Goal: Contribute content: Contribute content

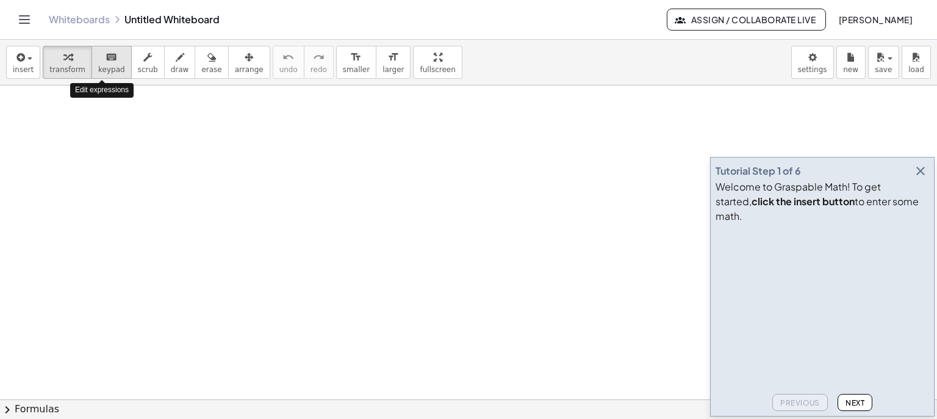
click at [99, 66] on span "keypad" at bounding box center [111, 69] width 27 height 9
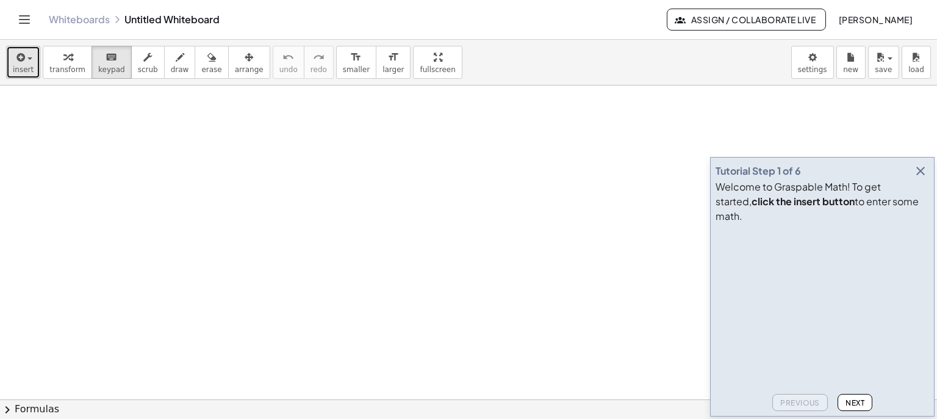
click at [27, 66] on span "insert" at bounding box center [23, 69] width 21 height 9
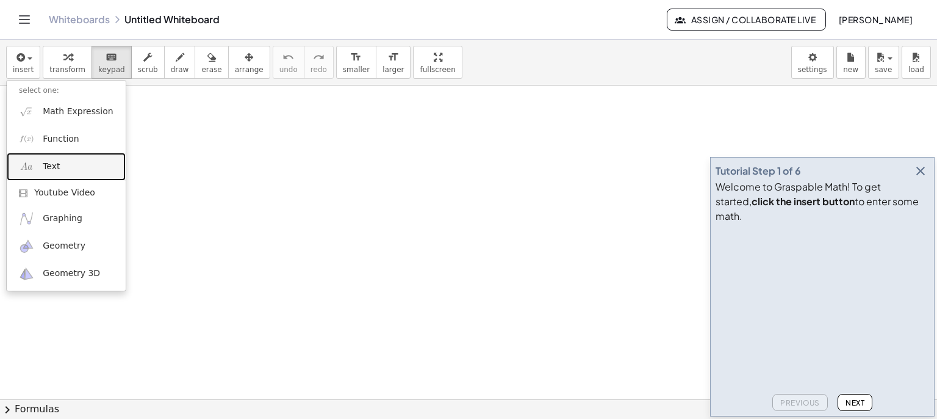
click at [48, 171] on span "Text" at bounding box center [51, 166] width 17 height 12
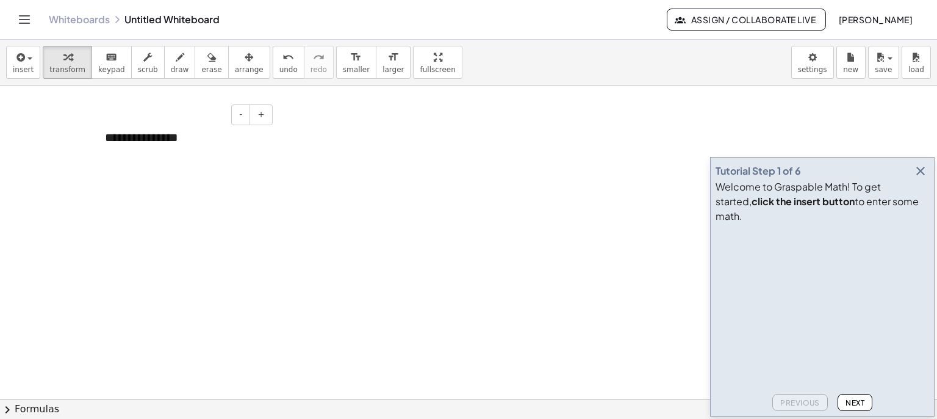
click at [154, 137] on div "**********" at bounding box center [184, 138] width 183 height 42
click at [185, 132] on div at bounding box center [184, 138] width 183 height 42
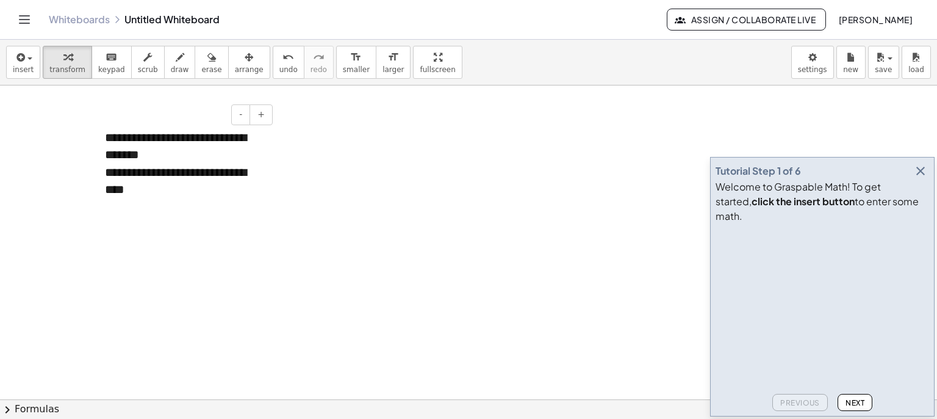
click at [167, 198] on div "**********" at bounding box center [184, 164] width 183 height 94
click at [235, 65] on span "arrange" at bounding box center [249, 69] width 29 height 9
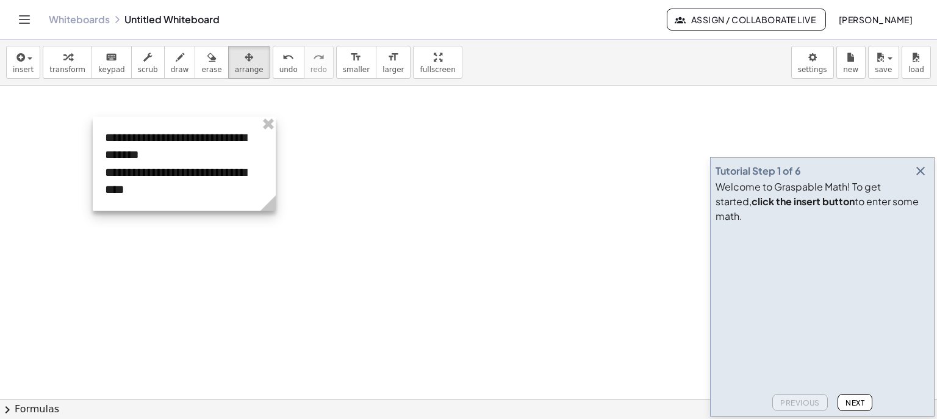
click at [243, 174] on div at bounding box center [184, 164] width 183 height 94
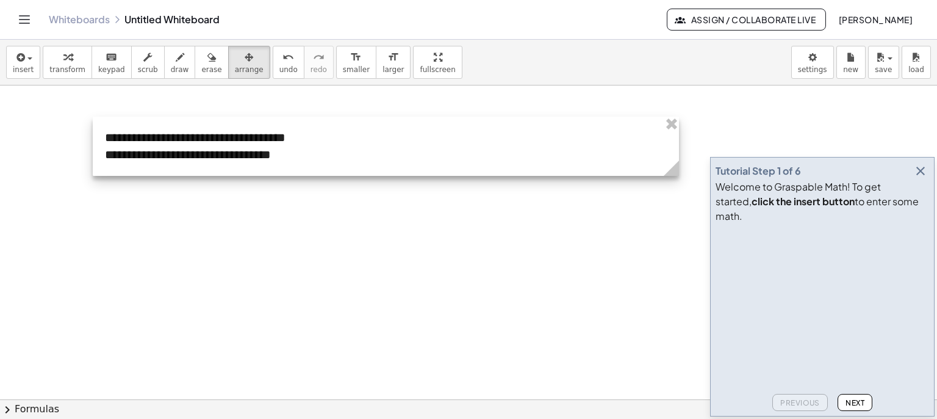
drag, startPoint x: 275, startPoint y: 200, endPoint x: 685, endPoint y: 218, distance: 409.8
click at [272, 157] on div at bounding box center [389, 146] width 592 height 59
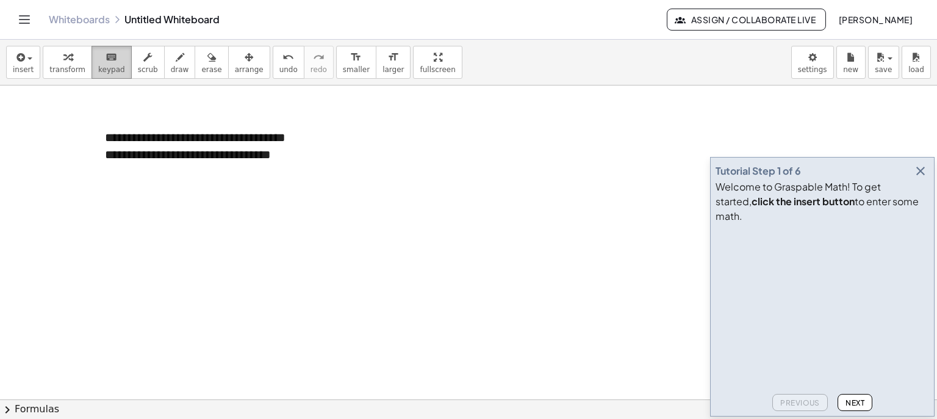
click at [92, 62] on button "keyboard keypad" at bounding box center [112, 62] width 40 height 33
click at [310, 154] on div "**********" at bounding box center [389, 146] width 592 height 59
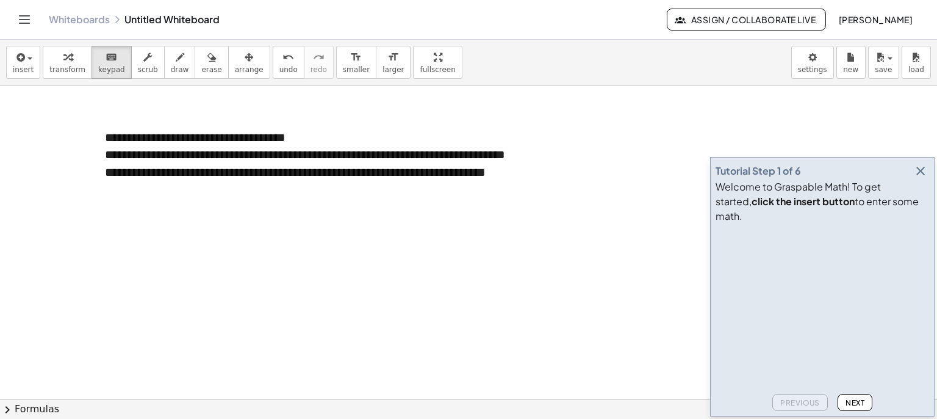
click at [176, 64] on icon "button" at bounding box center [180, 57] width 9 height 15
drag, startPoint x: 370, startPoint y: 185, endPoint x: 382, endPoint y: 200, distance: 19.1
drag, startPoint x: 383, startPoint y: 197, endPoint x: 408, endPoint y: 195, distance: 24.5
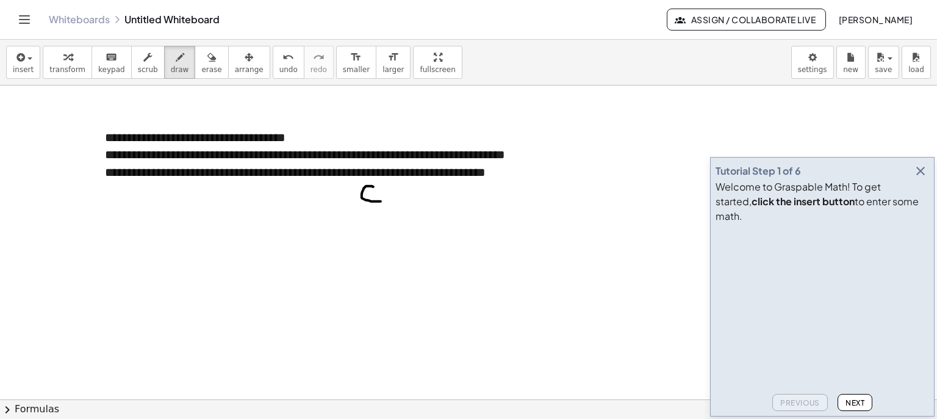
drag, startPoint x: 419, startPoint y: 189, endPoint x: 425, endPoint y: 197, distance: 10.0
drag, startPoint x: 359, startPoint y: 190, endPoint x: 381, endPoint y: 185, distance: 22.4
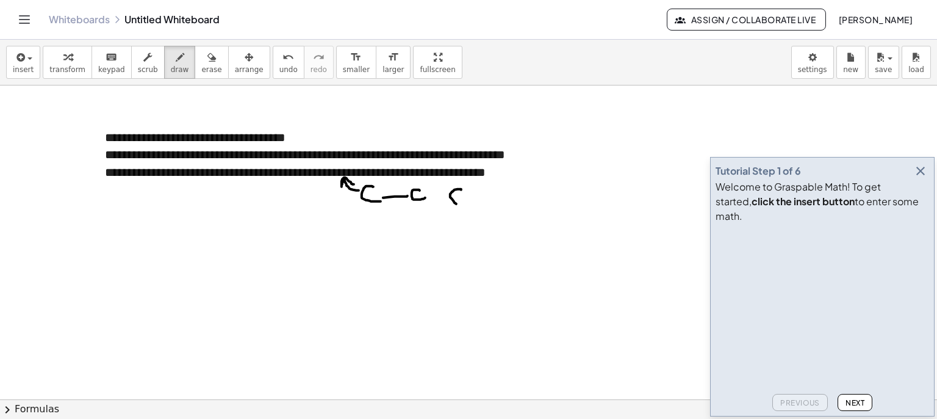
drag, startPoint x: 461, startPoint y: 189, endPoint x: 470, endPoint y: 201, distance: 15.3
drag, startPoint x: 480, startPoint y: 201, endPoint x: 495, endPoint y: 202, distance: 15.9
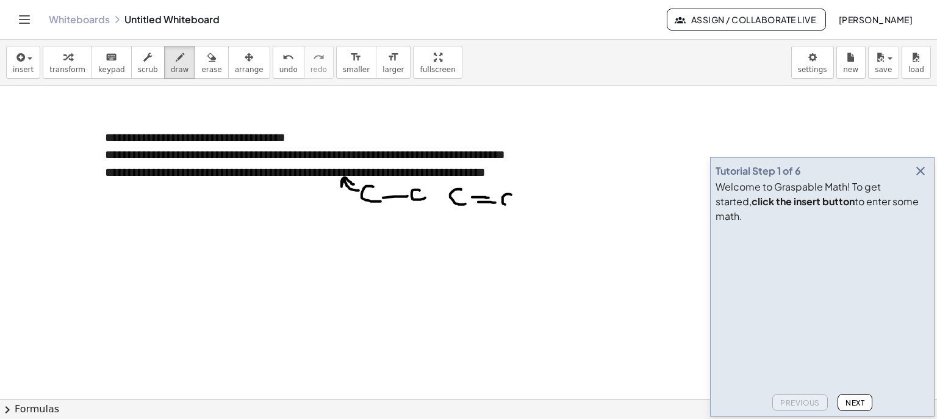
drag, startPoint x: 511, startPoint y: 194, endPoint x: 501, endPoint y: 205, distance: 15.1
drag, startPoint x: 450, startPoint y: 191, endPoint x: 396, endPoint y: 178, distance: 55.2
drag, startPoint x: 566, startPoint y: 188, endPoint x: 588, endPoint y: 201, distance: 25.4
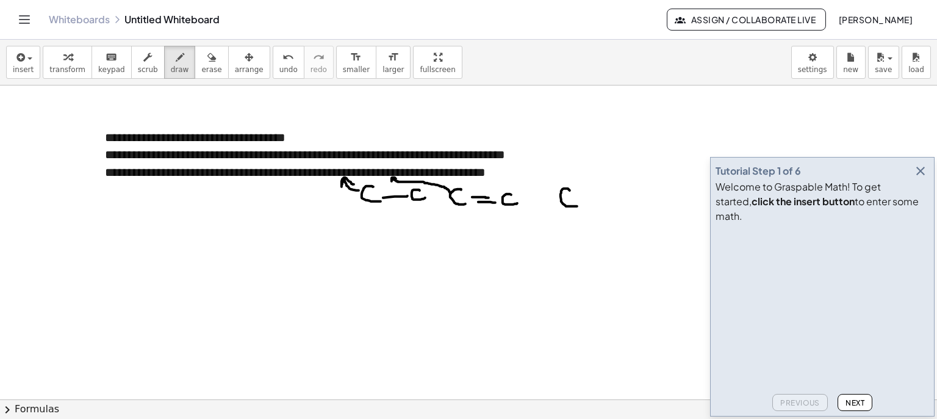
drag, startPoint x: 591, startPoint y: 203, endPoint x: 607, endPoint y: 206, distance: 16.7
drag, startPoint x: 594, startPoint y: 209, endPoint x: 614, endPoint y: 211, distance: 19.6
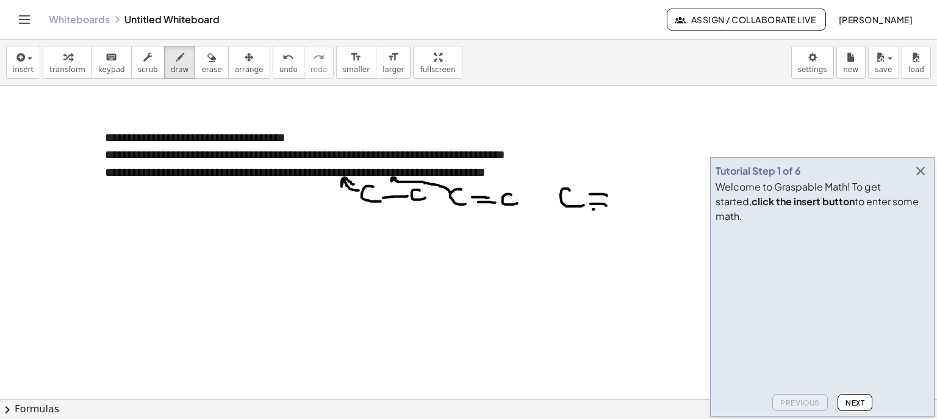
drag, startPoint x: 635, startPoint y: 195, endPoint x: 620, endPoint y: 203, distance: 17.0
drag, startPoint x: 552, startPoint y: 179, endPoint x: 470, endPoint y: 179, distance: 81.8
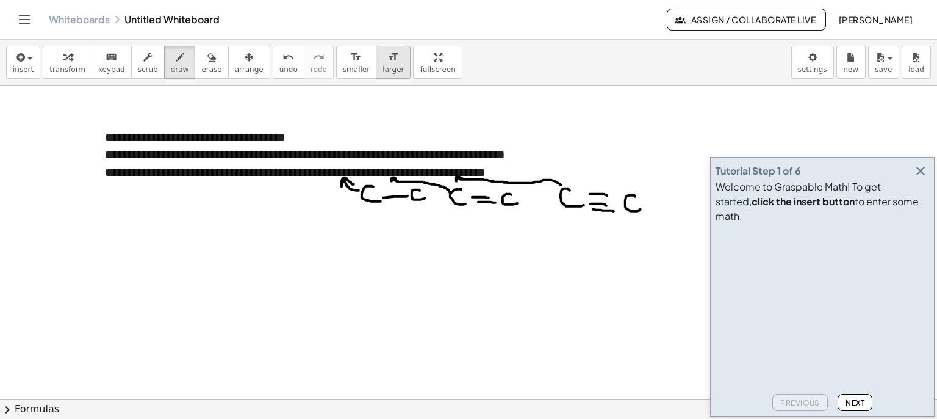
click at [387, 60] on icon "format_size" at bounding box center [393, 57] width 12 height 15
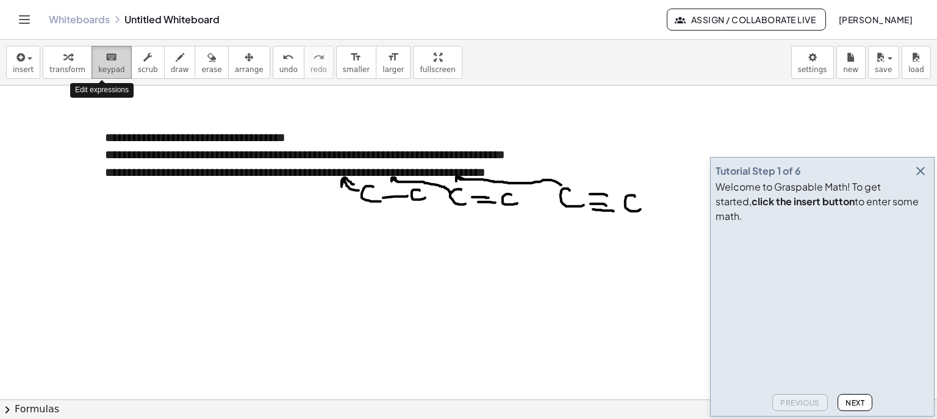
click at [98, 65] on span "keypad" at bounding box center [111, 69] width 27 height 9
click at [27, 60] on span "button" at bounding box center [29, 58] width 5 height 2
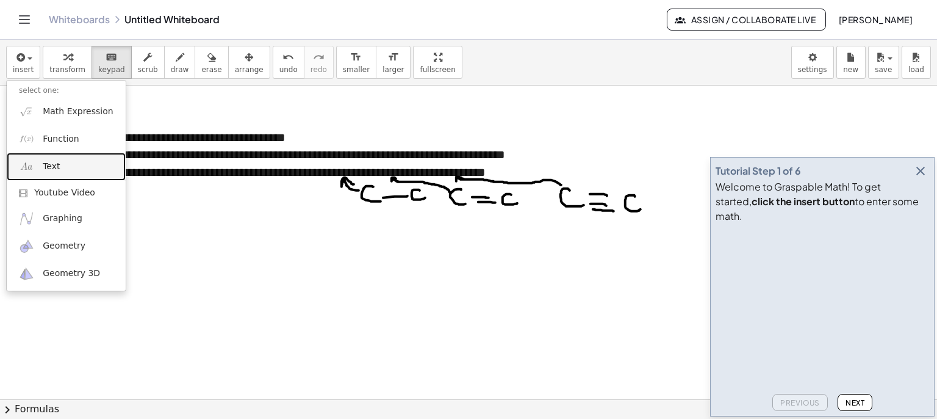
click at [51, 164] on span "Text" at bounding box center [51, 166] width 17 height 12
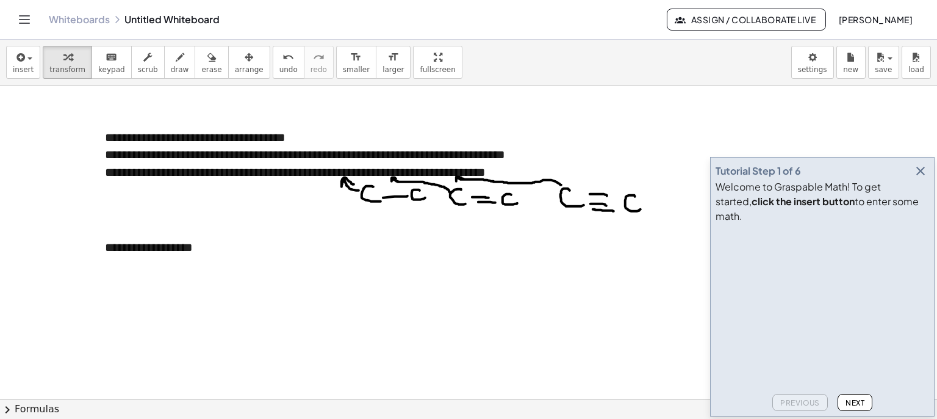
click at [176, 59] on icon "button" at bounding box center [180, 57] width 9 height 15
click at [235, 65] on span "arrange" at bounding box center [249, 69] width 29 height 9
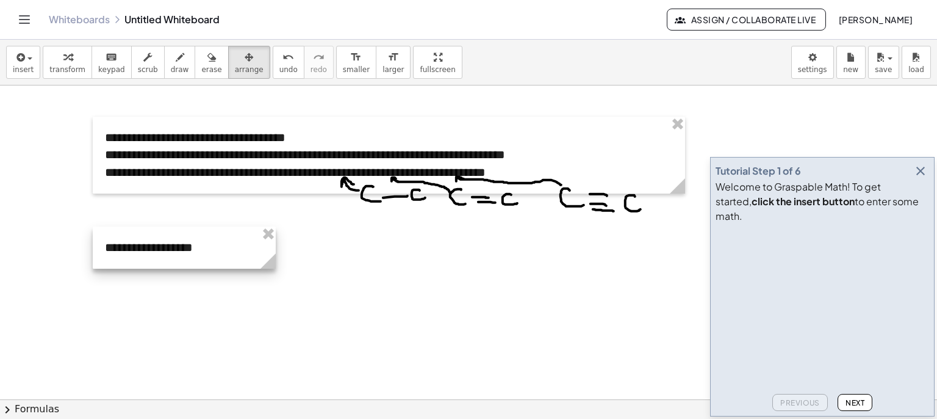
click at [183, 250] on div at bounding box center [184, 247] width 183 height 42
drag, startPoint x: 273, startPoint y: 259, endPoint x: 466, endPoint y: 274, distance: 193.4
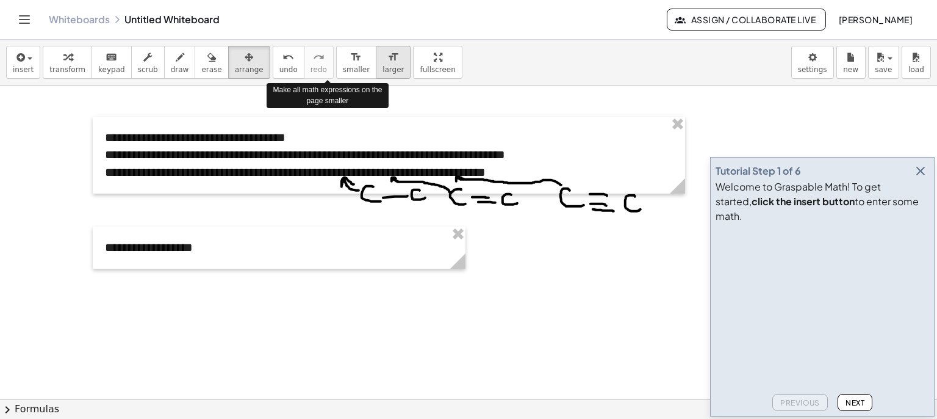
click at [383, 65] on span "larger" at bounding box center [393, 69] width 21 height 9
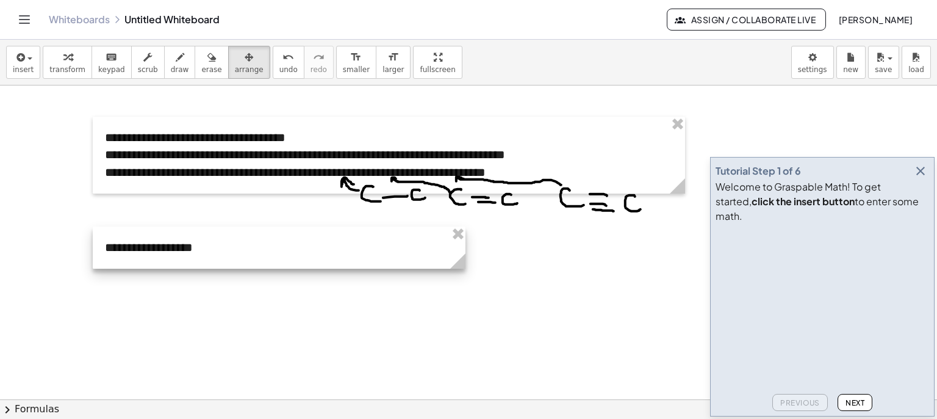
click at [209, 250] on div at bounding box center [279, 247] width 373 height 42
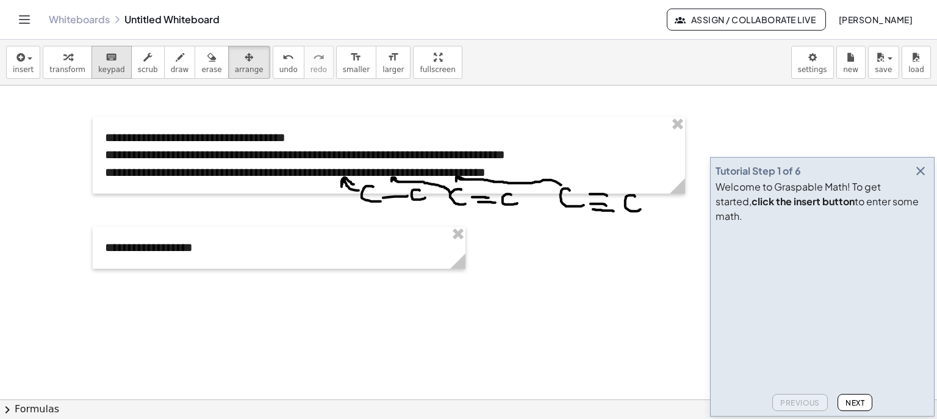
click at [92, 65] on button "keyboard keypad" at bounding box center [112, 62] width 40 height 33
click at [217, 250] on div "**********" at bounding box center [279, 247] width 373 height 42
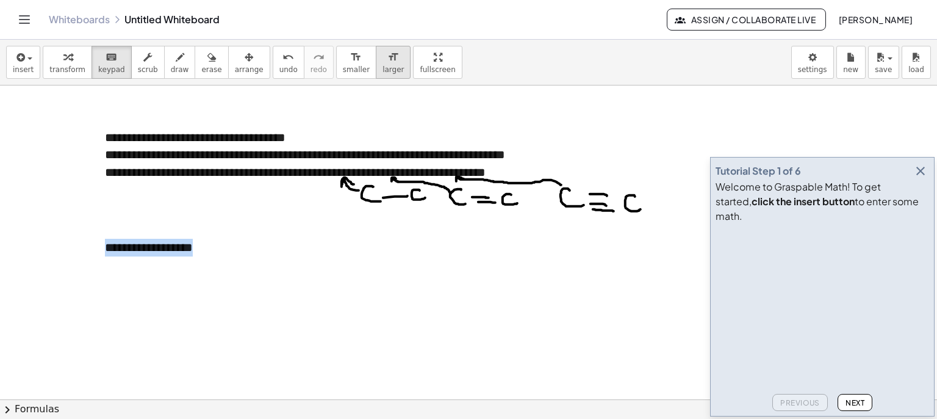
click at [387, 59] on icon "format_size" at bounding box center [393, 57] width 12 height 15
click at [232, 251] on div "**********" at bounding box center [279, 247] width 373 height 42
click at [449, 227] on span "+" at bounding box center [450, 224] width 7 height 10
click at [455, 226] on button "+" at bounding box center [450, 224] width 23 height 21
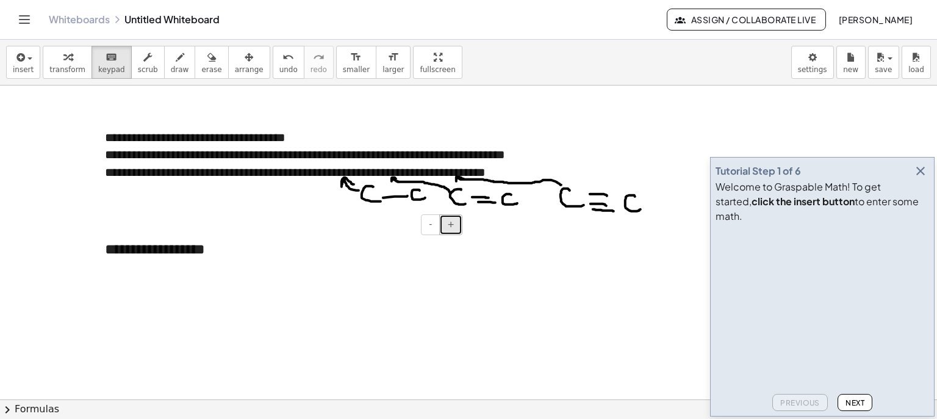
click at [455, 226] on button "+" at bounding box center [450, 224] width 23 height 21
click at [223, 268] on div "**********" at bounding box center [279, 249] width 373 height 47
click at [175, 62] on button "draw" at bounding box center [180, 62] width 32 height 33
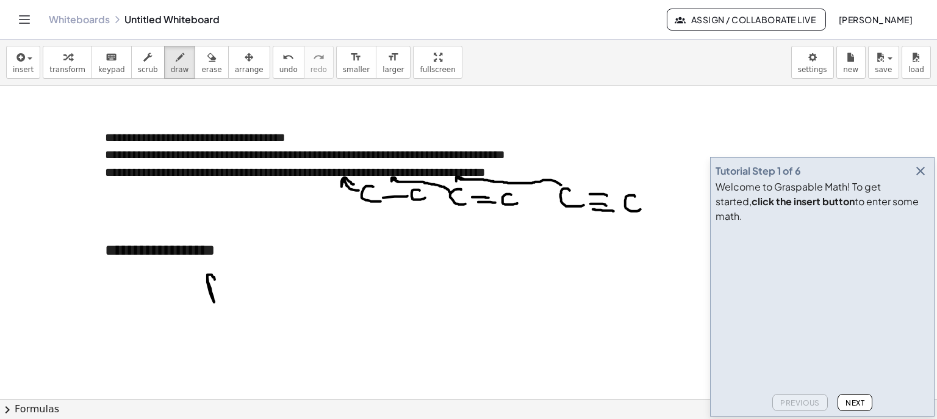
drag, startPoint x: 207, startPoint y: 277, endPoint x: 209, endPoint y: 284, distance: 7.0
drag, startPoint x: 224, startPoint y: 291, endPoint x: 228, endPoint y: 284, distance: 8.0
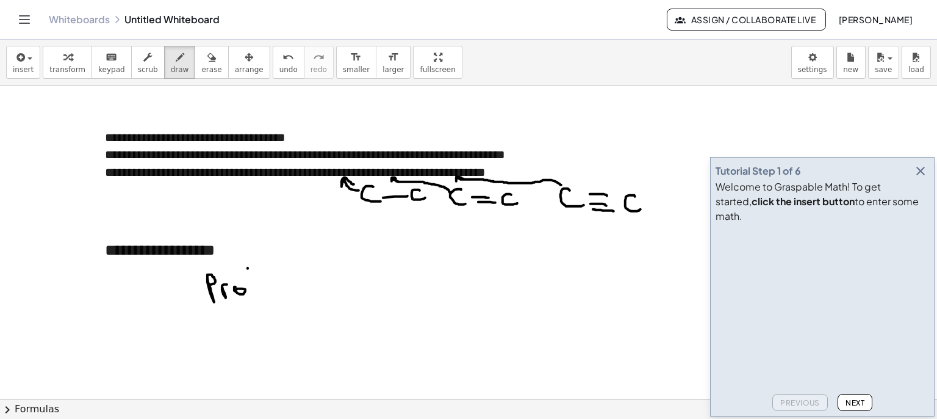
drag, startPoint x: 248, startPoint y: 268, endPoint x: 253, endPoint y: 290, distance: 22.6
drag, startPoint x: 250, startPoint y: 283, endPoint x: 260, endPoint y: 284, distance: 10.4
drag, startPoint x: 265, startPoint y: 284, endPoint x: 278, endPoint y: 281, distance: 13.0
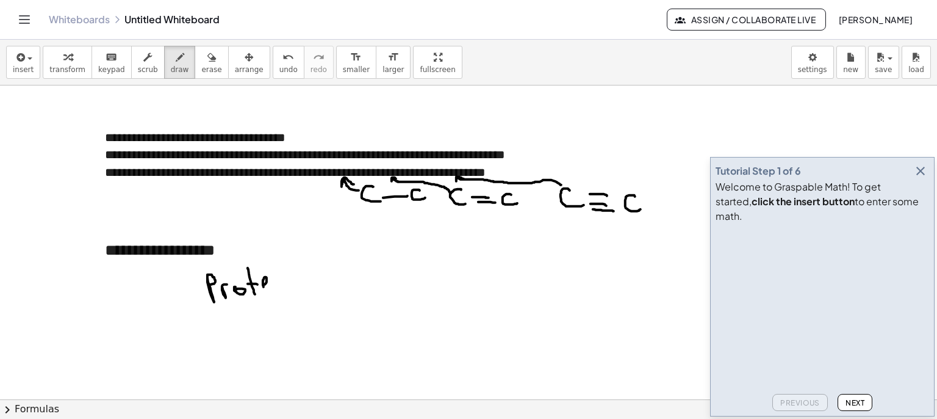
drag, startPoint x: 278, startPoint y: 276, endPoint x: 281, endPoint y: 286, distance: 10.1
drag, startPoint x: 290, startPoint y: 284, endPoint x: 300, endPoint y: 286, distance: 10.1
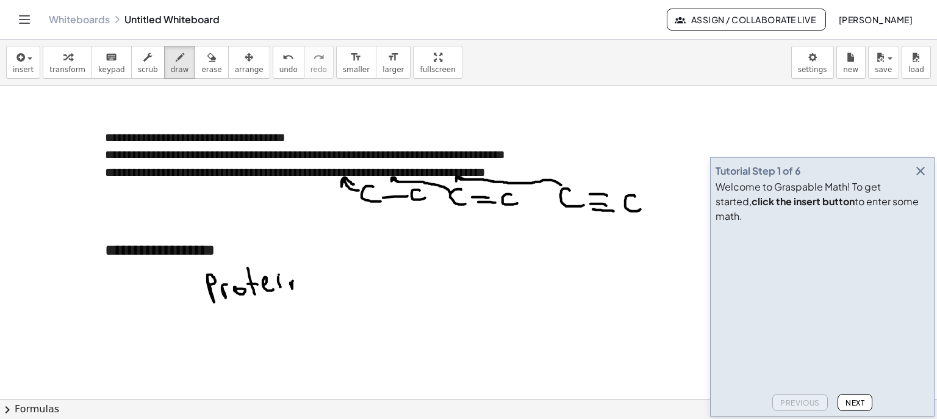
click at [98, 60] on div "keyboard" at bounding box center [111, 56] width 27 height 15
click at [173, 57] on button "draw" at bounding box center [180, 62] width 32 height 33
drag, startPoint x: 103, startPoint y: 272, endPoint x: 109, endPoint y: 279, distance: 8.7
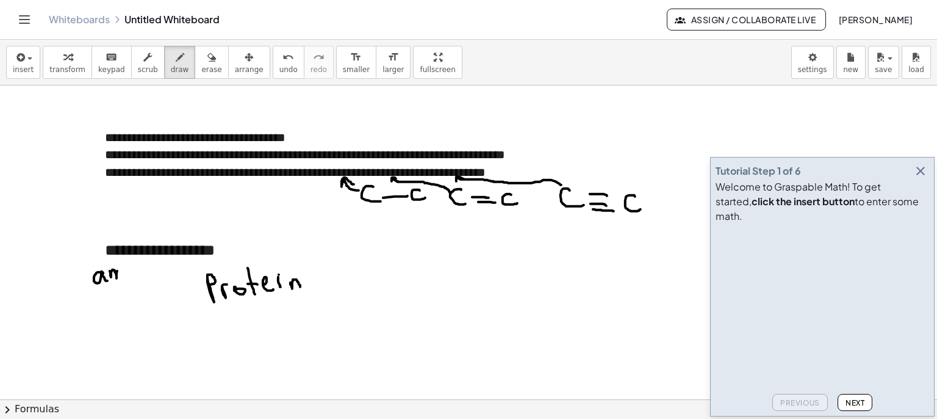
drag, startPoint x: 110, startPoint y: 270, endPoint x: 124, endPoint y: 281, distance: 17.9
drag, startPoint x: 130, startPoint y: 279, endPoint x: 129, endPoint y: 269, distance: 9.8
drag, startPoint x: 129, startPoint y: 269, endPoint x: 146, endPoint y: 279, distance: 19.1
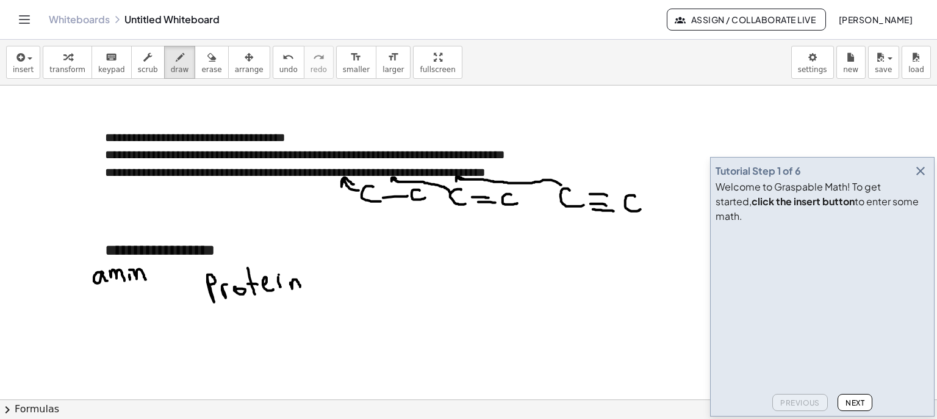
drag, startPoint x: 110, startPoint y: 289, endPoint x: 122, endPoint y: 295, distance: 12.8
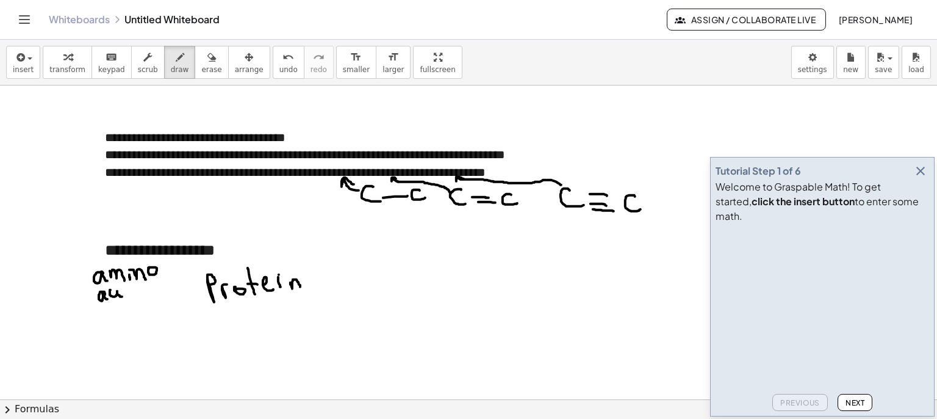
drag, startPoint x: 127, startPoint y: 296, endPoint x: 135, endPoint y: 295, distance: 8.0
drag, startPoint x: 139, startPoint y: 287, endPoint x: 145, endPoint y: 296, distance: 10.7
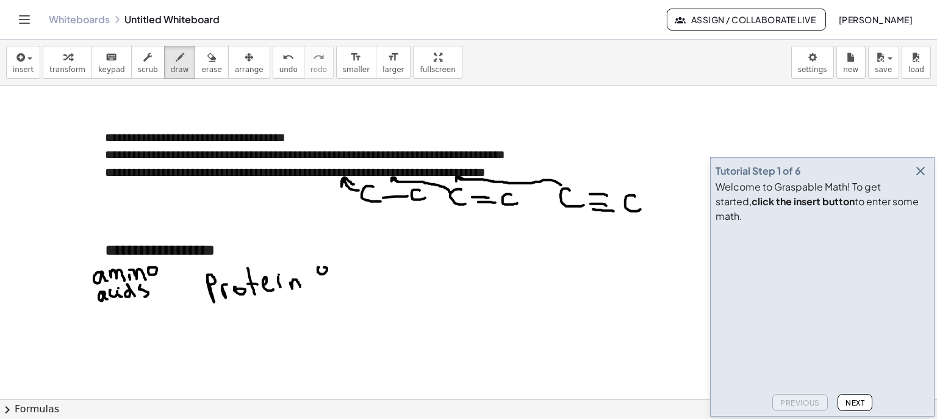
drag, startPoint x: 326, startPoint y: 267, endPoint x: 338, endPoint y: 262, distance: 12.8
drag, startPoint x: 346, startPoint y: 262, endPoint x: 356, endPoint y: 263, distance: 10.4
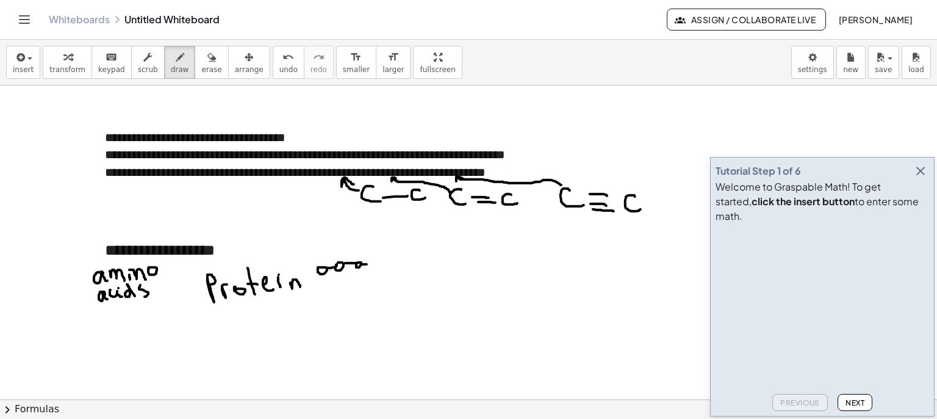
drag, startPoint x: 367, startPoint y: 264, endPoint x: 374, endPoint y: 262, distance: 7.5
drag, startPoint x: 388, startPoint y: 262, endPoint x: 398, endPoint y: 261, distance: 9.8
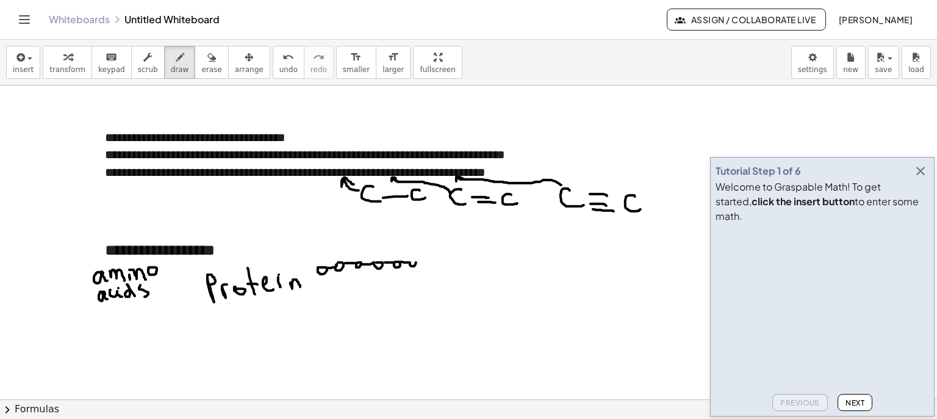
drag, startPoint x: 400, startPoint y: 261, endPoint x: 412, endPoint y: 261, distance: 12.2
drag, startPoint x: 417, startPoint y: 259, endPoint x: 442, endPoint y: 257, distance: 25.1
drag, startPoint x: 445, startPoint y: 247, endPoint x: 309, endPoint y: 260, distance: 136.1
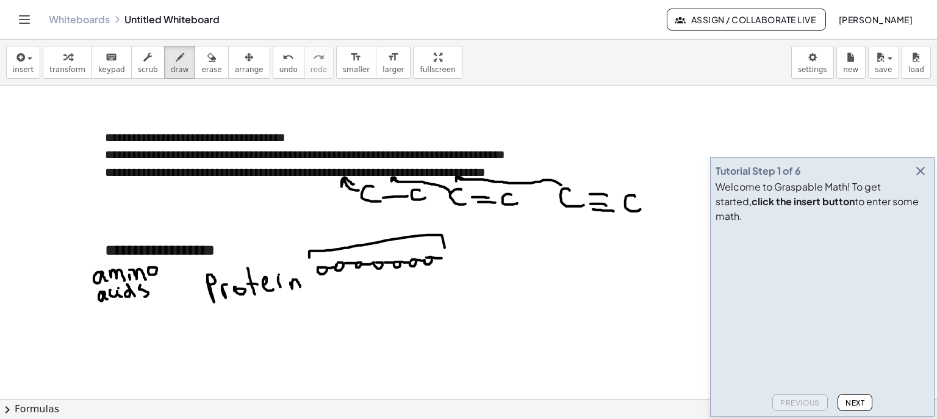
drag, startPoint x: 333, startPoint y: 237, endPoint x: 311, endPoint y: 269, distance: 38.6
drag, startPoint x: 342, startPoint y: 270, endPoint x: 164, endPoint y: 294, distance: 179.8
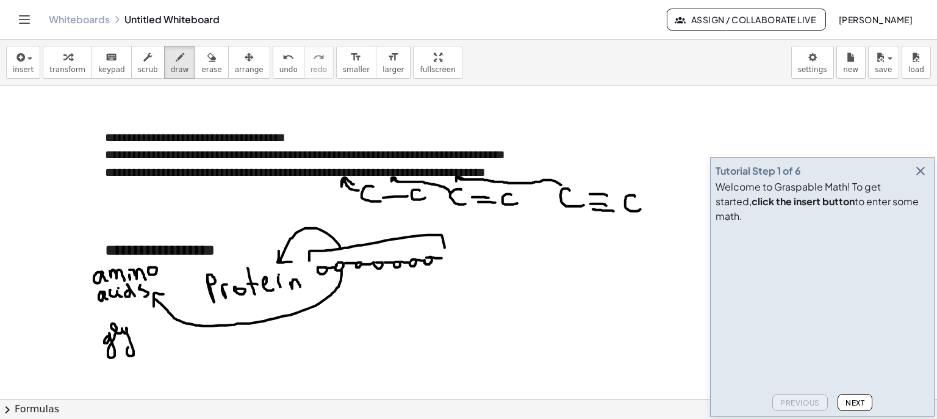
drag, startPoint x: 110, startPoint y: 335, endPoint x: 137, endPoint y: 334, distance: 27.5
drag, startPoint x: 137, startPoint y: 331, endPoint x: 153, endPoint y: 342, distance: 19.0
drag, startPoint x: 153, startPoint y: 337, endPoint x: 160, endPoint y: 336, distance: 7.4
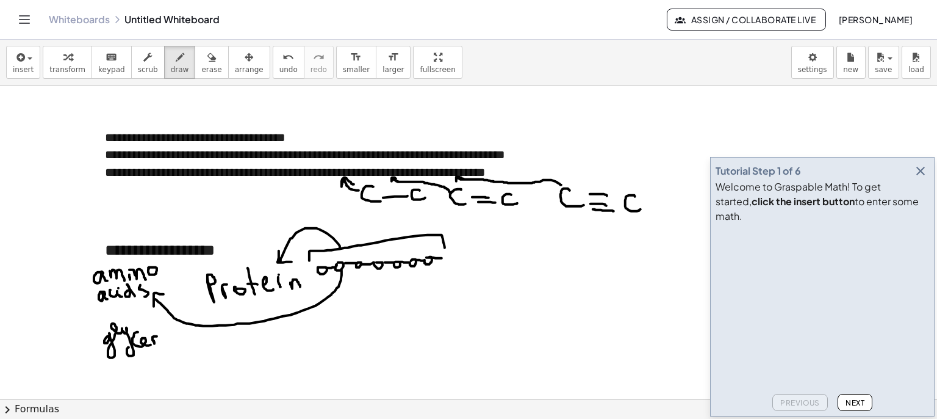
drag, startPoint x: 167, startPoint y: 324, endPoint x: 173, endPoint y: 344, distance: 20.5
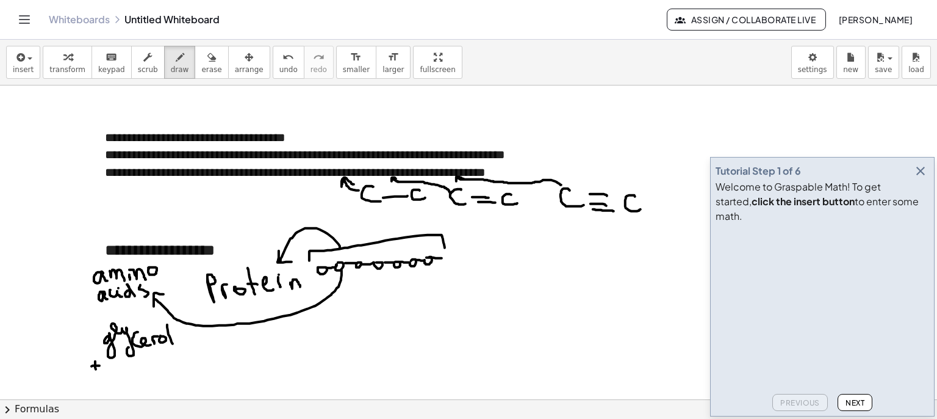
drag, startPoint x: 95, startPoint y: 361, endPoint x: 96, endPoint y: 370, distance: 9.2
drag, startPoint x: 109, startPoint y: 364, endPoint x: 110, endPoint y: 375, distance: 11.7
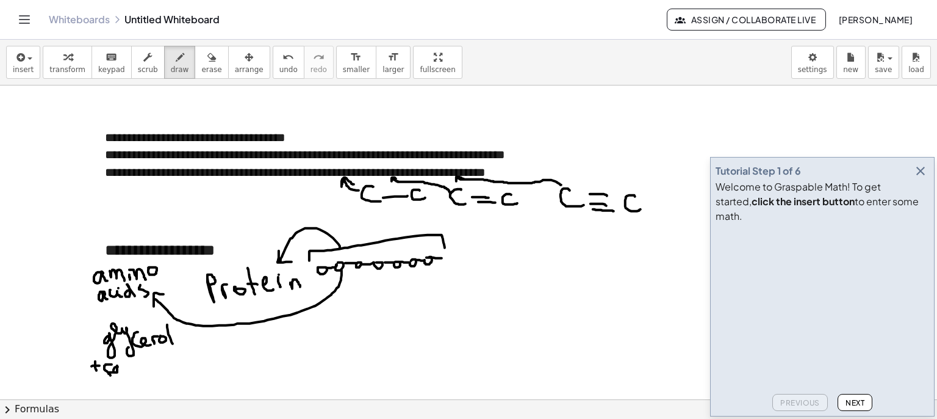
drag, startPoint x: 115, startPoint y: 367, endPoint x: 125, endPoint y: 369, distance: 10.5
drag, startPoint x: 123, startPoint y: 357, endPoint x: 128, endPoint y: 367, distance: 10.7
drag, startPoint x: 123, startPoint y: 363, endPoint x: 129, endPoint y: 361, distance: 6.4
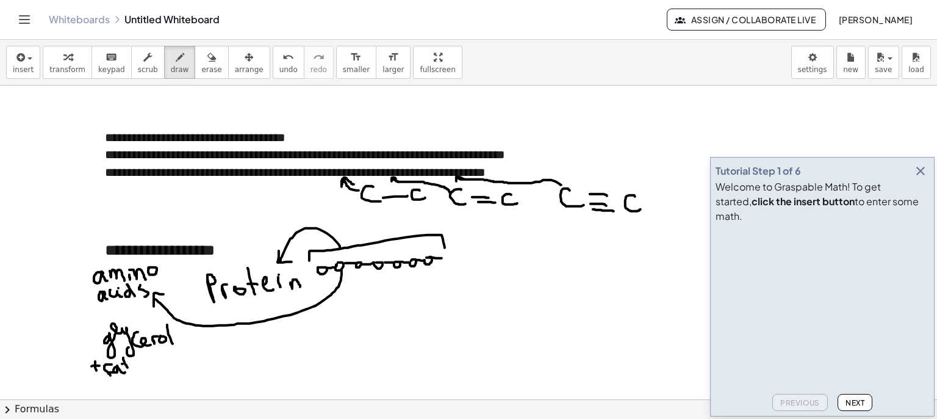
drag, startPoint x: 136, startPoint y: 362, endPoint x: 145, endPoint y: 359, distance: 9.3
drag, startPoint x: 146, startPoint y: 362, endPoint x: 145, endPoint y: 369, distance: 7.4
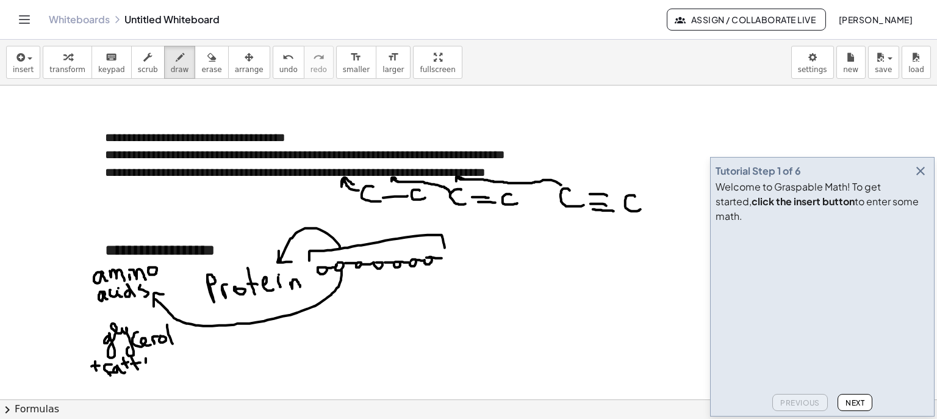
drag, startPoint x: 153, startPoint y: 358, endPoint x: 176, endPoint y: 360, distance: 23.3
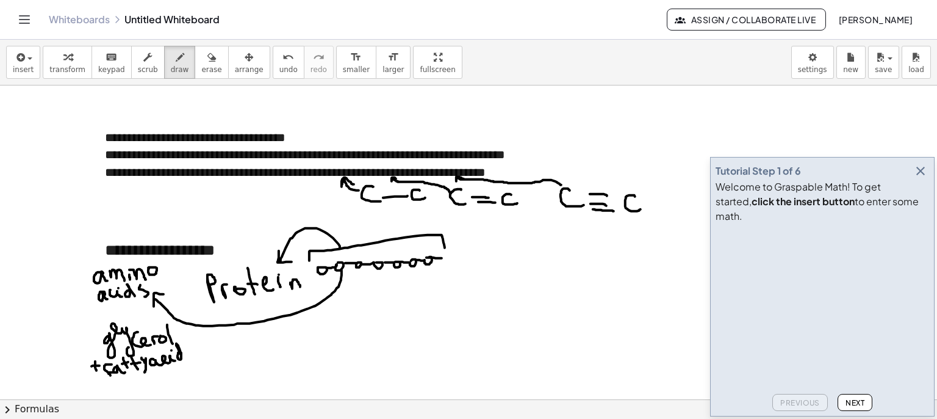
drag, startPoint x: 178, startPoint y: 352, endPoint x: 184, endPoint y: 357, distance: 7.8
drag, startPoint x: 187, startPoint y: 348, endPoint x: 188, endPoint y: 359, distance: 11.1
drag, startPoint x: 233, startPoint y: 325, endPoint x: 247, endPoint y: 337, distance: 18.6
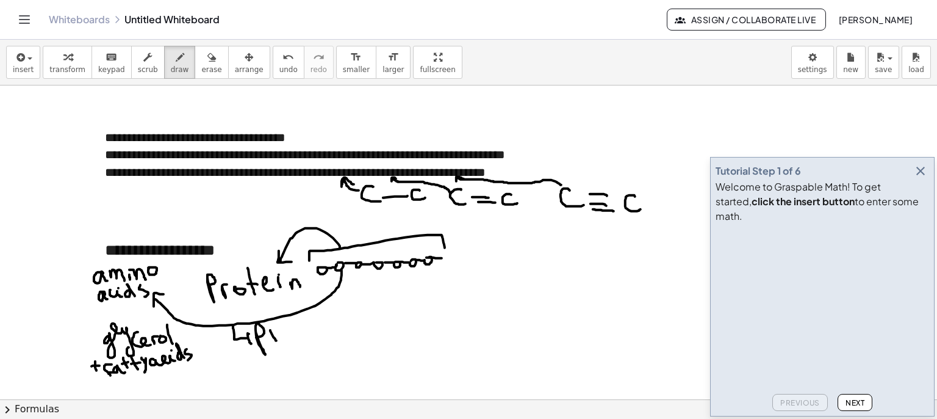
drag, startPoint x: 288, startPoint y: 328, endPoint x: 293, endPoint y: 335, distance: 8.8
click at [173, 60] on button "draw" at bounding box center [180, 62] width 32 height 33
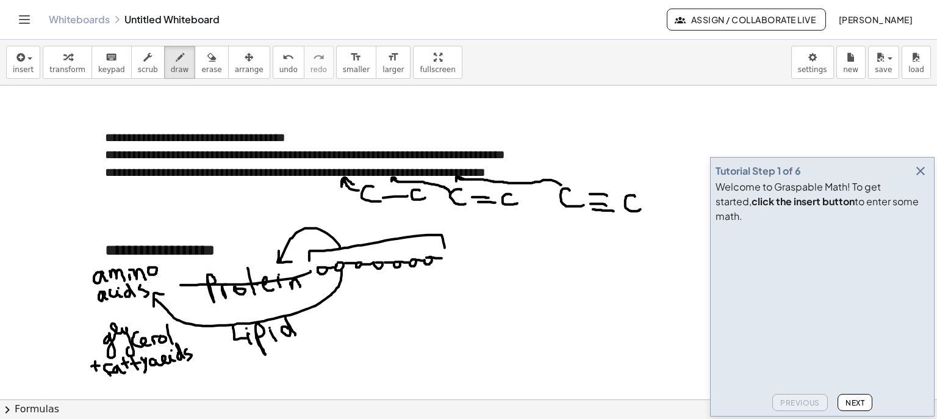
drag, startPoint x: 304, startPoint y: 274, endPoint x: 169, endPoint y: 284, distance: 135.8
click at [201, 66] on span "erase" at bounding box center [211, 69] width 20 height 9
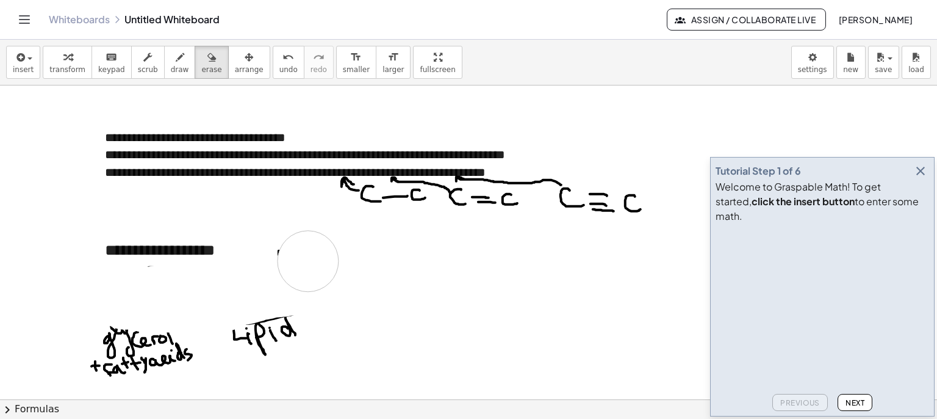
drag, startPoint x: 93, startPoint y: 282, endPoint x: 306, endPoint y: 258, distance: 214.3
click at [171, 65] on span "draw" at bounding box center [180, 69] width 18 height 9
drag, startPoint x: 109, startPoint y: 264, endPoint x: 117, endPoint y: 267, distance: 8.3
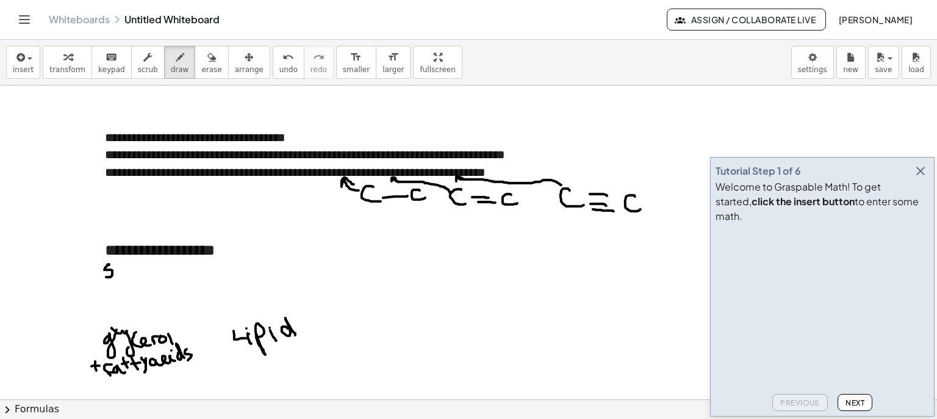
drag, startPoint x: 131, startPoint y: 267, endPoint x: 146, endPoint y: 274, distance: 16.9
drag, startPoint x: 148, startPoint y: 267, endPoint x: 151, endPoint y: 274, distance: 7.9
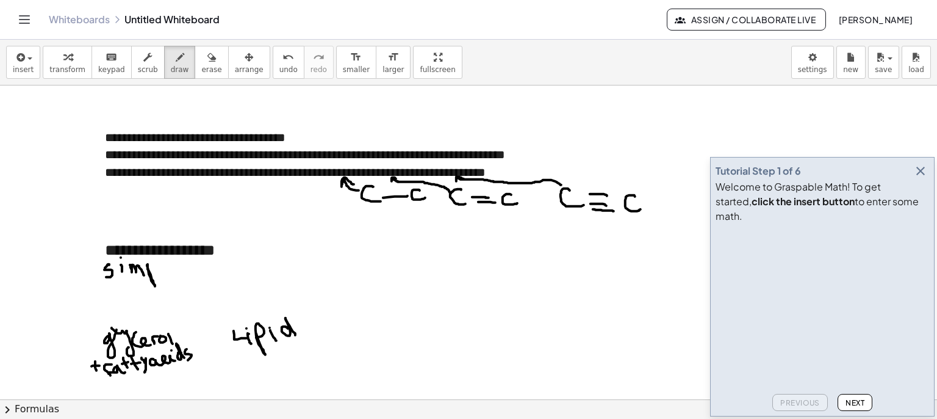
drag, startPoint x: 156, startPoint y: 261, endPoint x: 159, endPoint y: 284, distance: 22.8
drag, startPoint x: 127, startPoint y: 286, endPoint x: 123, endPoint y: 299, distance: 13.3
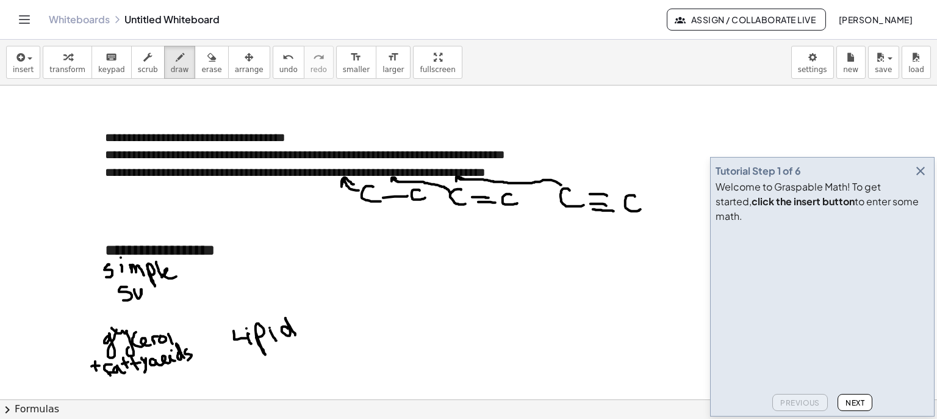
drag, startPoint x: 139, startPoint y: 298, endPoint x: 149, endPoint y: 296, distance: 10.5
drag, startPoint x: 152, startPoint y: 291, endPoint x: 170, endPoint y: 295, distance: 18.2
drag, startPoint x: 171, startPoint y: 288, endPoint x: 182, endPoint y: 288, distance: 11.0
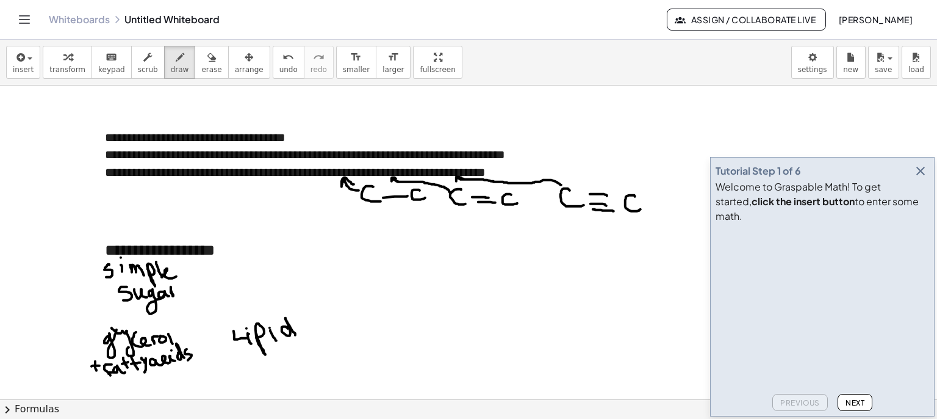
drag, startPoint x: 181, startPoint y: 286, endPoint x: 178, endPoint y: 298, distance: 11.8
click at [207, 59] on icon "button" at bounding box center [211, 57] width 9 height 15
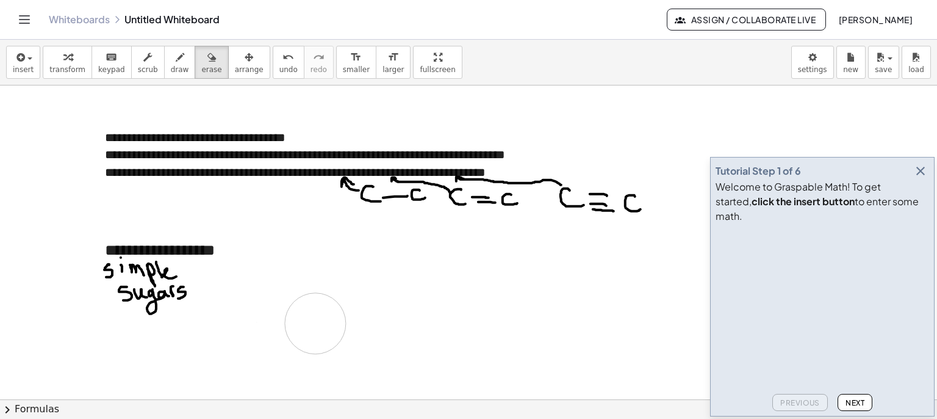
drag, startPoint x: 99, startPoint y: 325, endPoint x: 314, endPoint y: 325, distance: 214.8
click at [171, 67] on span "draw" at bounding box center [180, 69] width 18 height 9
drag, startPoint x: 95, startPoint y: 327, endPoint x: 103, endPoint y: 333, distance: 10.2
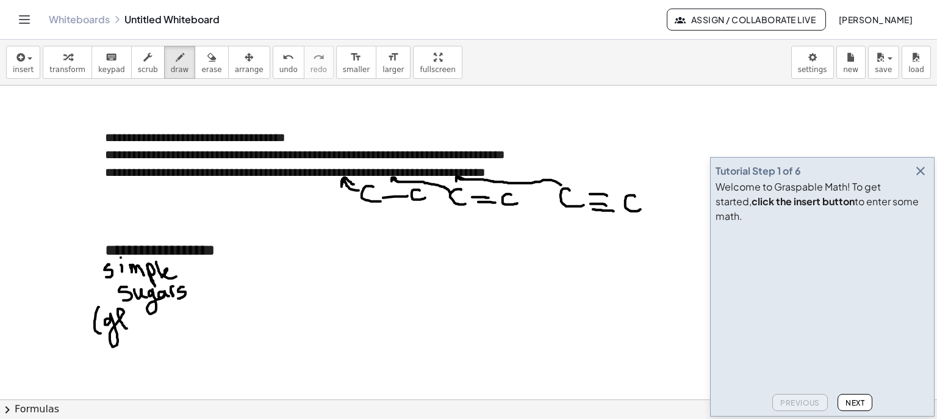
drag, startPoint x: 109, startPoint y: 318, endPoint x: 132, endPoint y: 325, distance: 23.7
drag, startPoint x: 137, startPoint y: 328, endPoint x: 145, endPoint y: 328, distance: 7.9
drag, startPoint x: 146, startPoint y: 316, endPoint x: 156, endPoint y: 318, distance: 10.5
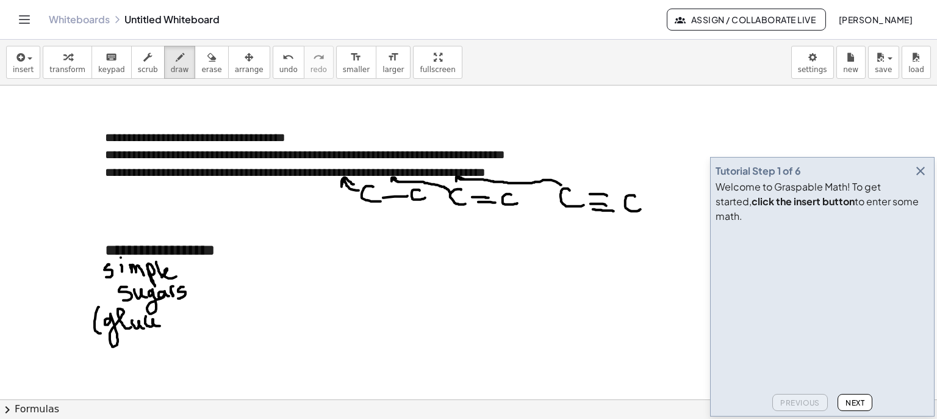
drag, startPoint x: 176, startPoint y: 311, endPoint x: 182, endPoint y: 318, distance: 8.7
drag, startPoint x: 187, startPoint y: 315, endPoint x: 185, endPoint y: 325, distance: 9.8
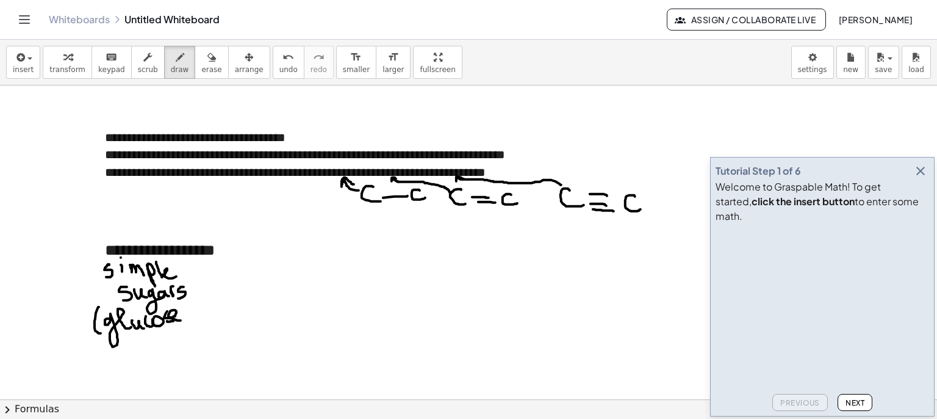
drag, startPoint x: 109, startPoint y: 344, endPoint x: 110, endPoint y: 358, distance: 13.5
drag, startPoint x: 107, startPoint y: 353, endPoint x: 115, endPoint y: 353, distance: 8.0
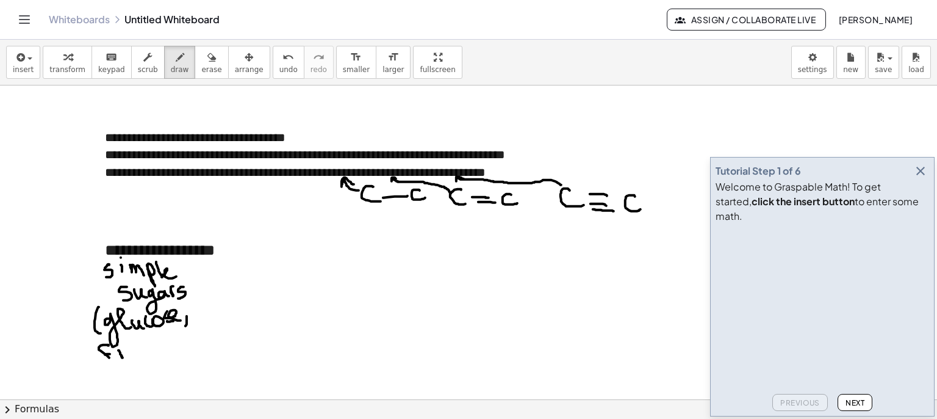
drag, startPoint x: 127, startPoint y: 352, endPoint x: 142, endPoint y: 351, distance: 15.3
drag, startPoint x: 146, startPoint y: 348, endPoint x: 154, endPoint y: 342, distance: 10.5
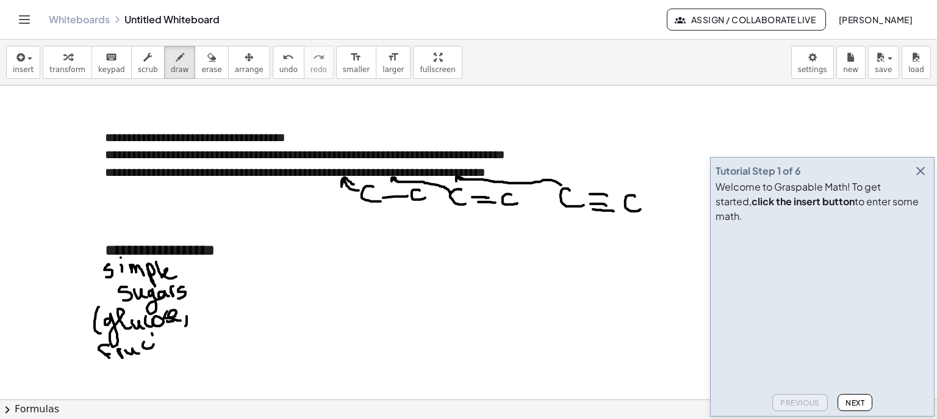
drag, startPoint x: 153, startPoint y: 334, endPoint x: 157, endPoint y: 343, distance: 9.8
drag, startPoint x: 151, startPoint y: 337, endPoint x: 169, endPoint y: 338, distance: 17.7
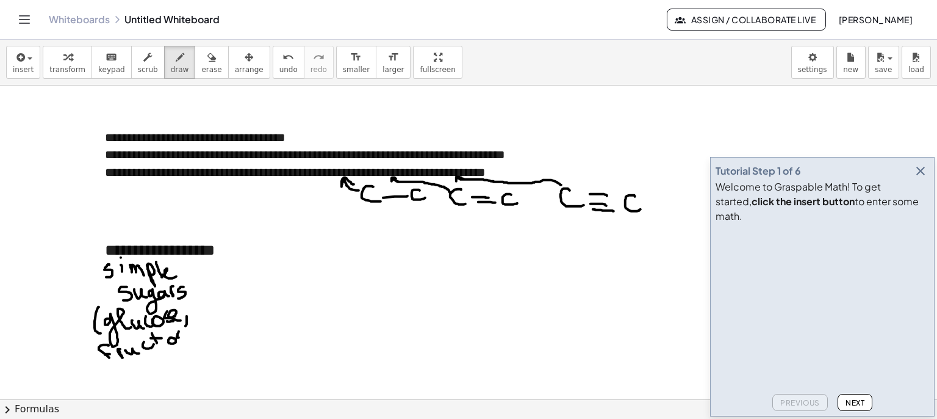
drag, startPoint x: 179, startPoint y: 331, endPoint x: 180, endPoint y: 342, distance: 11.1
drag, startPoint x: 188, startPoint y: 331, endPoint x: 199, endPoint y: 334, distance: 11.4
drag, startPoint x: 185, startPoint y: 299, endPoint x: 207, endPoint y: 341, distance: 47.2
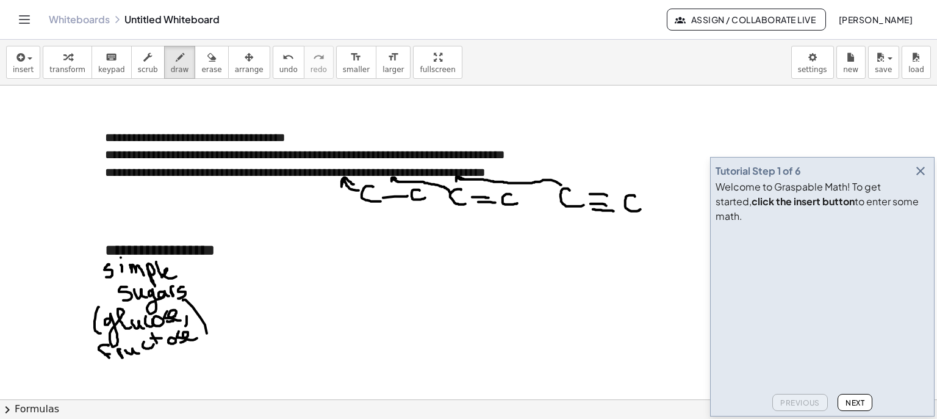
drag, startPoint x: 239, startPoint y: 260, endPoint x: 251, endPoint y: 264, distance: 12.9
drag, startPoint x: 250, startPoint y: 259, endPoint x: 259, endPoint y: 273, distance: 16.8
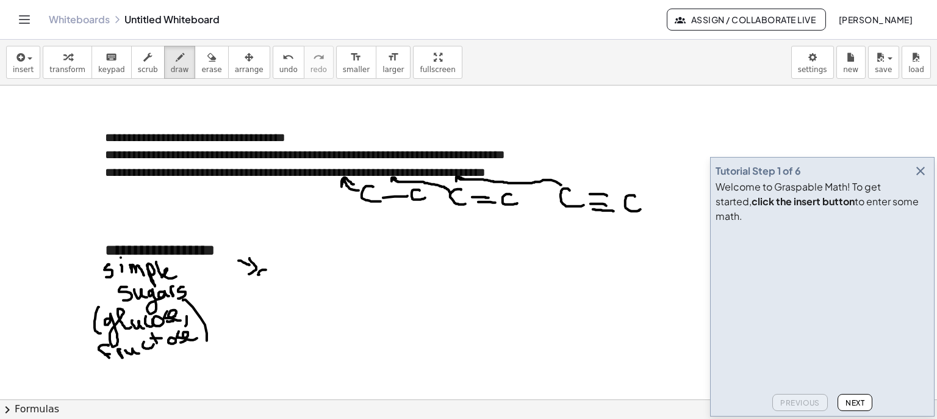
drag, startPoint x: 265, startPoint y: 269, endPoint x: 264, endPoint y: 279, distance: 9.9
drag, startPoint x: 272, startPoint y: 259, endPoint x: 273, endPoint y: 272, distance: 13.5
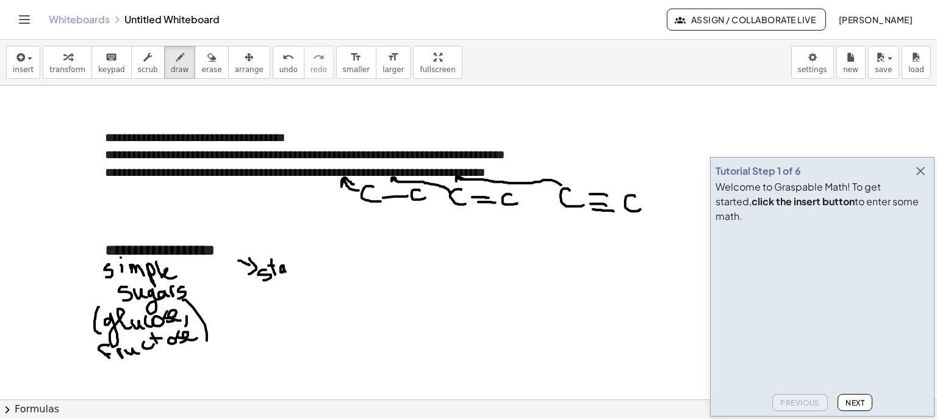
drag, startPoint x: 283, startPoint y: 266, endPoint x: 290, endPoint y: 269, distance: 7.4
drag
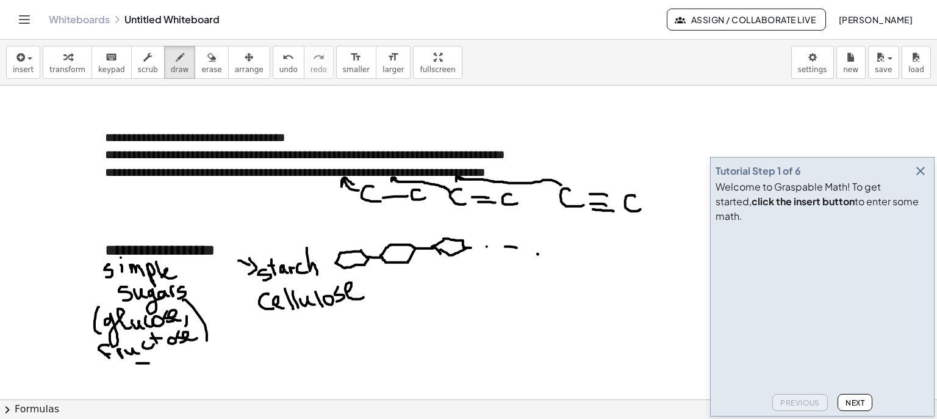
click at [201, 68] on span "erase" at bounding box center [211, 69] width 20 height 9
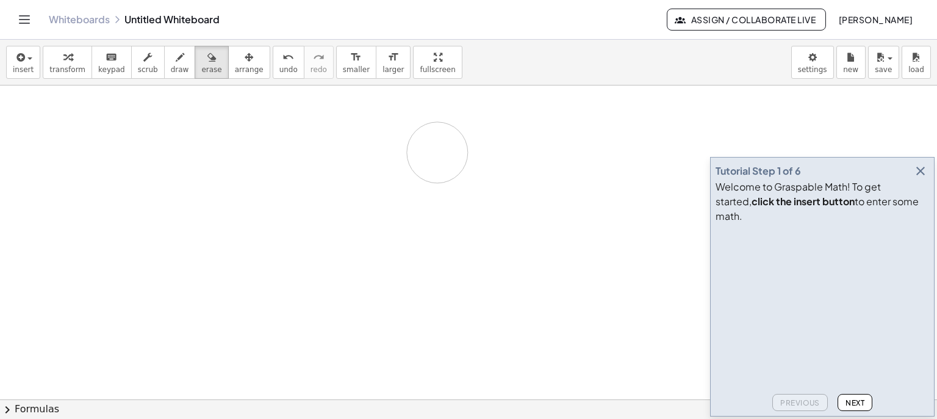
drag, startPoint x: 361, startPoint y: 304, endPoint x: 186, endPoint y: 139, distance: 240.8
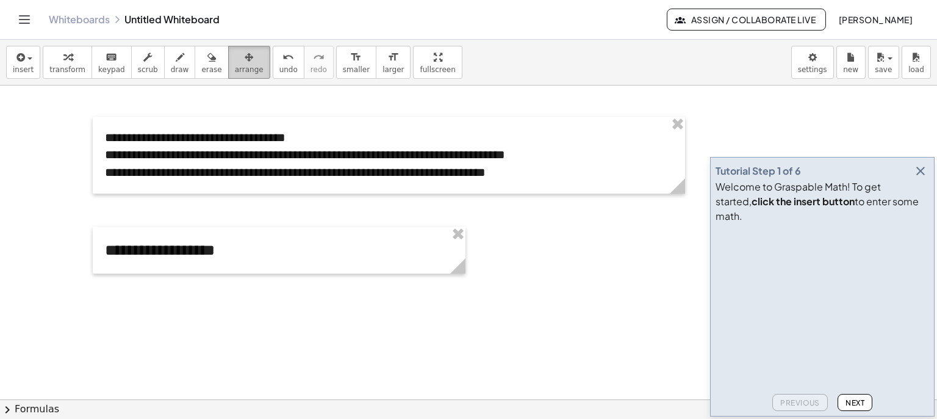
click at [245, 58] on icon "button" at bounding box center [249, 57] width 9 height 15
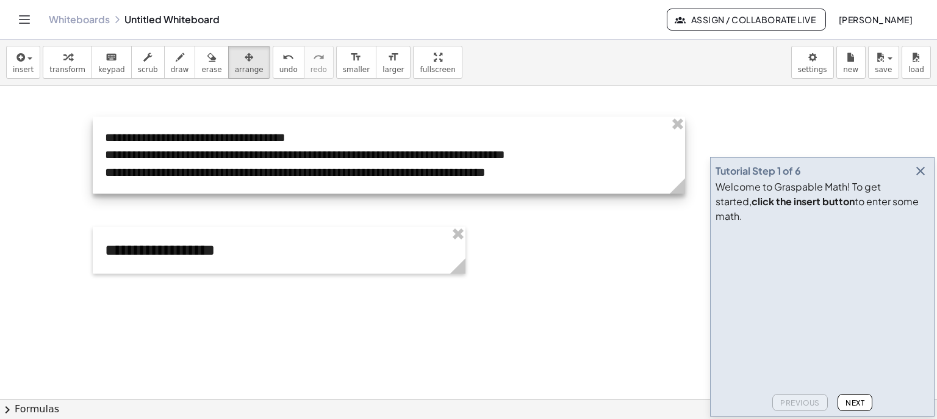
click at [256, 169] on div at bounding box center [389, 155] width 592 height 77
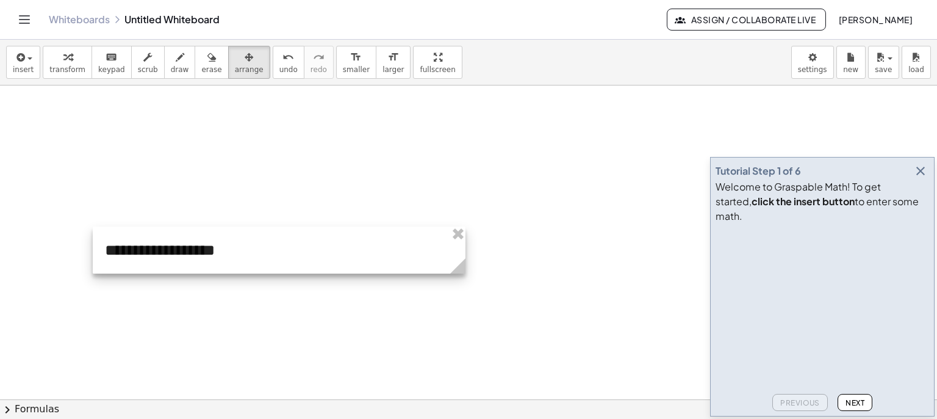
click at [255, 248] on div at bounding box center [279, 249] width 373 height 47
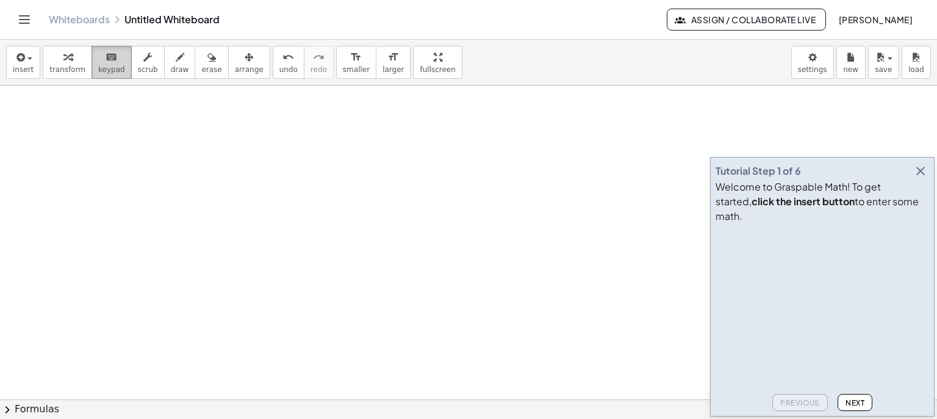
click at [106, 62] on icon "keyboard" at bounding box center [112, 57] width 12 height 15
click at [27, 62] on div "button" at bounding box center [23, 56] width 21 height 15
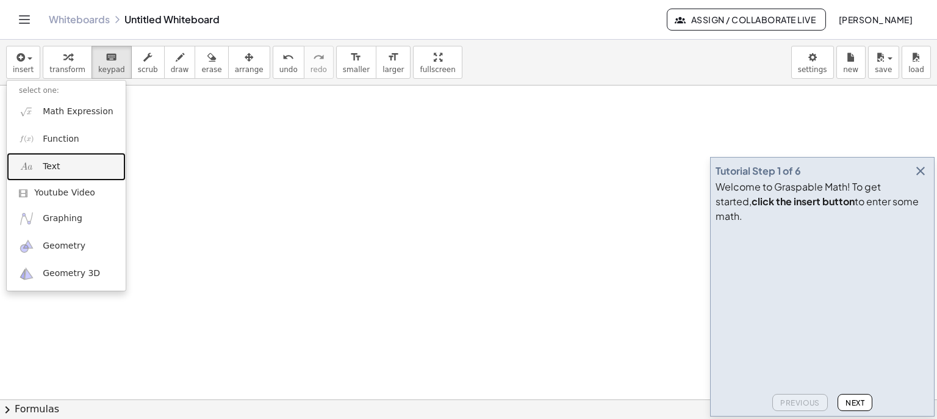
click at [52, 159] on link "Text" at bounding box center [66, 166] width 119 height 27
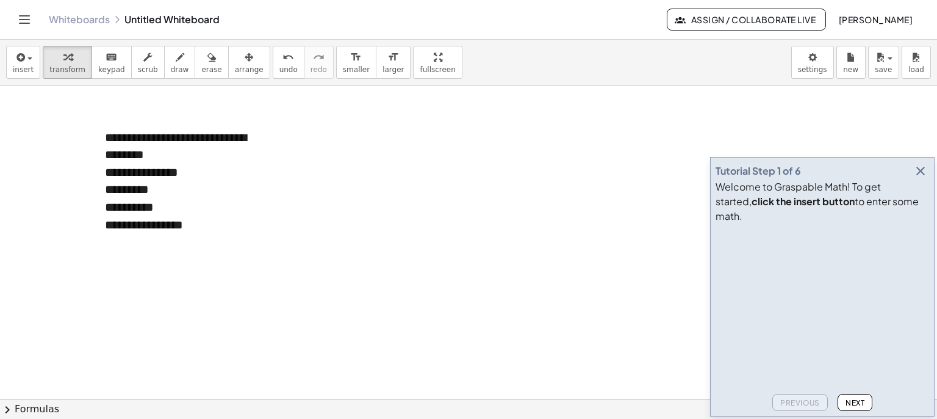
click at [245, 62] on icon "button" at bounding box center [249, 57] width 9 height 15
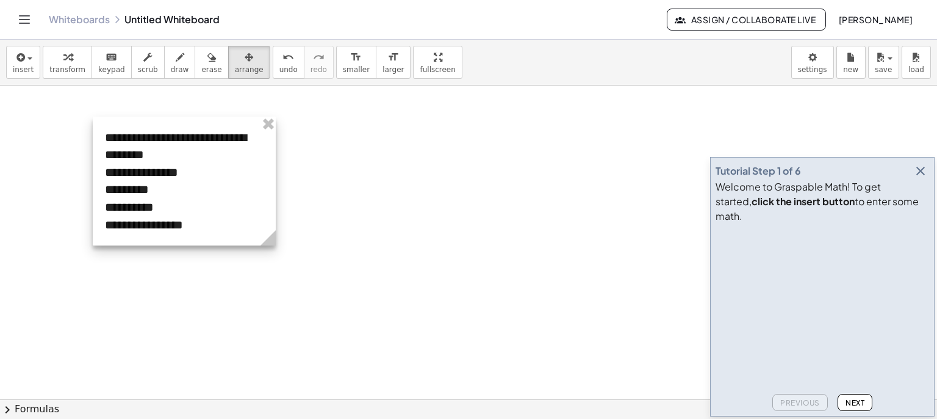
click at [164, 200] on div at bounding box center [184, 181] width 183 height 129
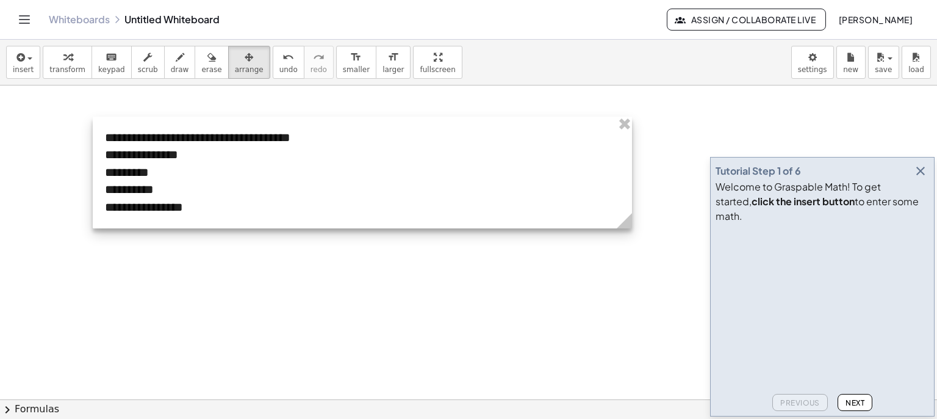
drag, startPoint x: 278, startPoint y: 232, endPoint x: 635, endPoint y: 232, distance: 356.9
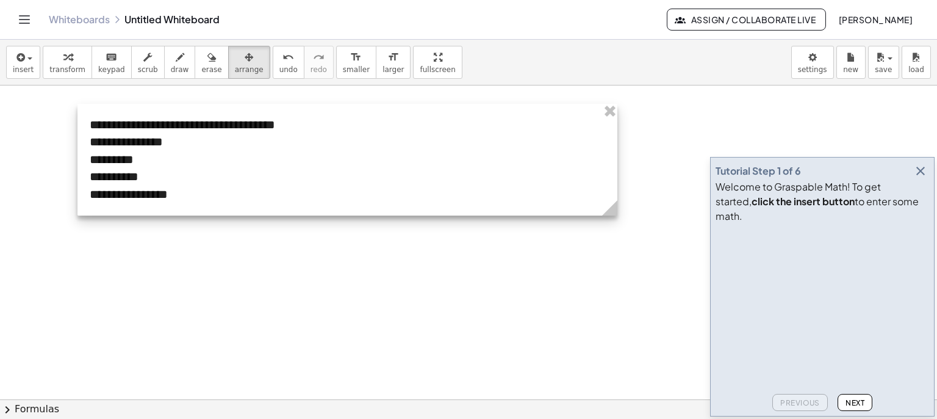
drag, startPoint x: 367, startPoint y: 181, endPoint x: 249, endPoint y: 240, distance: 132.1
click at [344, 166] on div at bounding box center [347, 160] width 540 height 112
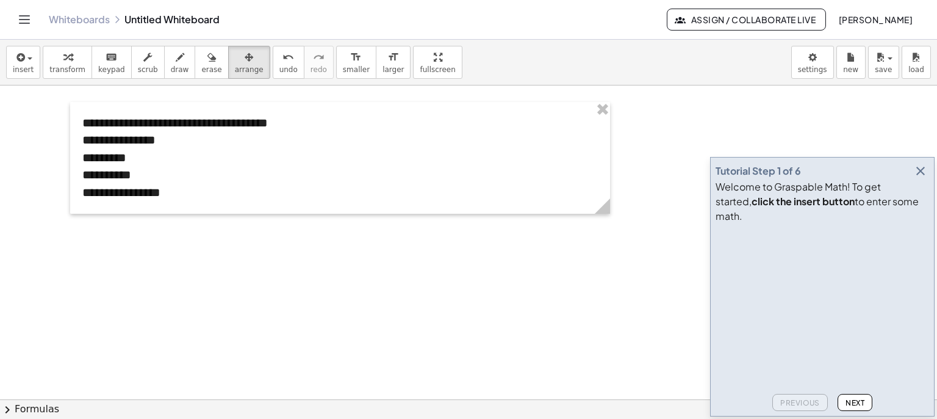
click at [176, 59] on icon "button" at bounding box center [180, 57] width 9 height 15
click at [919, 178] on icon "button" at bounding box center [920, 171] width 15 height 15
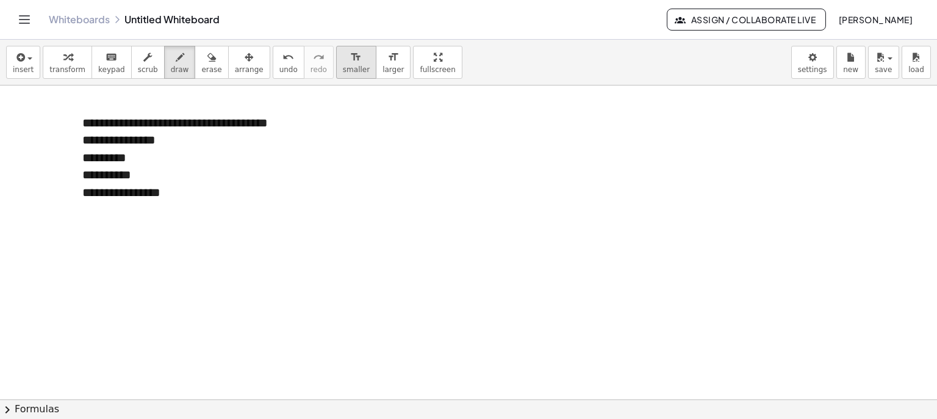
click at [350, 58] on icon "format_size" at bounding box center [356, 57] width 12 height 15
click at [245, 63] on icon "button" at bounding box center [249, 57] width 9 height 15
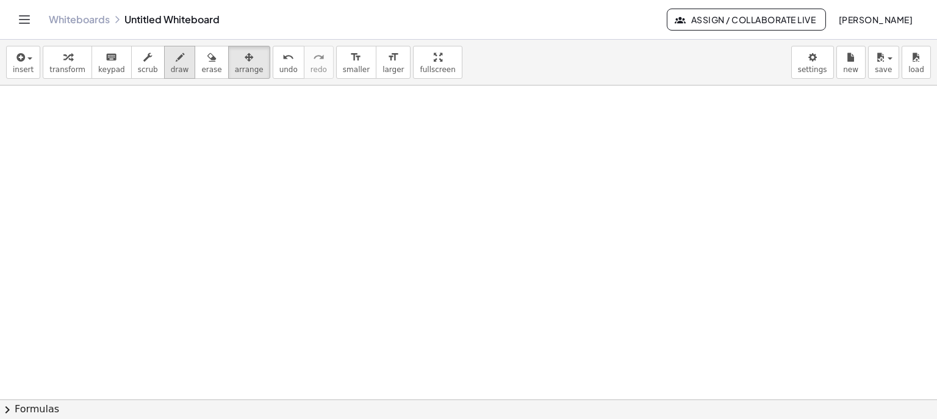
click at [164, 64] on button "draw" at bounding box center [180, 62] width 32 height 33
drag, startPoint x: 339, startPoint y: 114, endPoint x: 351, endPoint y: 135, distance: 24.4
drag, startPoint x: 349, startPoint y: 131, endPoint x: 364, endPoint y: 140, distance: 17.5
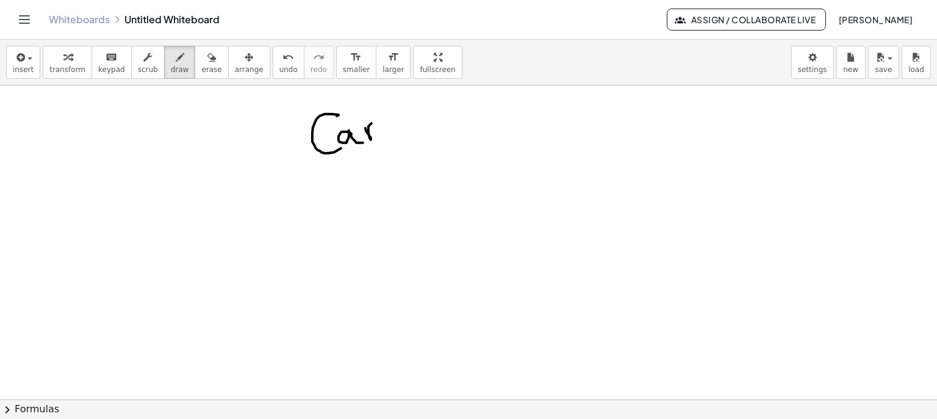
drag, startPoint x: 366, startPoint y: 130, endPoint x: 394, endPoint y: 108, distance: 35.6
drag, startPoint x: 399, startPoint y: 121, endPoint x: 399, endPoint y: 143, distance: 22.0
drag, startPoint x: 434, startPoint y: 139, endPoint x: 423, endPoint y: 130, distance: 14.8
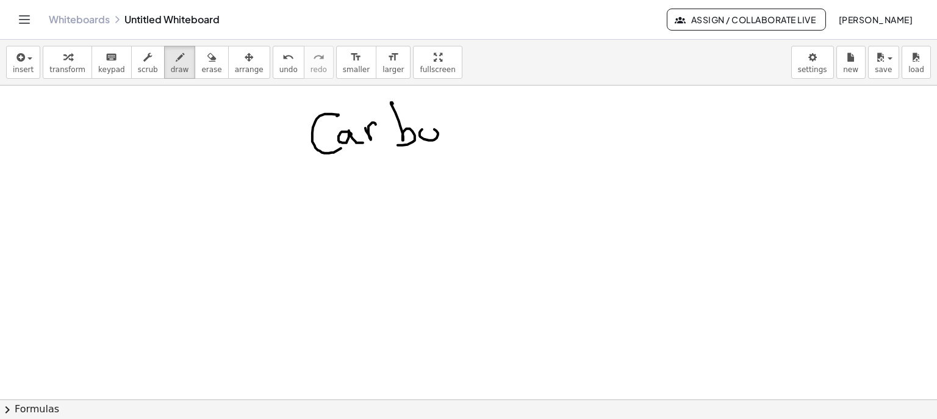
drag, startPoint x: 432, startPoint y: 104, endPoint x: 461, endPoint y: 124, distance: 35.0
drag, startPoint x: 461, startPoint y: 122, endPoint x: 484, endPoint y: 126, distance: 24.1
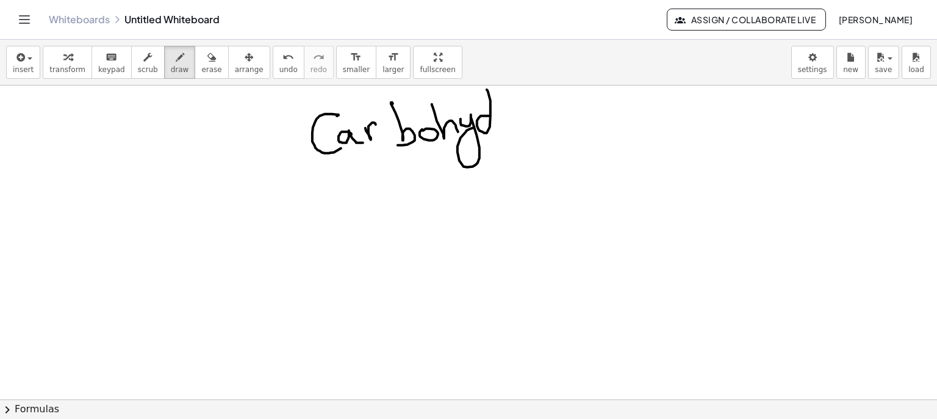
drag, startPoint x: 484, startPoint y: 115, endPoint x: 502, endPoint y: 126, distance: 20.0
drag, startPoint x: 505, startPoint y: 114, endPoint x: 531, endPoint y: 117, distance: 26.4
drag, startPoint x: 520, startPoint y: 125, endPoint x: 546, endPoint y: 124, distance: 25.6
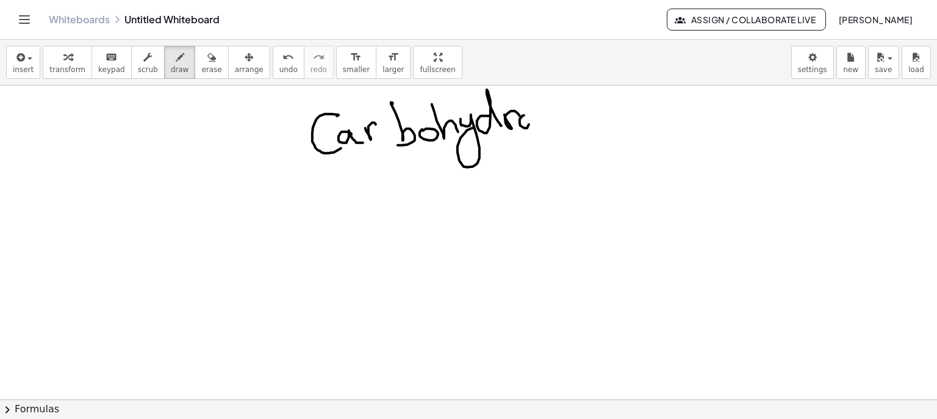
drag, startPoint x: 549, startPoint y: 113, endPoint x: 564, endPoint y: 113, distance: 14.6
drag, startPoint x: 572, startPoint y: 104, endPoint x: 592, endPoint y: 104, distance: 19.5
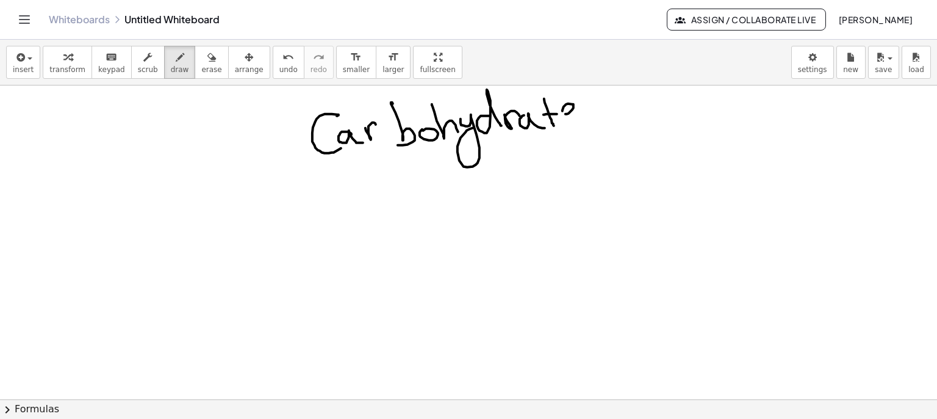
drag, startPoint x: 585, startPoint y: 108, endPoint x: 577, endPoint y: 122, distance: 15.8
drag, startPoint x: 301, startPoint y: 142, endPoint x: 227, endPoint y: 154, distance: 74.8
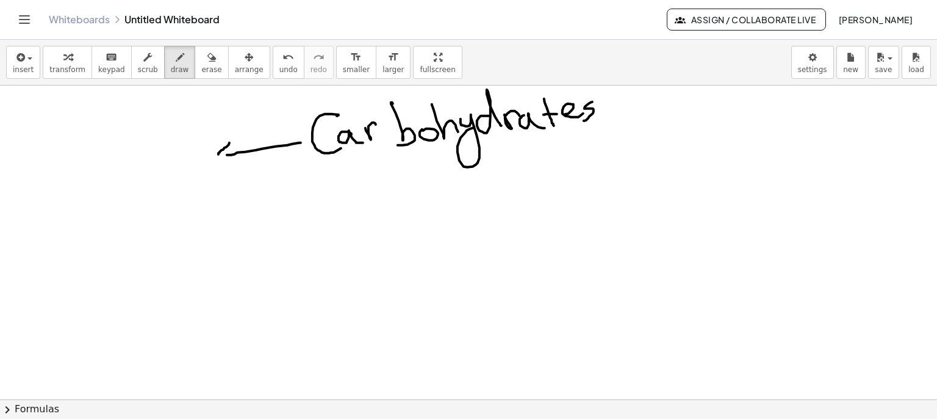
drag, startPoint x: 229, startPoint y: 142, endPoint x: 235, endPoint y: 161, distance: 19.7
drag, startPoint x: 81, startPoint y: 159, endPoint x: 103, endPoint y: 176, distance: 27.5
drag, startPoint x: 113, startPoint y: 171, endPoint x: 108, endPoint y: 154, distance: 17.9
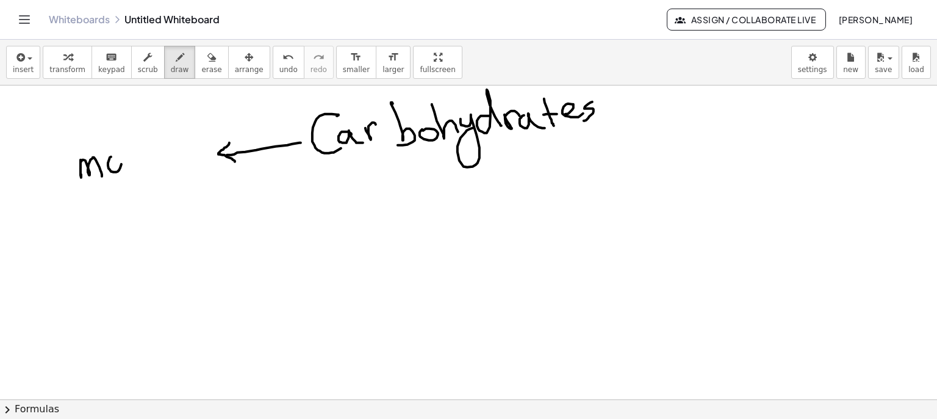
drag, startPoint x: 129, startPoint y: 171, endPoint x: 146, endPoint y: 163, distance: 19.1
drag, startPoint x: 168, startPoint y: 159, endPoint x: 193, endPoint y: 169, distance: 26.9
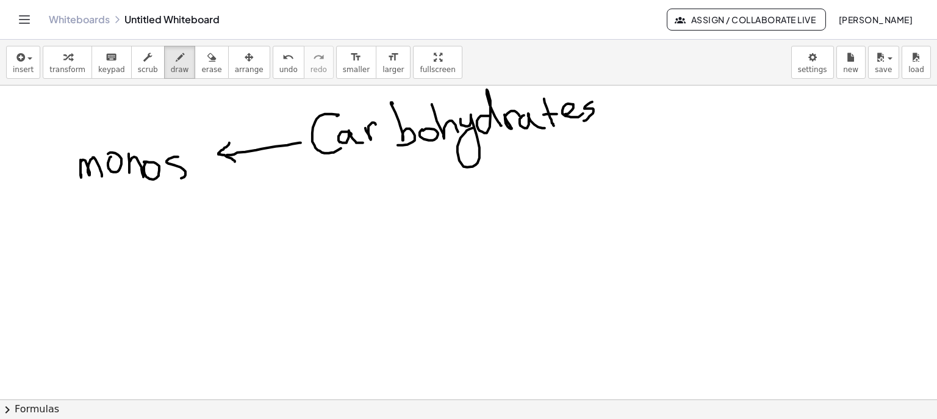
drag, startPoint x: 191, startPoint y: 165, endPoint x: 203, endPoint y: 178, distance: 17.7
drag, startPoint x: 209, startPoint y: 169, endPoint x: 220, endPoint y: 176, distance: 12.7
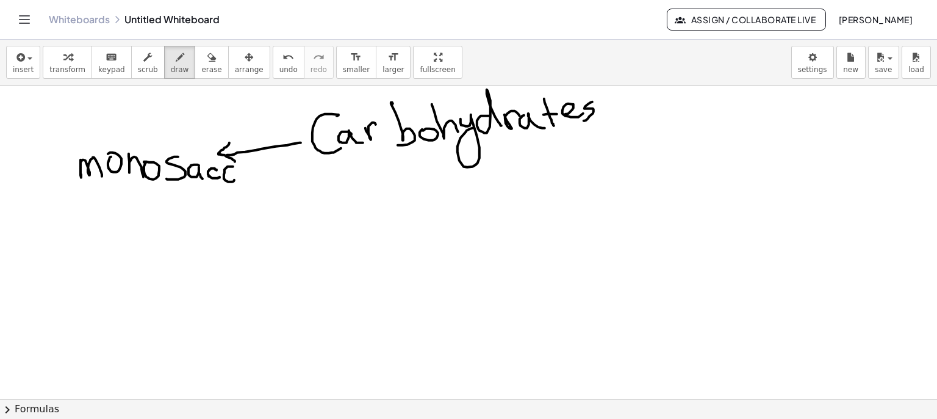
drag, startPoint x: 225, startPoint y: 169, endPoint x: 239, endPoint y: 168, distance: 14.7
drag, startPoint x: 240, startPoint y: 152, endPoint x: 250, endPoint y: 182, distance: 32.2
drag, startPoint x: 254, startPoint y: 170, endPoint x: 268, endPoint y: 184, distance: 19.9
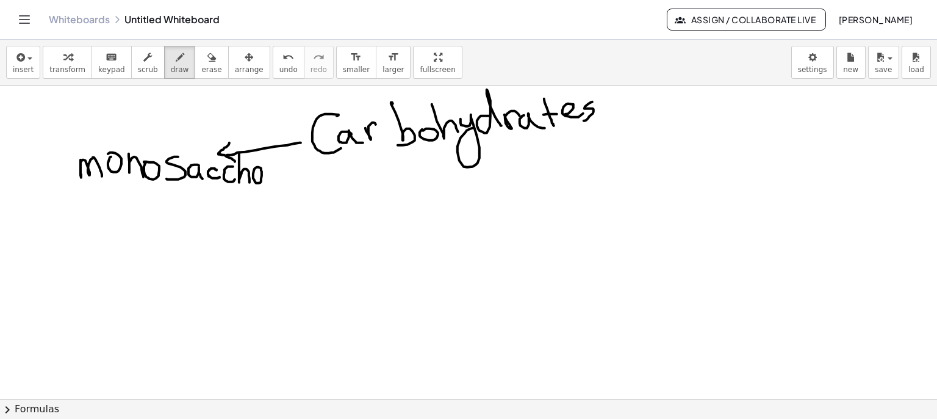
drag, startPoint x: 270, startPoint y: 173, endPoint x: 279, endPoint y: 175, distance: 9.5
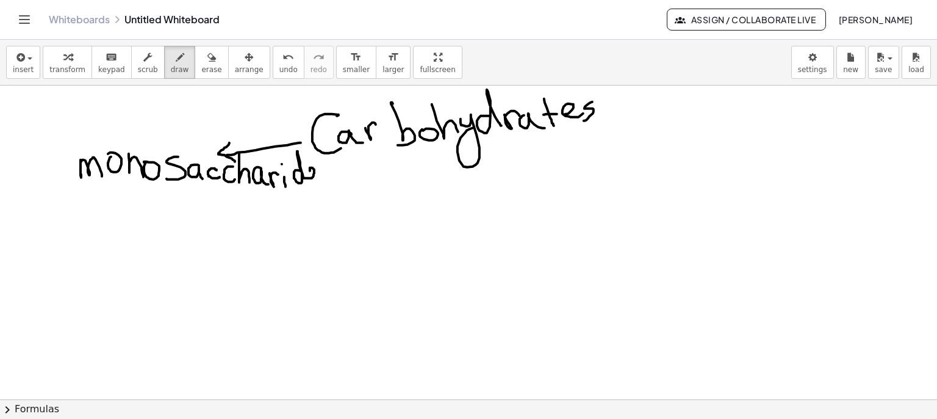
drag, startPoint x: 294, startPoint y: 178, endPoint x: 327, endPoint y: 174, distance: 33.2
drag, startPoint x: 329, startPoint y: 165, endPoint x: 324, endPoint y: 184, distance: 19.5
drag, startPoint x: 82, startPoint y: 194, endPoint x: 330, endPoint y: 196, distance: 248.3
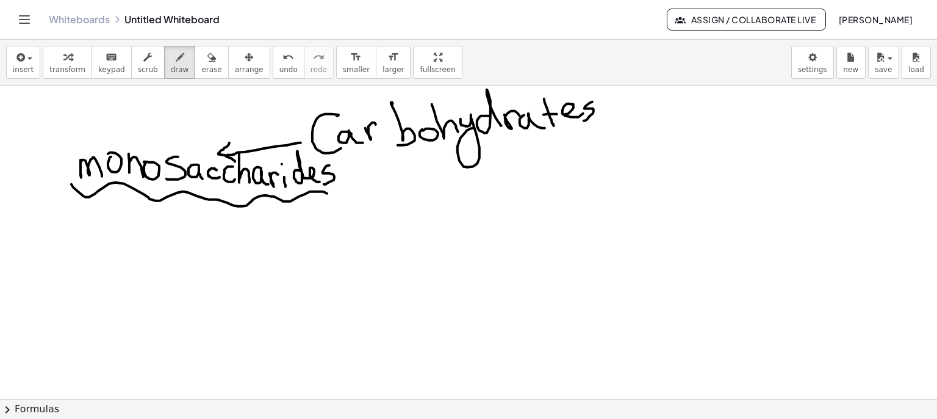
drag, startPoint x: 70, startPoint y: 214, endPoint x: 85, endPoint y: 225, distance: 18.3
drag, startPoint x: 83, startPoint y: 214, endPoint x: 87, endPoint y: 237, distance: 23.5
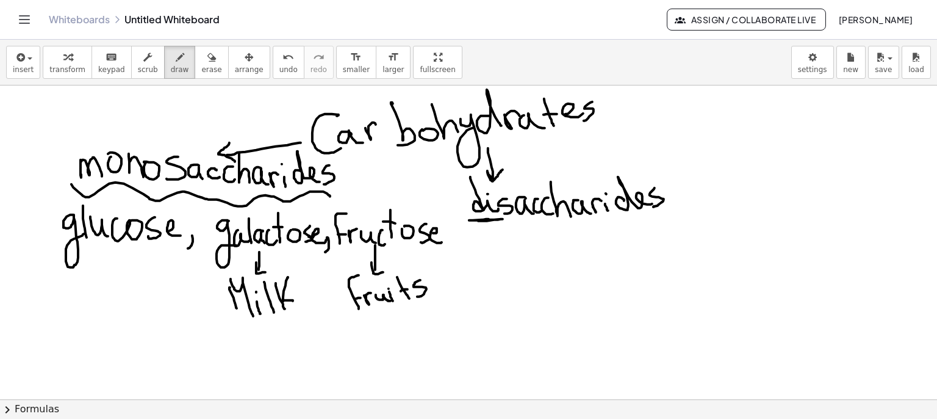
drag, startPoint x: 108, startPoint y: 129, endPoint x: 132, endPoint y: 137, distance: 25.1
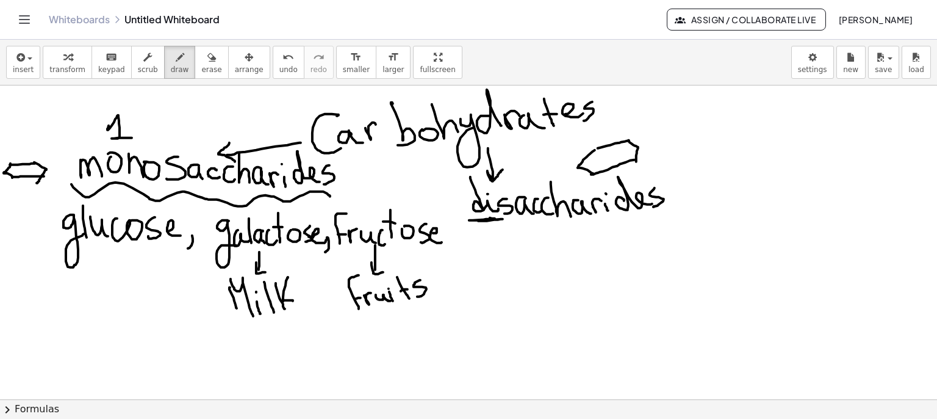
drag, startPoint x: 501, startPoint y: 246, endPoint x: 502, endPoint y: 264, distance: 18.3
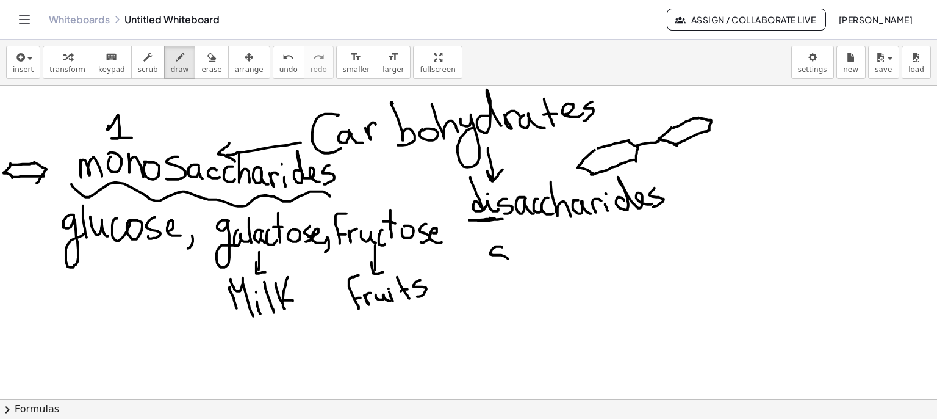
drag, startPoint x: 516, startPoint y: 256, endPoint x: 542, endPoint y: 264, distance: 27.4
drag, startPoint x: 540, startPoint y: 268, endPoint x: 553, endPoint y: 259, distance: 15.7
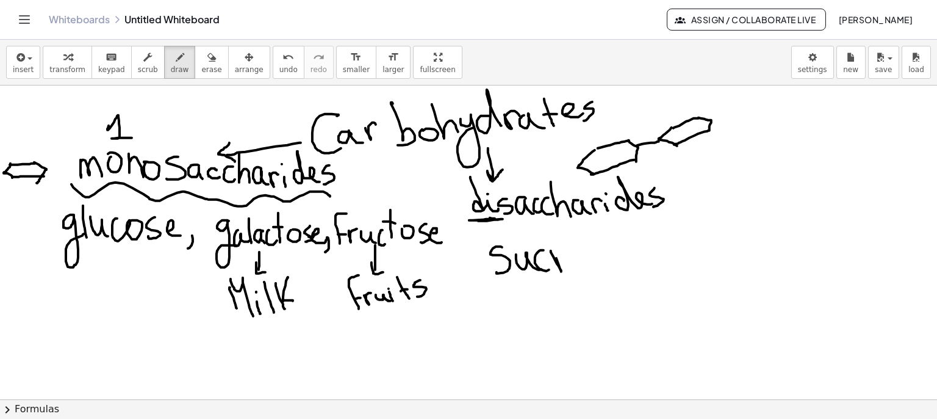
drag, startPoint x: 551, startPoint y: 250, endPoint x: 577, endPoint y: 252, distance: 25.7
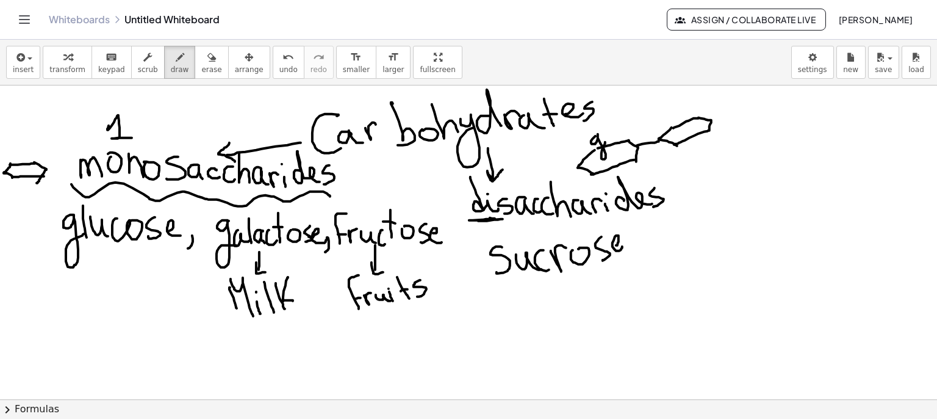
drag, startPoint x: 591, startPoint y: 140, endPoint x: 605, endPoint y: 131, distance: 16.2
drag, startPoint x: 602, startPoint y: 124, endPoint x: 610, endPoint y: 142, distance: 19.4
drag, startPoint x: 609, startPoint y: 134, endPoint x: 621, endPoint y: 137, distance: 12.7
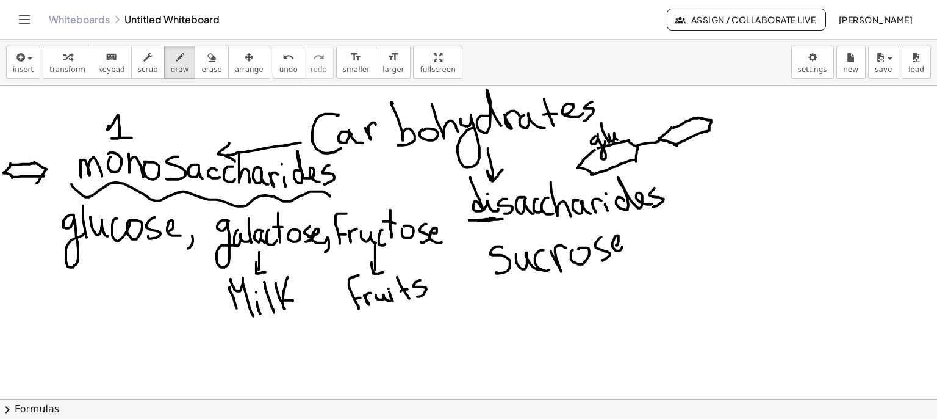
drag, startPoint x: 619, startPoint y: 128, endPoint x: 627, endPoint y: 133, distance: 9.6
drag, startPoint x: 634, startPoint y: 127, endPoint x: 637, endPoint y: 137, distance: 10.8
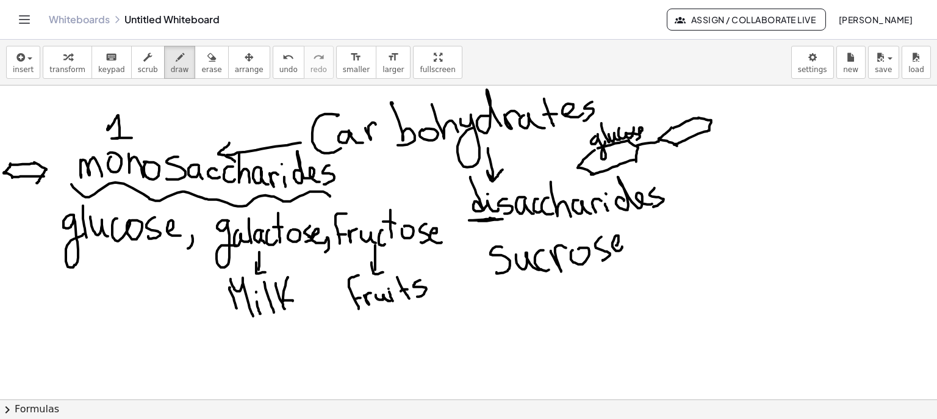
drag, startPoint x: 641, startPoint y: 131, endPoint x: 651, endPoint y: 131, distance: 9.8
drag, startPoint x: 681, startPoint y: 103, endPoint x: 679, endPoint y: 117, distance: 14.2
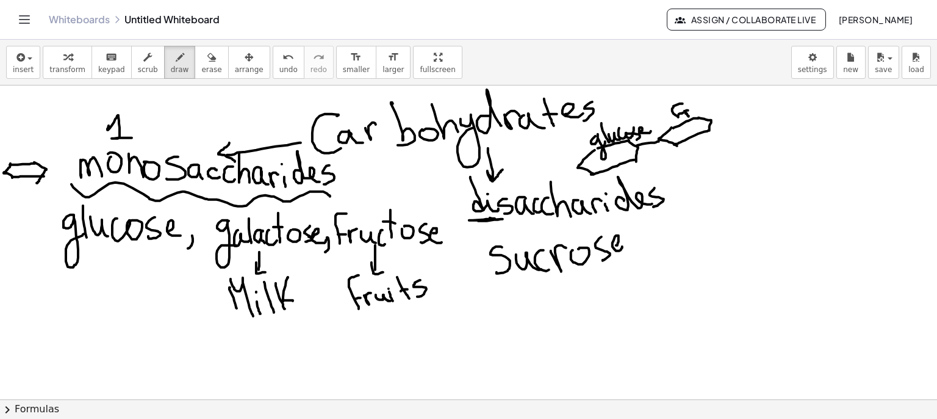
drag, startPoint x: 693, startPoint y: 109, endPoint x: 705, endPoint y: 104, distance: 12.9
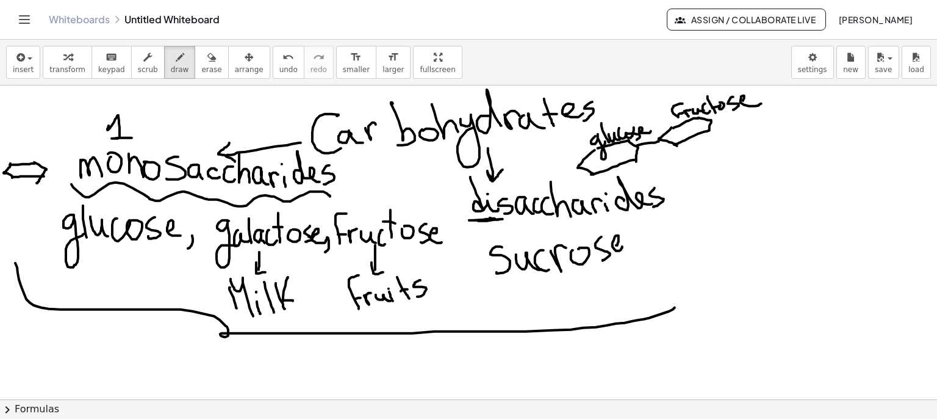
drag, startPoint x: 19, startPoint y: 279, endPoint x: 689, endPoint y: 265, distance: 670.1
drag, startPoint x: 240, startPoint y: 345, endPoint x: 266, endPoint y: 362, distance: 30.8
drag, startPoint x: 271, startPoint y: 361, endPoint x: 276, endPoint y: 375, distance: 14.5
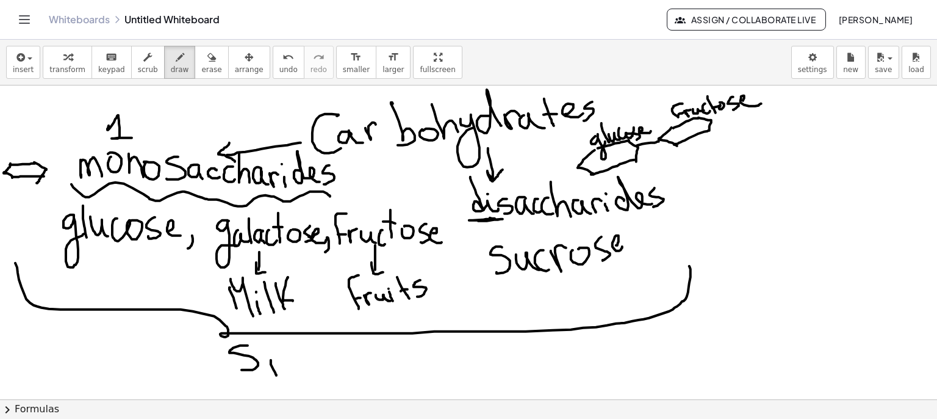
drag, startPoint x: 298, startPoint y: 376, endPoint x: 337, endPoint y: 366, distance: 40.4
drag, startPoint x: 340, startPoint y: 352, endPoint x: 344, endPoint y: 364, distance: 12.9
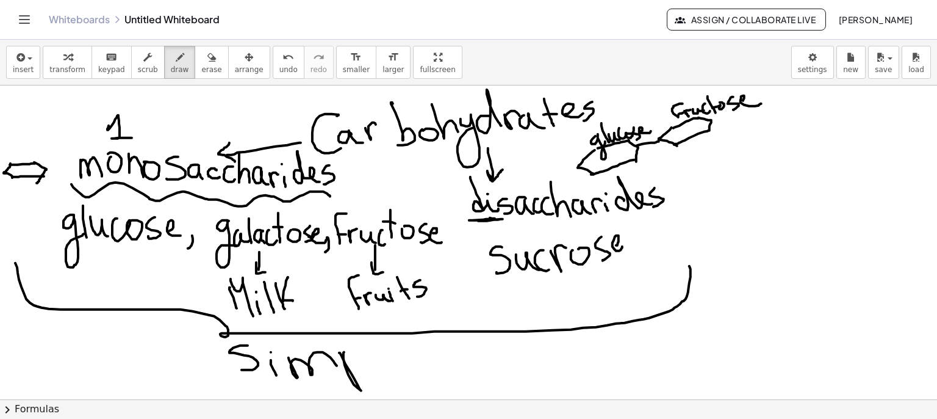
drag, startPoint x: 361, startPoint y: 342, endPoint x: 373, endPoint y: 369, distance: 29.2
drag, startPoint x: 383, startPoint y: 355, endPoint x: 401, endPoint y: 375, distance: 26.3
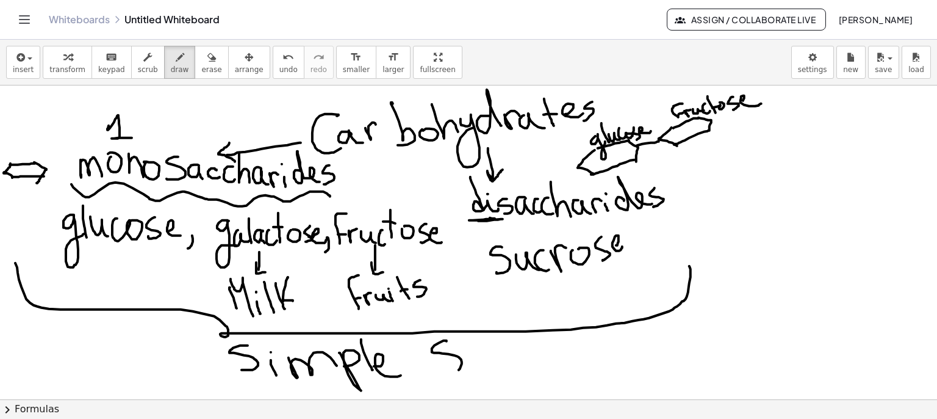
drag, startPoint x: 432, startPoint y: 348, endPoint x: 439, endPoint y: 370, distance: 23.6
drag, startPoint x: 475, startPoint y: 362, endPoint x: 511, endPoint y: 365, distance: 36.1
drag, startPoint x: 513, startPoint y: 354, endPoint x: 580, endPoint y: 358, distance: 67.8
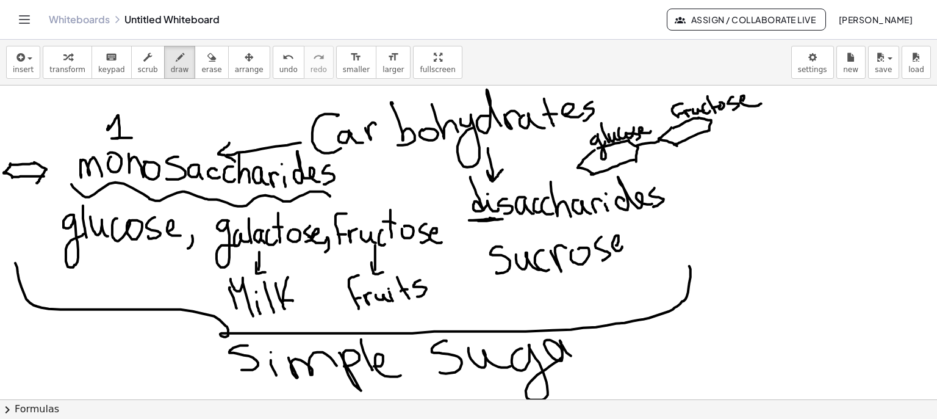
drag, startPoint x: 576, startPoint y: 343, endPoint x: 614, endPoint y: 341, distance: 38.5
drag, startPoint x: 606, startPoint y: 339, endPoint x: 594, endPoint y: 369, distance: 32.3
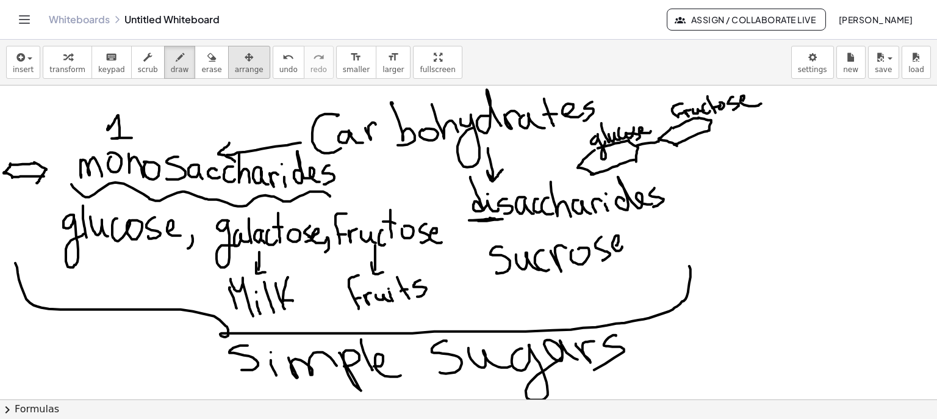
click at [235, 55] on div "button" at bounding box center [249, 56] width 29 height 15
drag, startPoint x: 834, startPoint y: 200, endPoint x: 765, endPoint y: 232, distance: 76.7
click at [171, 59] on div "button" at bounding box center [180, 56] width 18 height 15
click at [138, 59] on div "button" at bounding box center [148, 56] width 20 height 15
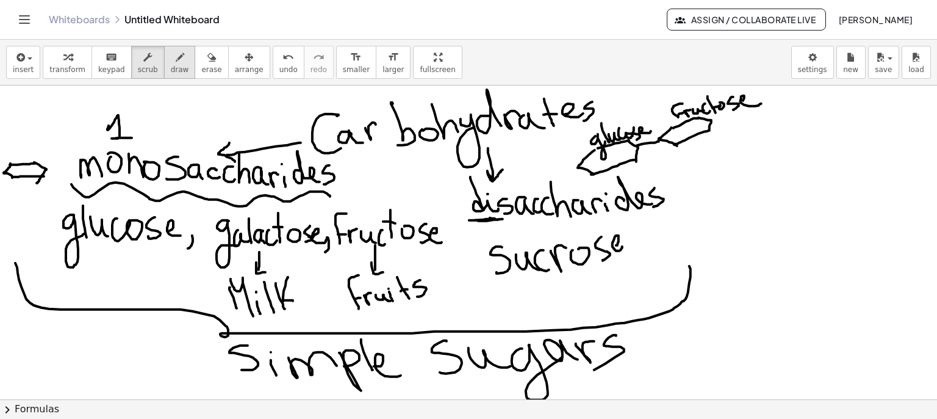
click at [176, 60] on icon "button" at bounding box center [180, 57] width 9 height 15
click at [16, 65] on span "insert" at bounding box center [23, 69] width 21 height 9
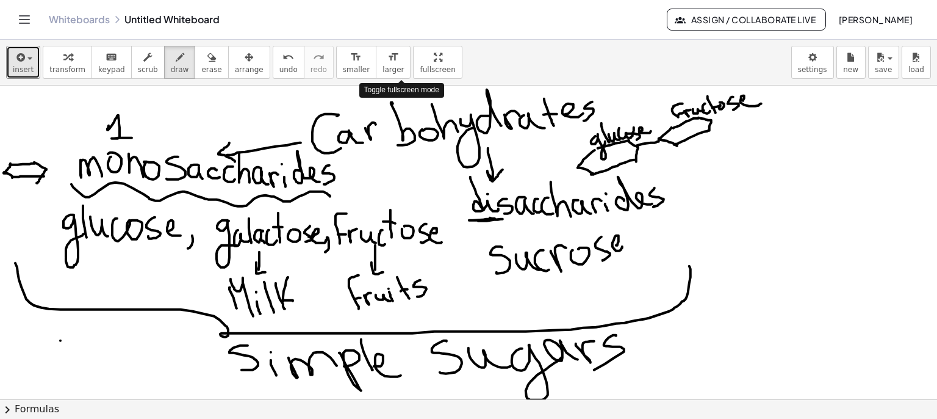
drag, startPoint x: 398, startPoint y: 57, endPoint x: 339, endPoint y: 70, distance: 60.7
click at [339, 71] on div "insert select one: Math Expression Function Text Youtube Video Graphing Geometr…" at bounding box center [468, 229] width 937 height 379
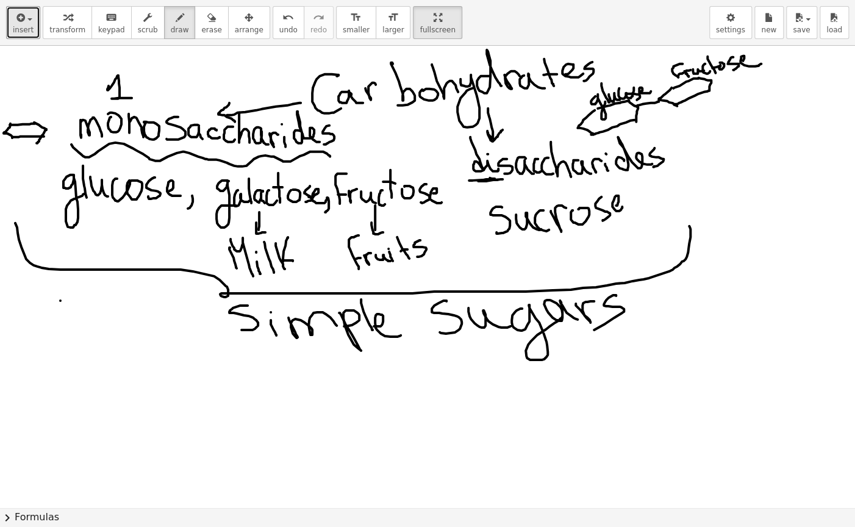
click at [628, 418] on div at bounding box center [427, 508] width 855 height 924
click at [201, 30] on span "erase" at bounding box center [211, 30] width 20 height 9
click at [754, 56] on div at bounding box center [427, 508] width 855 height 924
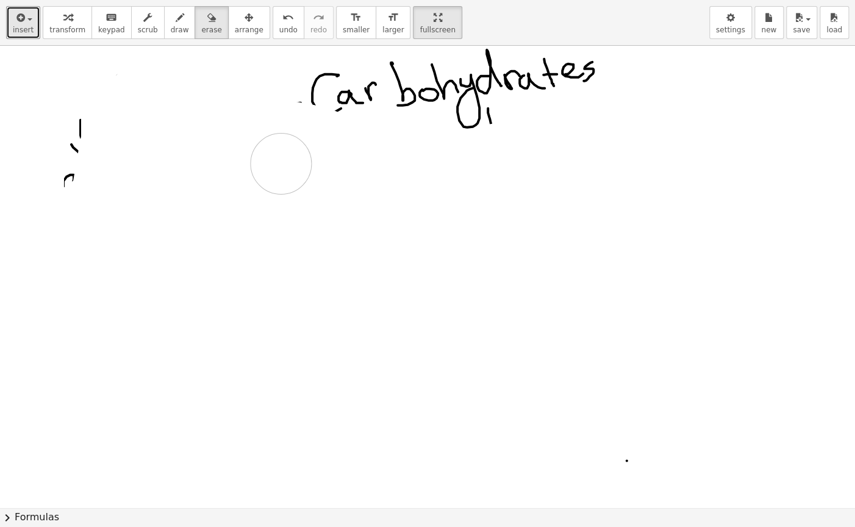
drag, startPoint x: 751, startPoint y: 57, endPoint x: 264, endPoint y: 161, distance: 498.5
click at [264, 161] on div at bounding box center [427, 508] width 855 height 924
click at [171, 28] on span "draw" at bounding box center [180, 30] width 18 height 9
drag, startPoint x: 356, startPoint y: 113, endPoint x: 356, endPoint y: 157, distance: 44.5
click at [356, 158] on div at bounding box center [427, 508] width 855 height 924
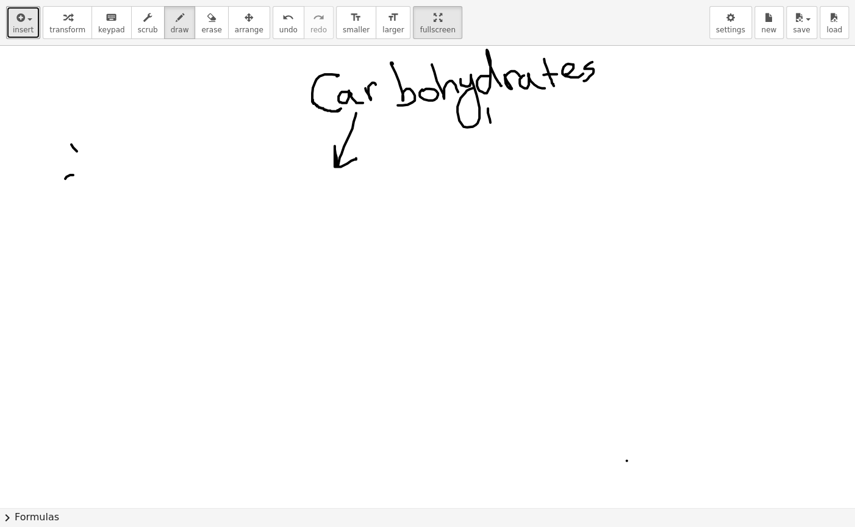
drag, startPoint x: 340, startPoint y: 110, endPoint x: 313, endPoint y: 98, distance: 29.2
click at [313, 99] on div at bounding box center [427, 508] width 855 height 924
drag, startPoint x: 289, startPoint y: 176, endPoint x: 301, endPoint y: 183, distance: 14.2
click at [290, 184] on div at bounding box center [427, 508] width 855 height 924
drag, startPoint x: 306, startPoint y: 182, endPoint x: 307, endPoint y: 176, distance: 6.2
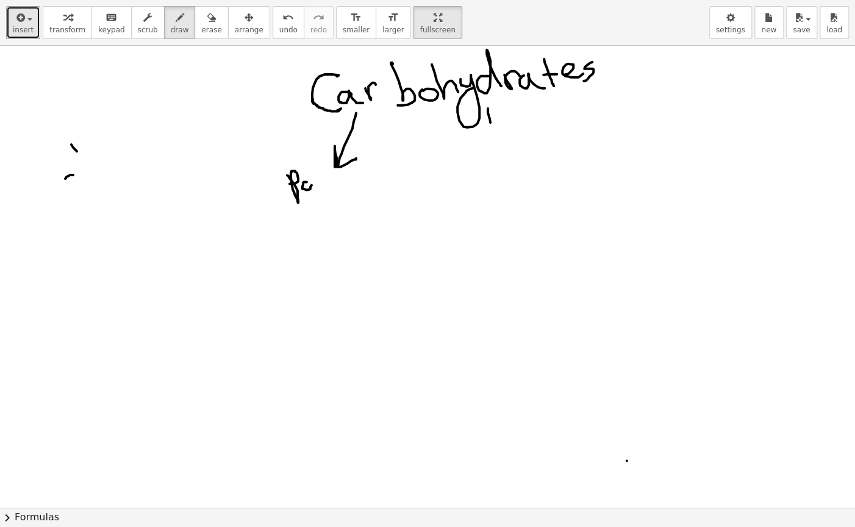
click at [303, 179] on div at bounding box center [427, 508] width 855 height 924
drag, startPoint x: 313, startPoint y: 171, endPoint x: 320, endPoint y: 187, distance: 16.9
click at [320, 187] on div at bounding box center [427, 508] width 855 height 924
drag, startPoint x: 320, startPoint y: 178, endPoint x: 342, endPoint y: 192, distance: 25.7
click at [338, 193] on div at bounding box center [427, 508] width 855 height 924
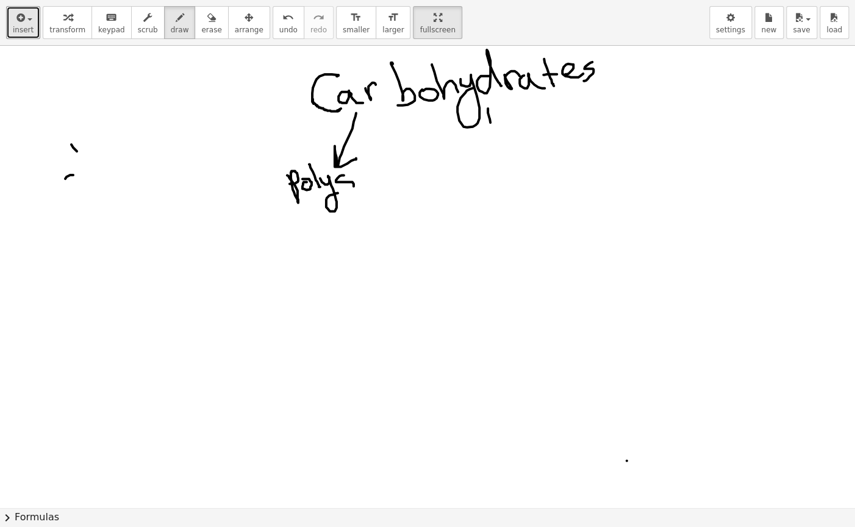
drag, startPoint x: 344, startPoint y: 175, endPoint x: 365, endPoint y: 177, distance: 20.8
click at [344, 192] on div at bounding box center [427, 508] width 855 height 924
drag, startPoint x: 359, startPoint y: 179, endPoint x: 372, endPoint y: 189, distance: 16.1
click at [370, 189] on div at bounding box center [427, 508] width 855 height 924
drag, startPoint x: 371, startPoint y: 181, endPoint x: 380, endPoint y: 187, distance: 10.2
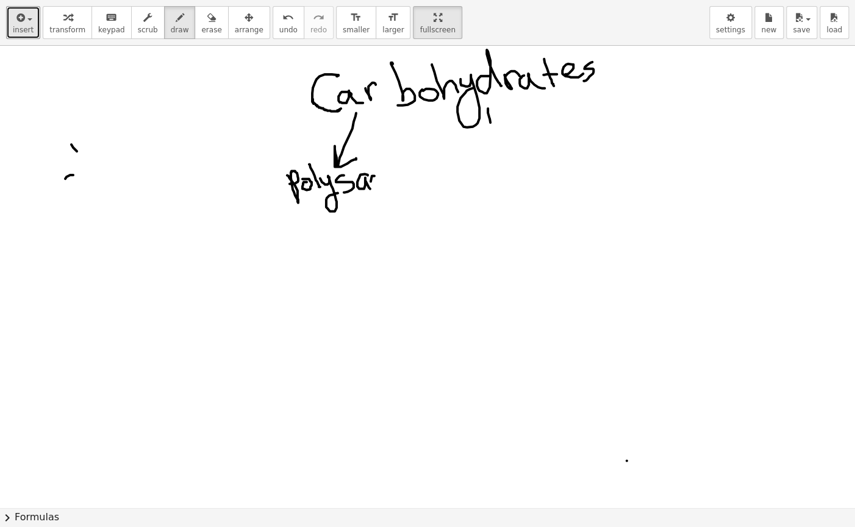
click at [378, 189] on div at bounding box center [427, 508] width 855 height 924
drag, startPoint x: 383, startPoint y: 192, endPoint x: 386, endPoint y: 172, distance: 19.7
click at [385, 192] on div at bounding box center [427, 508] width 855 height 924
drag, startPoint x: 383, startPoint y: 164, endPoint x: 409, endPoint y: 181, distance: 31.0
click at [400, 192] on div at bounding box center [427, 508] width 855 height 924
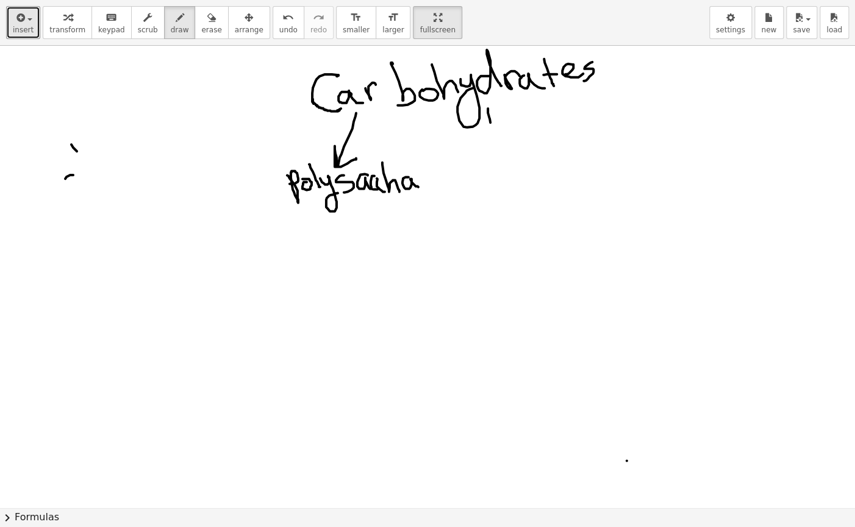
drag, startPoint x: 403, startPoint y: 183, endPoint x: 421, endPoint y: 187, distance: 18.7
click at [421, 187] on div at bounding box center [427, 508] width 855 height 924
drag, startPoint x: 424, startPoint y: 175, endPoint x: 436, endPoint y: 172, distance: 11.8
click at [434, 173] on div at bounding box center [427, 508] width 855 height 924
drag, startPoint x: 439, startPoint y: 174, endPoint x: 444, endPoint y: 182, distance: 9.3
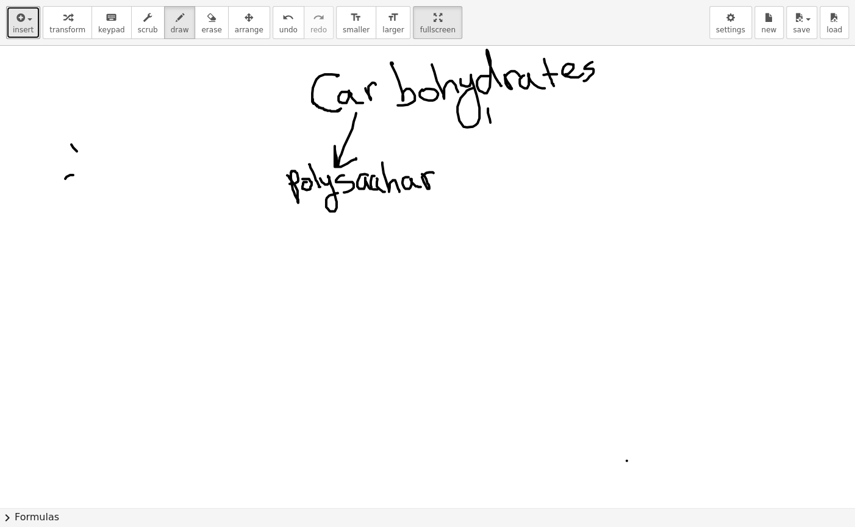
click at [445, 185] on div at bounding box center [427, 508] width 855 height 924
click at [445, 168] on div at bounding box center [427, 508] width 855 height 924
drag, startPoint x: 463, startPoint y: 184, endPoint x: 480, endPoint y: 178, distance: 17.4
click at [479, 181] on div at bounding box center [427, 508] width 855 height 924
drag, startPoint x: 480, startPoint y: 177, endPoint x: 494, endPoint y: 174, distance: 15.0
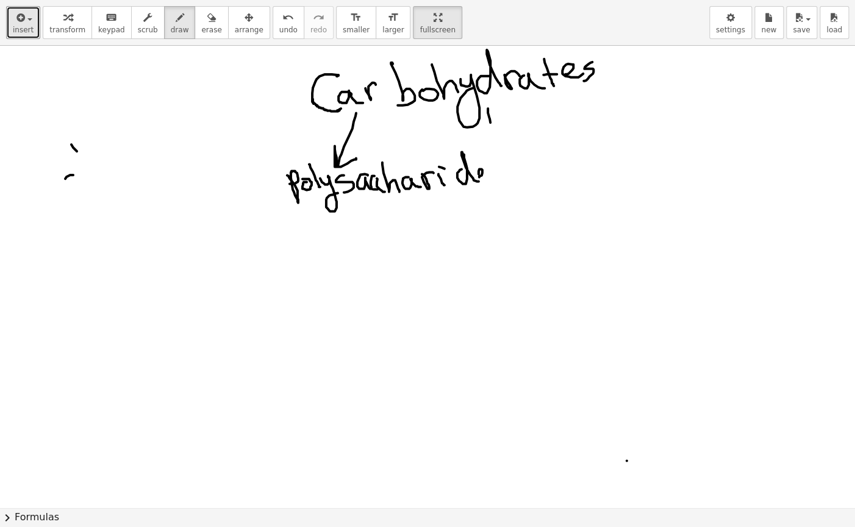
click at [489, 181] on div at bounding box center [427, 508] width 855 height 924
click at [495, 182] on div at bounding box center [427, 508] width 855 height 924
drag, startPoint x: 494, startPoint y: 170, endPoint x: 490, endPoint y: 182, distance: 12.4
click at [492, 181] on div at bounding box center [427, 508] width 855 height 924
drag, startPoint x: 508, startPoint y: 156, endPoint x: 521, endPoint y: 180, distance: 27.0
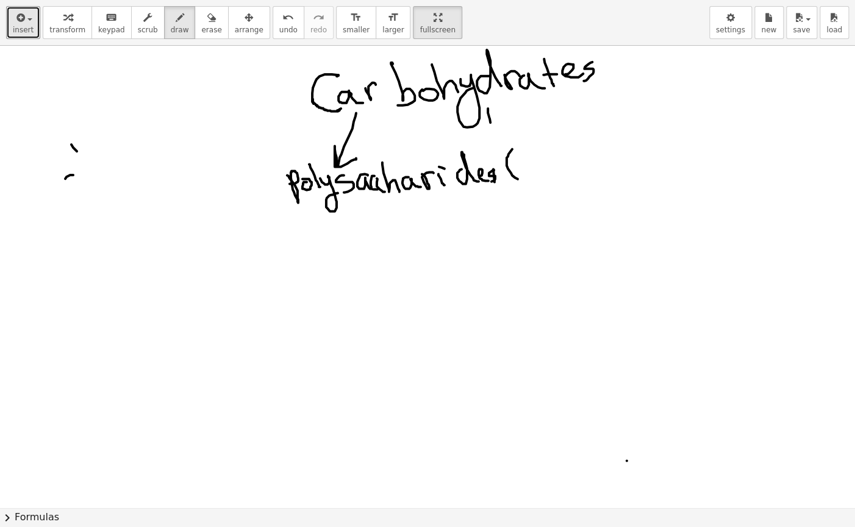
click at [521, 180] on div at bounding box center [427, 508] width 855 height 924
drag, startPoint x: 522, startPoint y: 168, endPoint x: 532, endPoint y: 175, distance: 12.4
click at [530, 177] on div at bounding box center [427, 508] width 855 height 924
drag, startPoint x: 532, startPoint y: 175, endPoint x: 572, endPoint y: 159, distance: 42.7
click at [569, 167] on div at bounding box center [427, 508] width 855 height 924
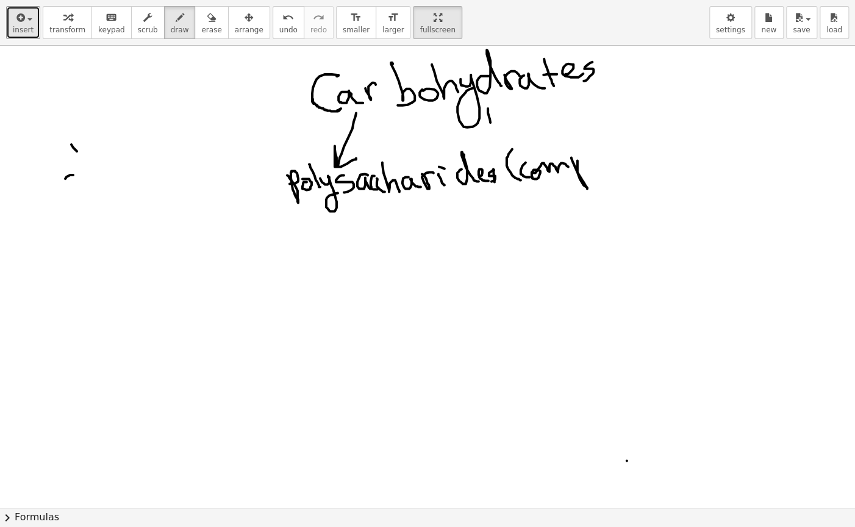
drag, startPoint x: 572, startPoint y: 158, endPoint x: 578, endPoint y: 167, distance: 10.5
click at [579, 170] on div at bounding box center [427, 508] width 855 height 924
drag, startPoint x: 591, startPoint y: 154, endPoint x: 618, endPoint y: 143, distance: 29.8
click at [613, 158] on div at bounding box center [427, 508] width 855 height 924
drag, startPoint x: 617, startPoint y: 163, endPoint x: 612, endPoint y: 153, distance: 11.7
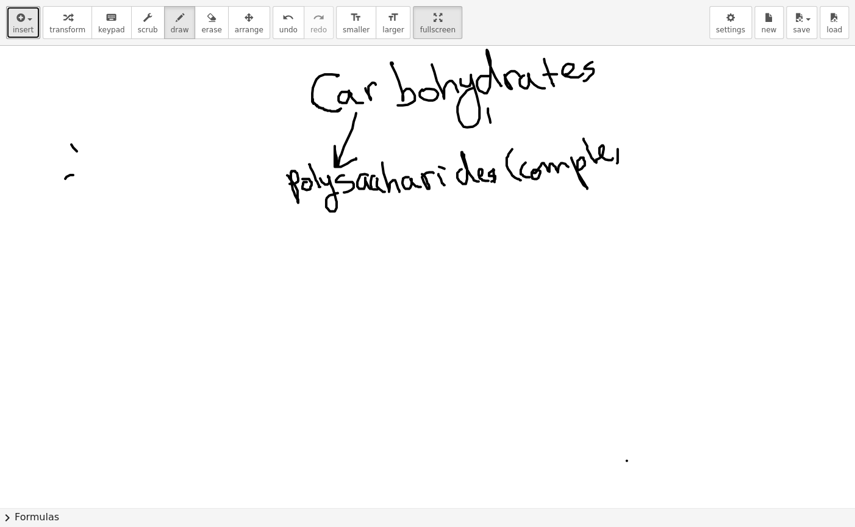
click at [614, 160] on div at bounding box center [427, 508] width 855 height 924
drag, startPoint x: 620, startPoint y: 156, endPoint x: 627, endPoint y: 159, distance: 7.9
click at [628, 159] on div at bounding box center [427, 508] width 855 height 924
drag, startPoint x: 648, startPoint y: 134, endPoint x: 649, endPoint y: 154, distance: 20.8
click at [649, 154] on div at bounding box center [427, 508] width 855 height 924
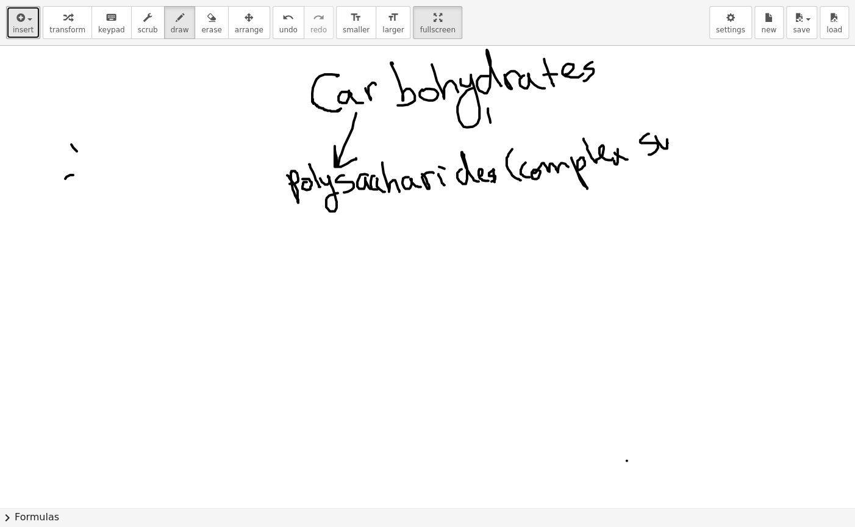
drag, startPoint x: 656, startPoint y: 136, endPoint x: 682, endPoint y: 137, distance: 26.3
click at [682, 137] on div at bounding box center [427, 508] width 855 height 924
drag, startPoint x: 680, startPoint y: 130, endPoint x: 698, endPoint y: 150, distance: 26.8
click at [680, 178] on div at bounding box center [427, 508] width 855 height 924
drag, startPoint x: 697, startPoint y: 139, endPoint x: 720, endPoint y: 136, distance: 23.3
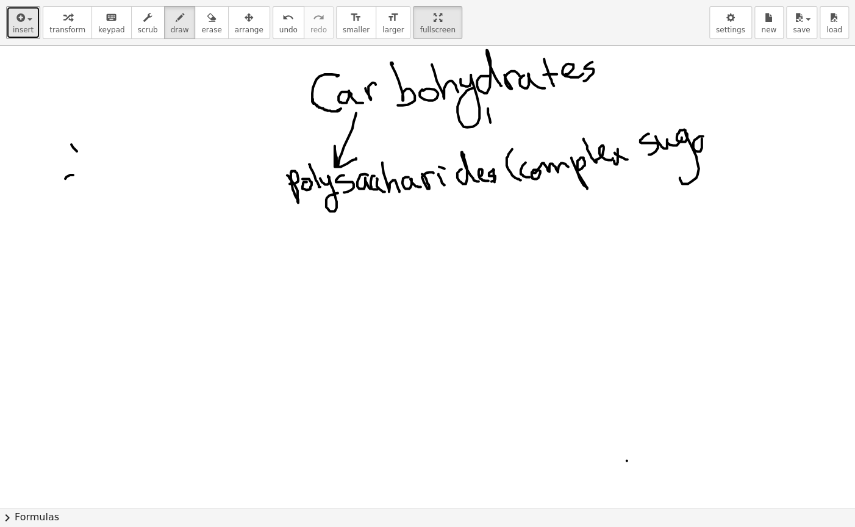
click at [720, 146] on div at bounding box center [427, 508] width 855 height 924
drag, startPoint x: 725, startPoint y: 146, endPoint x: 735, endPoint y: 128, distance: 21.3
click at [735, 128] on div at bounding box center [427, 508] width 855 height 924
drag, startPoint x: 744, startPoint y: 125, endPoint x: 741, endPoint y: 148, distance: 22.9
click at [743, 146] on div at bounding box center [427, 508] width 855 height 924
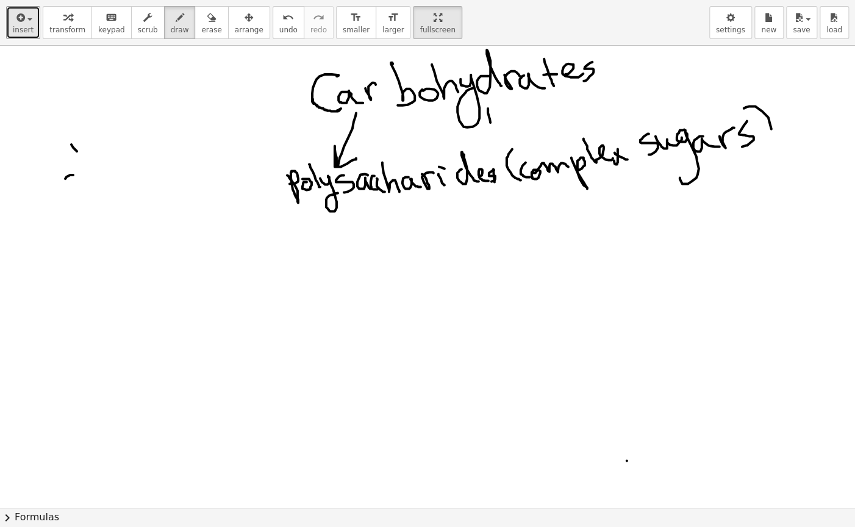
drag, startPoint x: 749, startPoint y: 106, endPoint x: 762, endPoint y: 162, distance: 57.6
click at [772, 134] on div at bounding box center [427, 508] width 855 height 924
click at [196, 242] on div at bounding box center [427, 508] width 855 height 924
drag, startPoint x: 185, startPoint y: 213, endPoint x: 215, endPoint y: 243, distance: 42.3
click at [214, 243] on div at bounding box center [427, 508] width 855 height 924
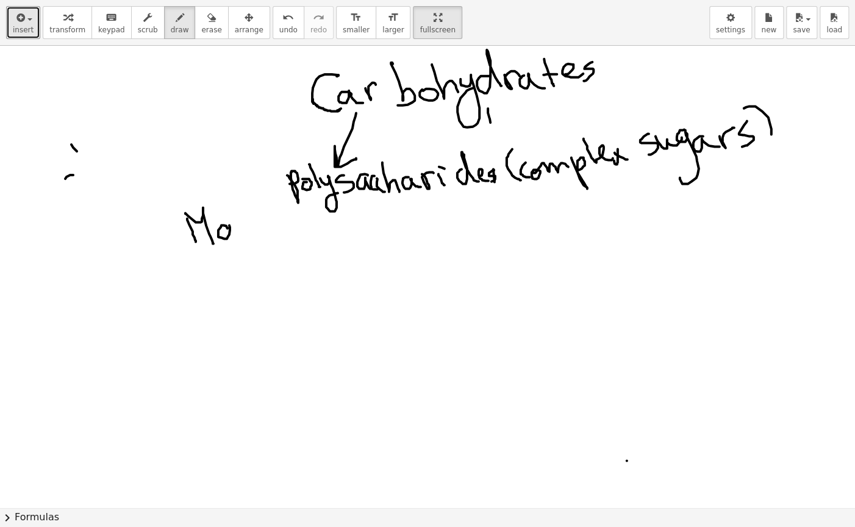
click at [238, 239] on div at bounding box center [427, 508] width 855 height 924
click at [245, 239] on div at bounding box center [427, 508] width 855 height 924
click at [240, 219] on div at bounding box center [427, 508] width 855 height 924
click at [267, 234] on div at bounding box center [427, 508] width 855 height 924
click at [286, 240] on div at bounding box center [427, 508] width 855 height 924
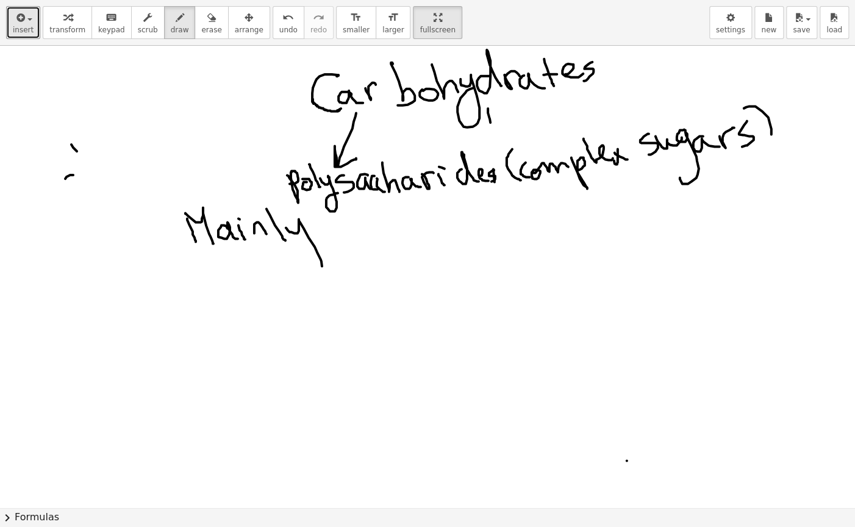
click at [312, 232] on div at bounding box center [427, 508] width 855 height 924
click at [104, 240] on div at bounding box center [427, 508] width 855 height 924
click at [112, 231] on div at bounding box center [427, 508] width 855 height 924
click at [131, 237] on div at bounding box center [427, 508] width 855 height 924
click at [140, 234] on div at bounding box center [427, 508] width 855 height 924
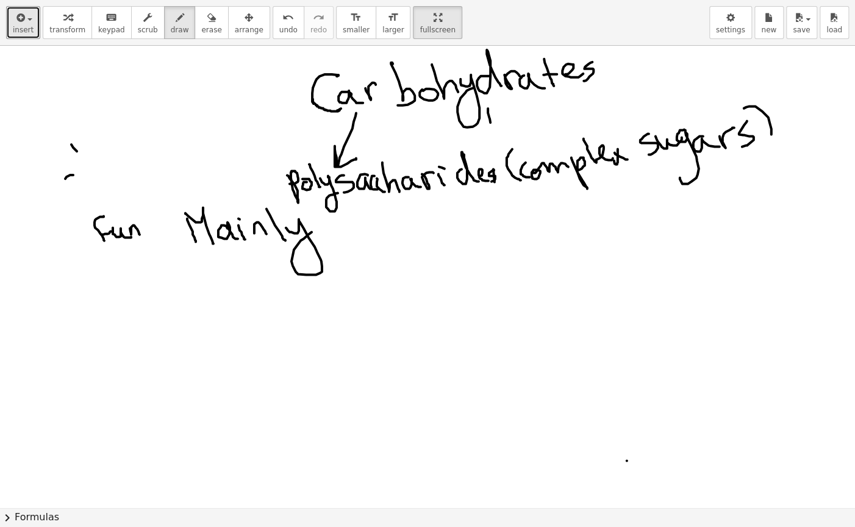
click at [148, 234] on div at bounding box center [427, 508] width 855 height 924
click at [154, 230] on div at bounding box center [427, 508] width 855 height 924
click at [153, 219] on div at bounding box center [427, 508] width 855 height 924
click at [156, 212] on div at bounding box center [427, 508] width 855 height 924
click at [168, 220] on div at bounding box center [427, 508] width 855 height 924
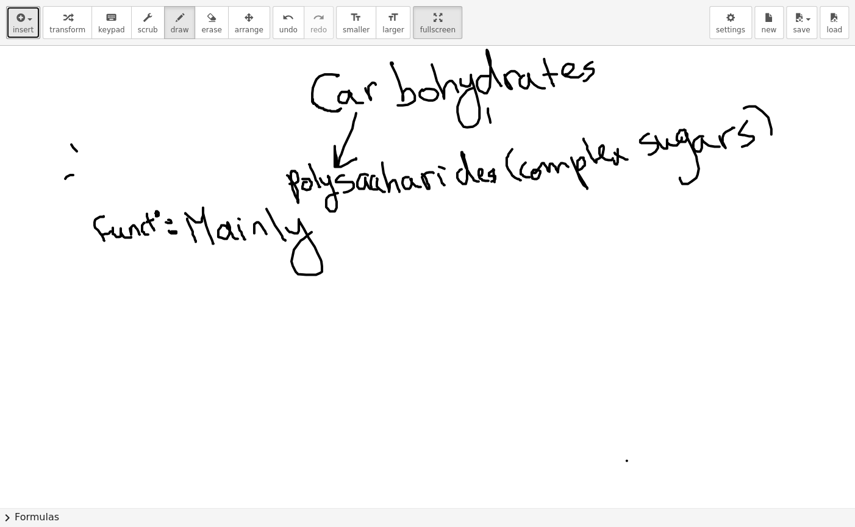
click at [171, 232] on div at bounding box center [427, 508] width 855 height 924
click at [362, 245] on div at bounding box center [427, 508] width 855 height 924
click at [372, 234] on div at bounding box center [427, 508] width 855 height 924
click at [377, 233] on div at bounding box center [427, 508] width 855 height 924
click at [406, 225] on div at bounding box center [427, 508] width 855 height 924
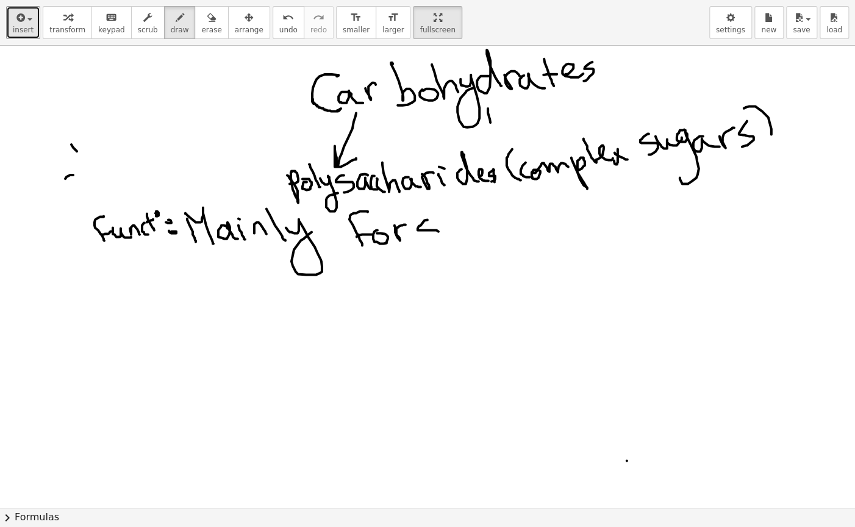
click at [427, 237] on div at bounding box center [427, 508] width 855 height 924
click at [459, 231] on div at bounding box center [427, 508] width 855 height 924
click at [464, 213] on div at bounding box center [427, 508] width 855 height 924
click at [472, 215] on div at bounding box center [427, 508] width 855 height 924
click at [502, 209] on div at bounding box center [427, 508] width 855 height 924
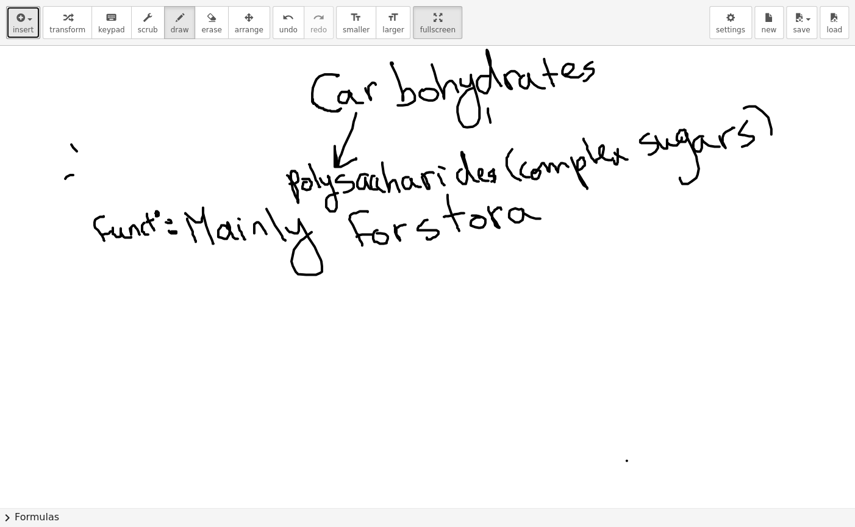
click at [541, 218] on div at bounding box center [427, 508] width 855 height 924
click at [563, 217] on div at bounding box center [427, 508] width 855 height 924
click at [592, 213] on div at bounding box center [427, 508] width 855 height 924
click at [616, 216] on div at bounding box center [427, 508] width 855 height 924
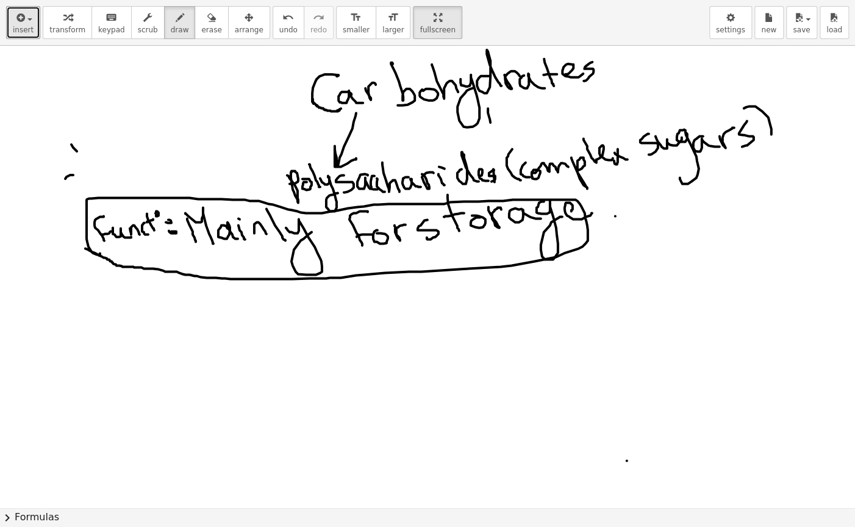
click at [83, 246] on div at bounding box center [427, 508] width 855 height 924
click at [128, 314] on div at bounding box center [427, 508] width 855 height 924
click at [146, 317] on div at bounding box center [427, 508] width 855 height 924
click at [104, 344] on div at bounding box center [427, 508] width 855 height 924
click at [133, 327] on div at bounding box center [427, 508] width 855 height 924
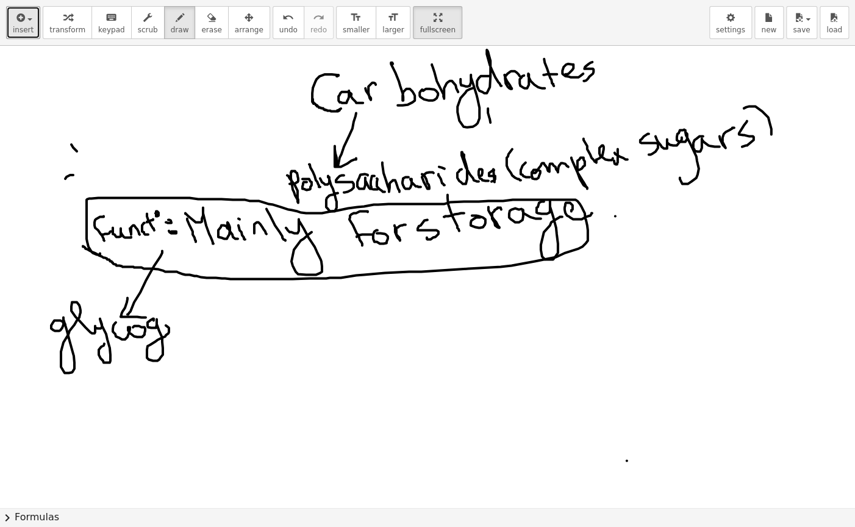
click at [178, 335] on div at bounding box center [427, 508] width 855 height 924
click at [199, 330] on div at bounding box center [427, 508] width 855 height 924
click at [347, 299] on div at bounding box center [427, 508] width 855 height 924
click at [356, 287] on div at bounding box center [427, 508] width 855 height 924
click at [356, 324] on div at bounding box center [427, 508] width 855 height 924
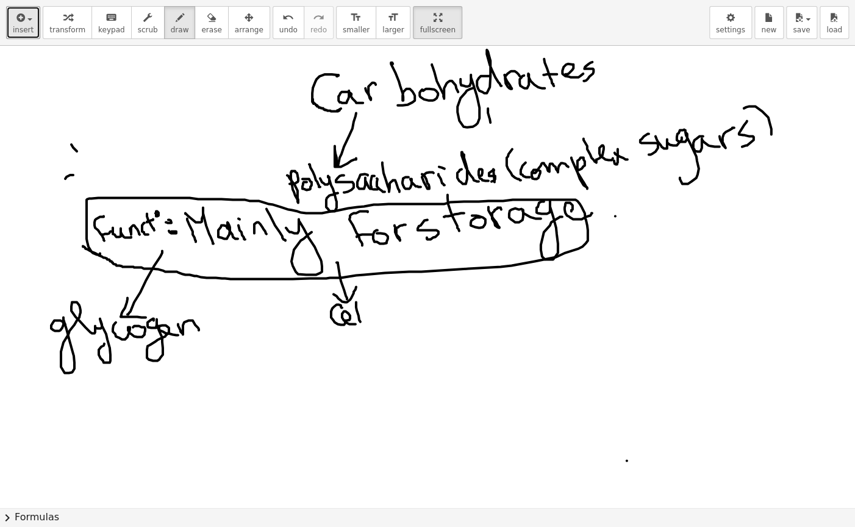
click at [362, 325] on div at bounding box center [427, 508] width 855 height 924
click at [372, 324] on div at bounding box center [427, 508] width 855 height 924
click at [387, 317] on div at bounding box center [427, 508] width 855 height 924
click at [395, 316] on div at bounding box center [427, 508] width 855 height 924
click at [403, 311] on div at bounding box center [427, 508] width 855 height 924
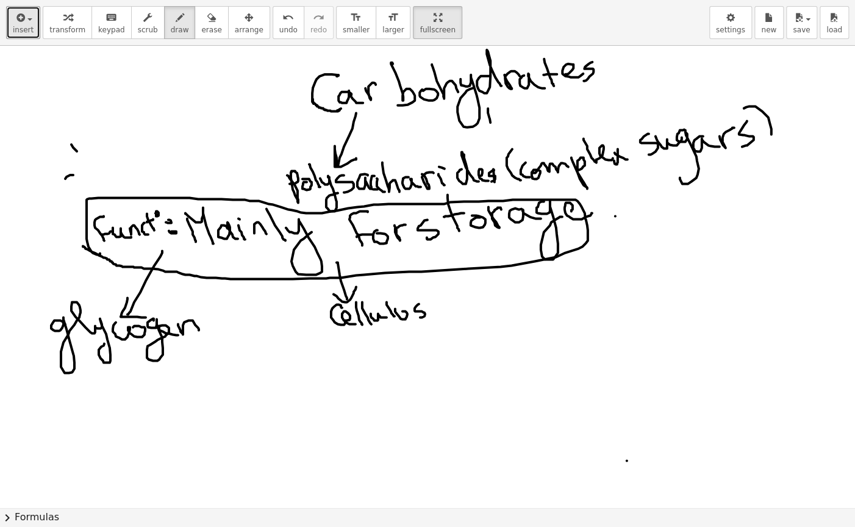
click at [419, 317] on div at bounding box center [427, 508] width 855 height 924
click at [447, 309] on div at bounding box center [427, 508] width 855 height 924
click at [541, 272] on div at bounding box center [427, 508] width 855 height 924
click at [541, 281] on div at bounding box center [427, 508] width 855 height 924
click at [577, 300] on div at bounding box center [427, 508] width 855 height 924
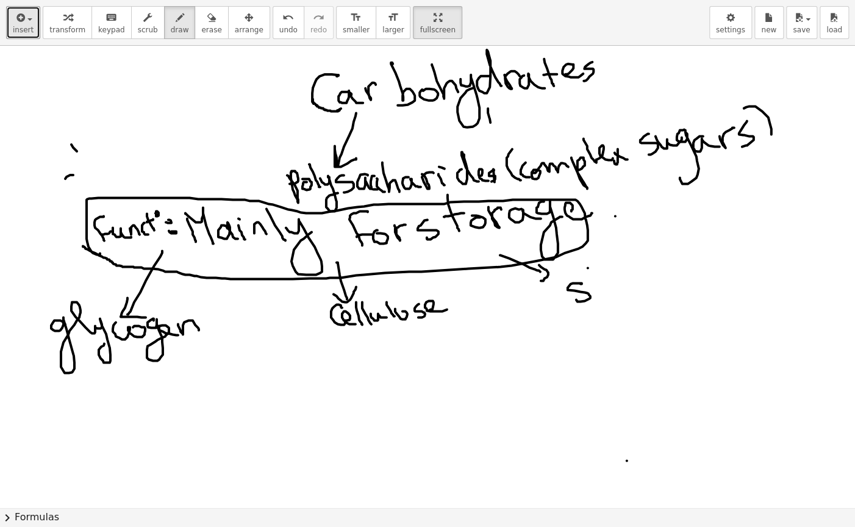
click at [606, 298] on div at bounding box center [427, 508] width 855 height 924
click at [609, 290] on div at bounding box center [427, 508] width 855 height 924
click at [632, 292] on div at bounding box center [427, 508] width 855 height 924
click at [641, 278] on div at bounding box center [427, 508] width 855 height 924
click at [658, 285] on div at bounding box center [427, 508] width 855 height 924
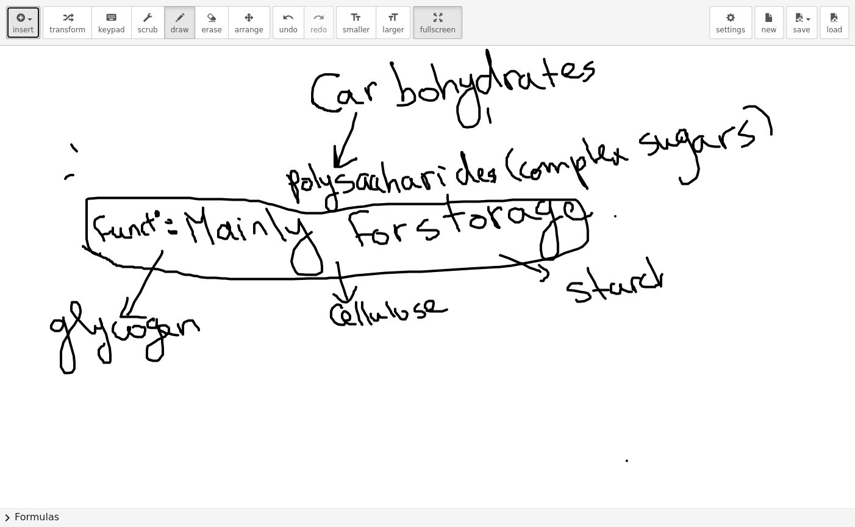
click at [674, 281] on div at bounding box center [427, 508] width 855 height 924
click at [23, 21] on icon "button" at bounding box center [19, 17] width 11 height 15
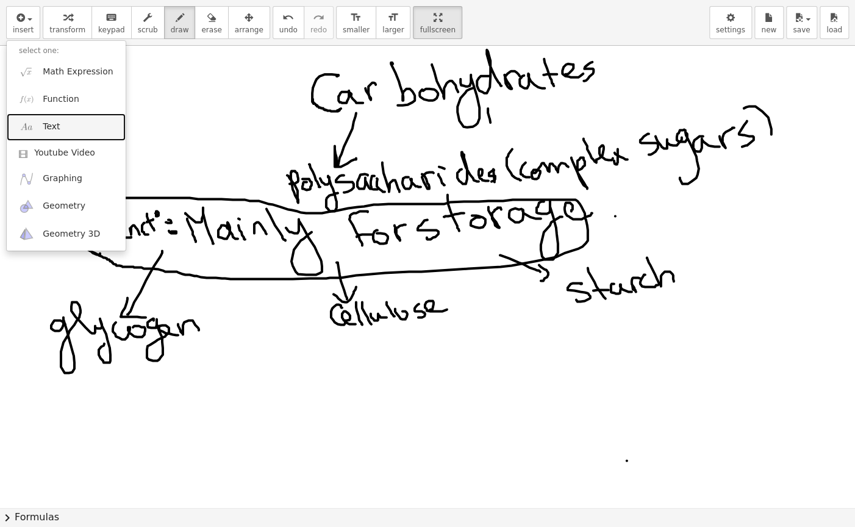
click at [59, 121] on link "Text" at bounding box center [66, 126] width 119 height 27
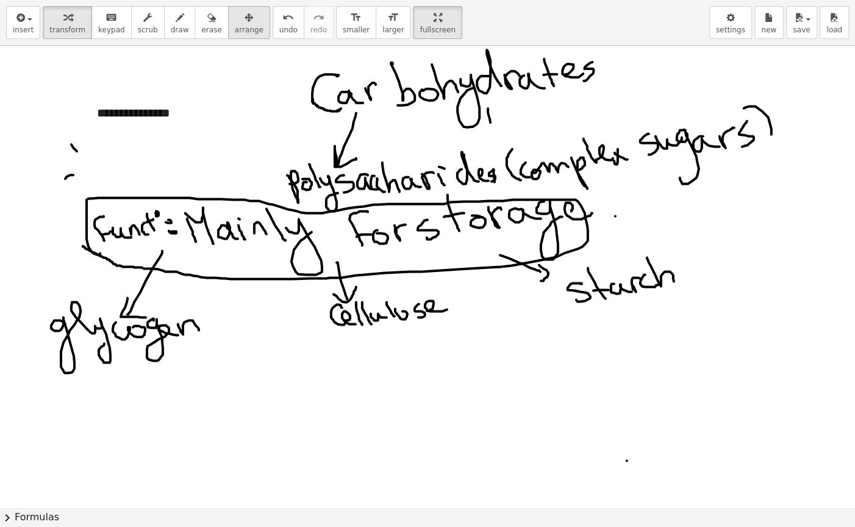
click at [239, 26] on span "arrange" at bounding box center [249, 30] width 29 height 9
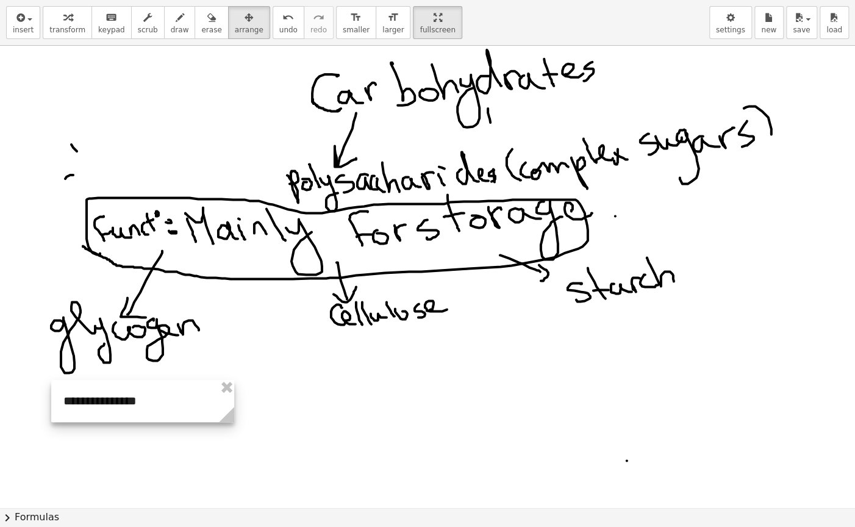
click at [159, 384] on div at bounding box center [142, 401] width 183 height 42
click at [106, 21] on icon "keyboard" at bounding box center [112, 17] width 12 height 15
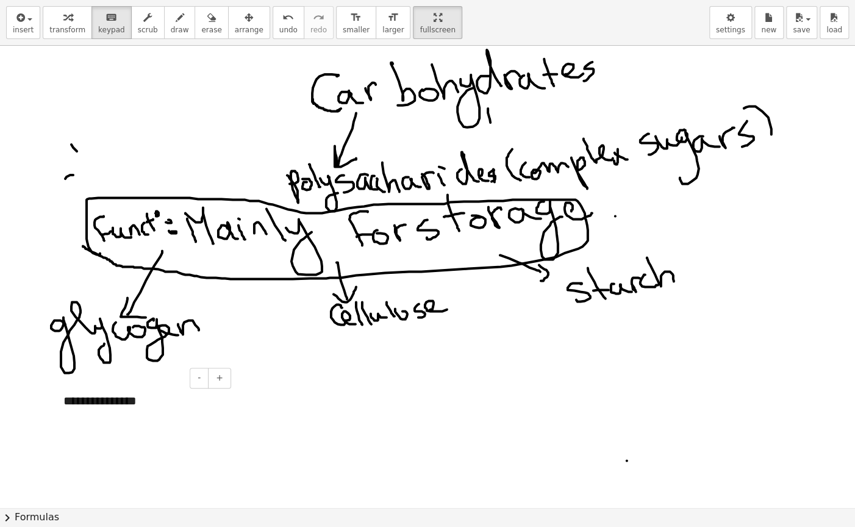
click at [89, 401] on div "**********" at bounding box center [142, 401] width 183 height 42
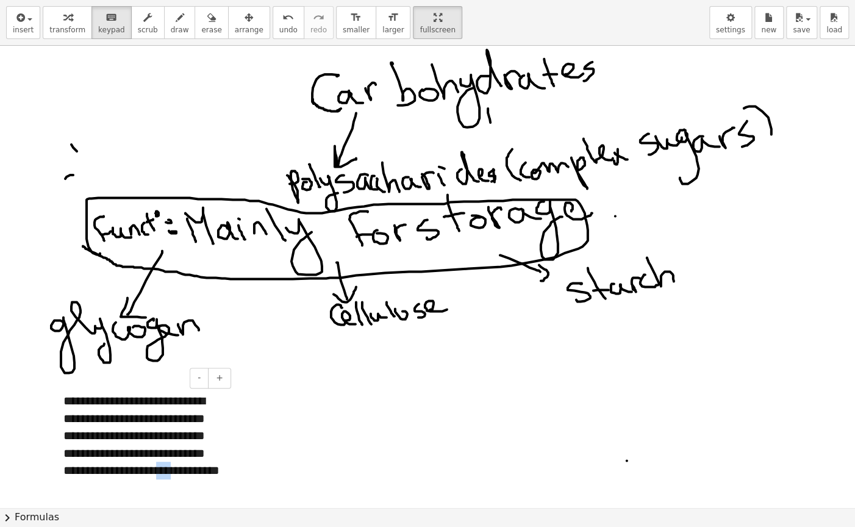
drag, startPoint x: 80, startPoint y: 491, endPoint x: 63, endPoint y: 490, distance: 16.5
click at [63, 418] on div "**********" at bounding box center [142, 444] width 183 height 129
click at [133, 418] on div "**********" at bounding box center [142, 444] width 183 height 129
click at [205, 335] on div at bounding box center [427, 508] width 855 height 924
drag, startPoint x: 632, startPoint y: 298, endPoint x: 633, endPoint y: 325, distance: 26.9
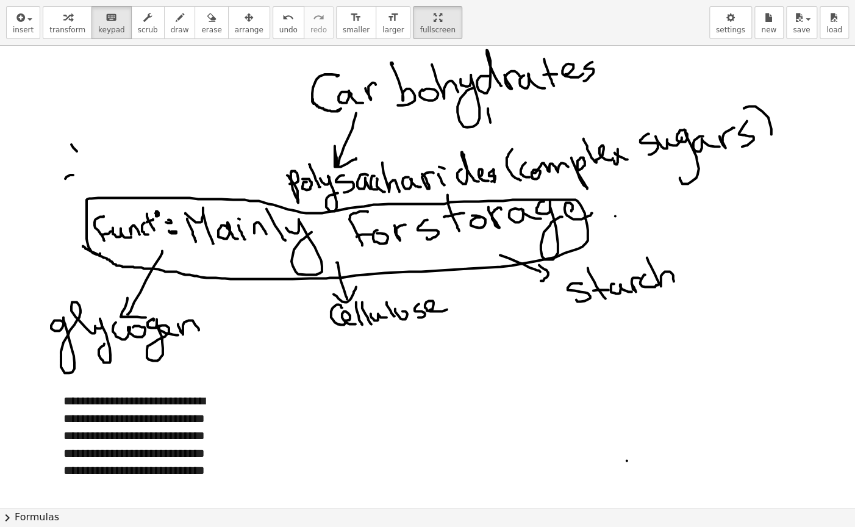
click at [633, 325] on div at bounding box center [427, 508] width 855 height 924
drag, startPoint x: 631, startPoint y: 301, endPoint x: 633, endPoint y: 328, distance: 27.0
click at [633, 328] on div at bounding box center [427, 508] width 855 height 924
drag, startPoint x: 633, startPoint y: 302, endPoint x: 633, endPoint y: 327, distance: 25.0
click at [633, 327] on div at bounding box center [427, 508] width 855 height 924
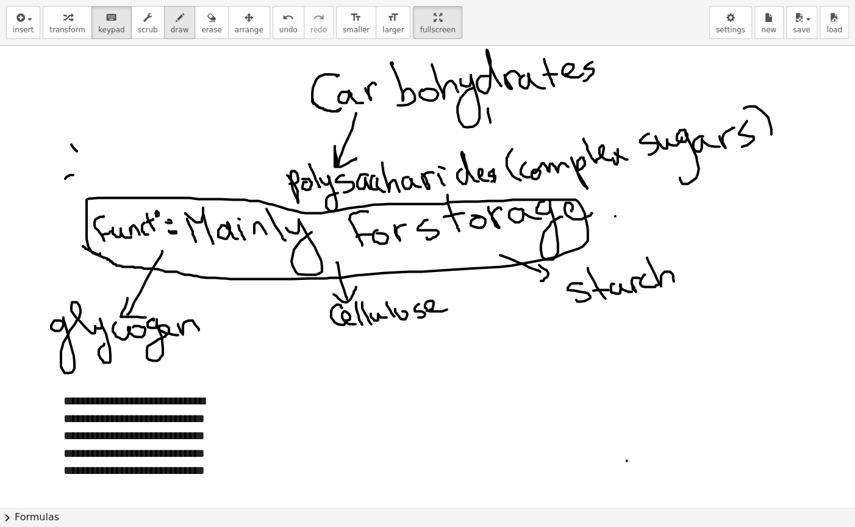
click at [164, 20] on button "draw" at bounding box center [180, 22] width 32 height 33
drag, startPoint x: 622, startPoint y: 298, endPoint x: 618, endPoint y: 324, distance: 25.9
click at [621, 325] on div at bounding box center [427, 508] width 855 height 924
drag, startPoint x: 616, startPoint y: 320, endPoint x: 597, endPoint y: 408, distance: 89.2
click at [633, 327] on div at bounding box center [427, 508] width 855 height 924
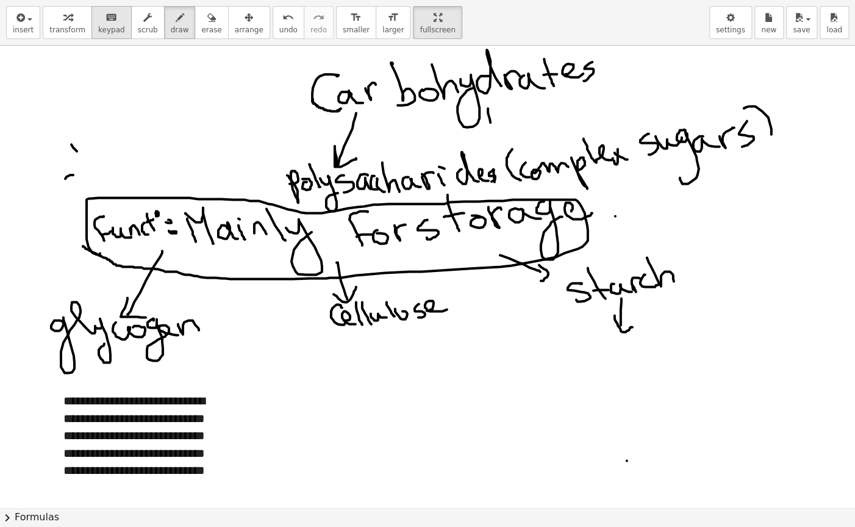
click at [98, 26] on span "keypad" at bounding box center [111, 30] width 27 height 9
click at [14, 21] on icon "button" at bounding box center [19, 17] width 11 height 15
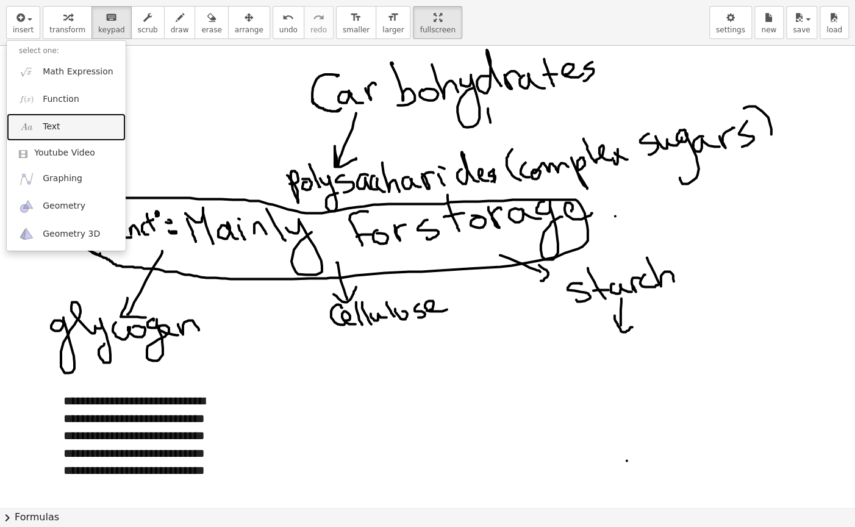
click at [51, 129] on span "Text" at bounding box center [51, 127] width 17 height 12
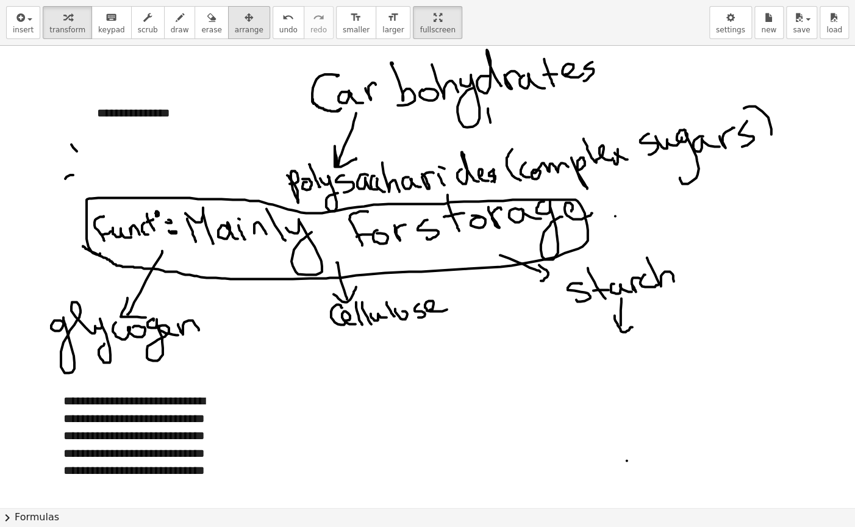
click at [245, 16] on icon "button" at bounding box center [249, 17] width 9 height 15
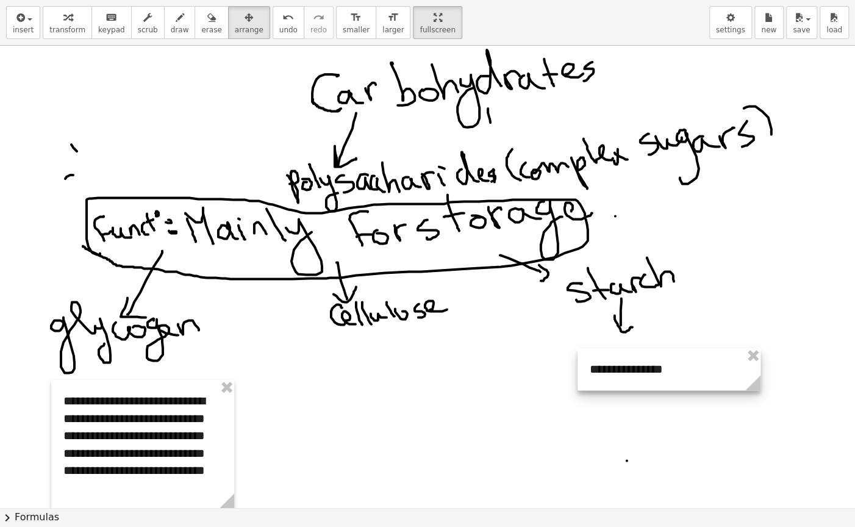
drag, startPoint x: 143, startPoint y: 107, endPoint x: 630, endPoint y: 361, distance: 549.6
click at [633, 364] on div at bounding box center [669, 369] width 183 height 42
click at [621, 372] on div at bounding box center [666, 369] width 183 height 42
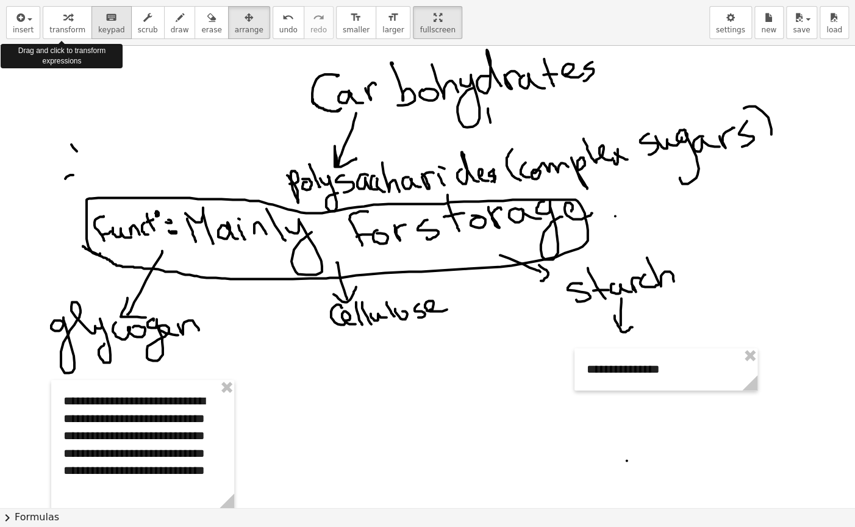
click at [92, 20] on button "keyboard keypad" at bounding box center [112, 22] width 40 height 33
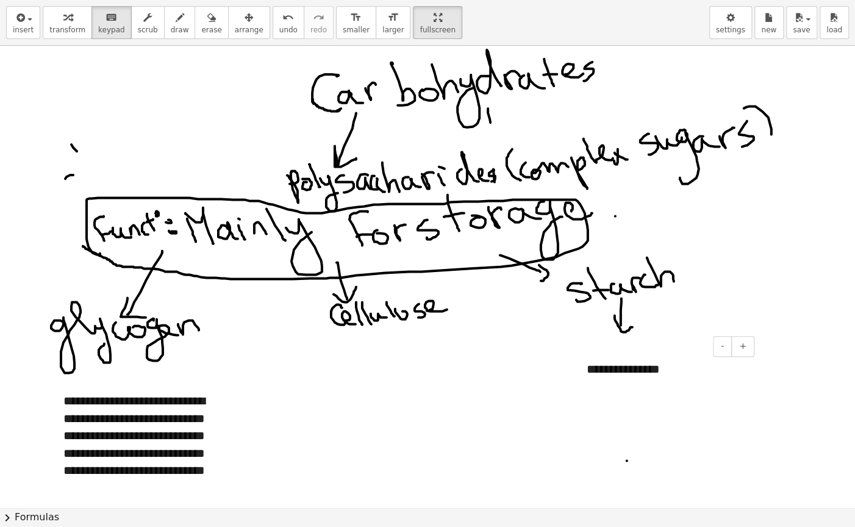
click at [642, 366] on div "**********" at bounding box center [666, 369] width 183 height 42
click at [430, 335] on div at bounding box center [427, 508] width 855 height 924
click at [176, 19] on icon "button" at bounding box center [180, 17] width 9 height 15
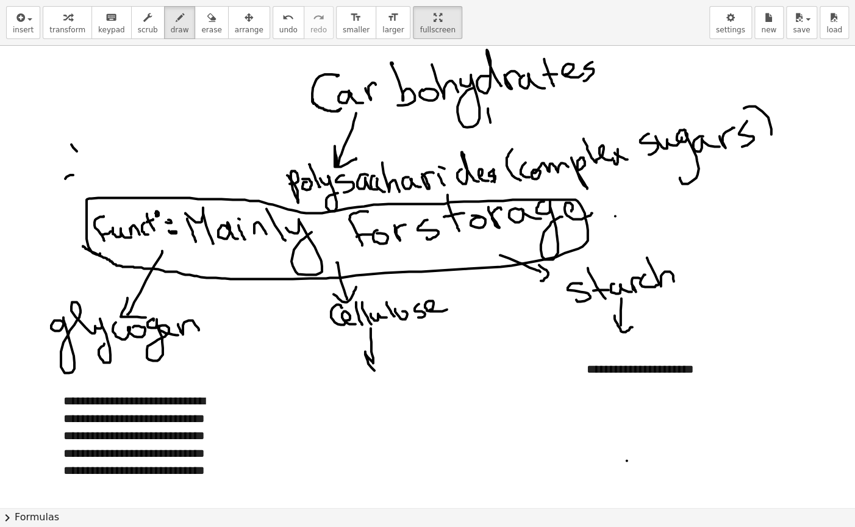
drag, startPoint x: 371, startPoint y: 328, endPoint x: 383, endPoint y: 354, distance: 28.9
click at [383, 354] on div at bounding box center [427, 508] width 855 height 924
click at [112, 22] on div "keyboard" at bounding box center [111, 17] width 27 height 15
click at [21, 29] on span "insert" at bounding box center [23, 30] width 21 height 9
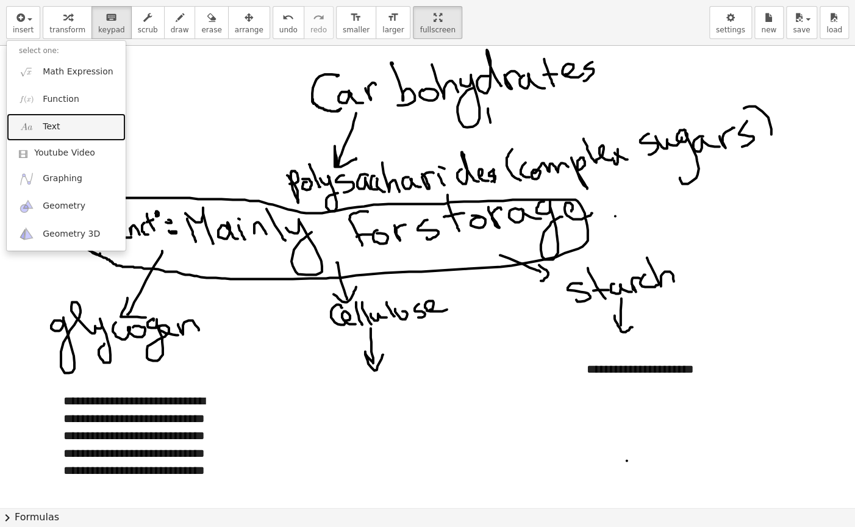
click at [62, 127] on link "Text" at bounding box center [66, 126] width 119 height 27
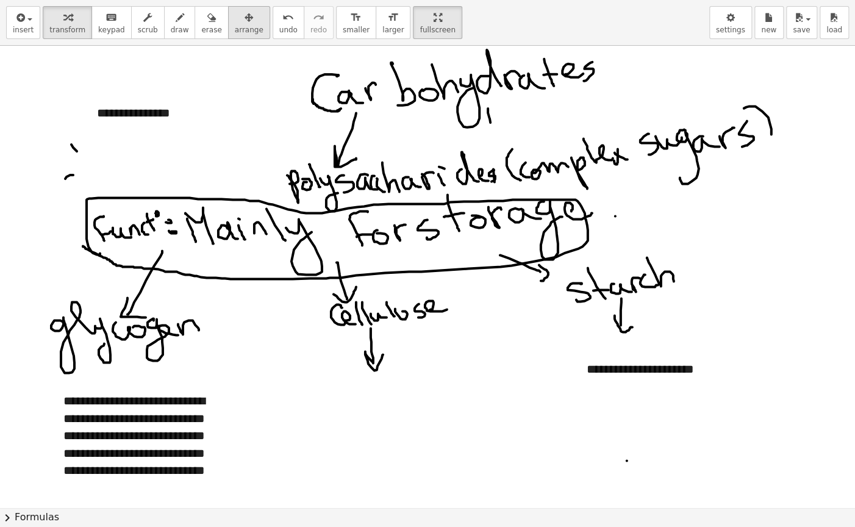
click at [228, 25] on button "arrange" at bounding box center [249, 22] width 42 height 33
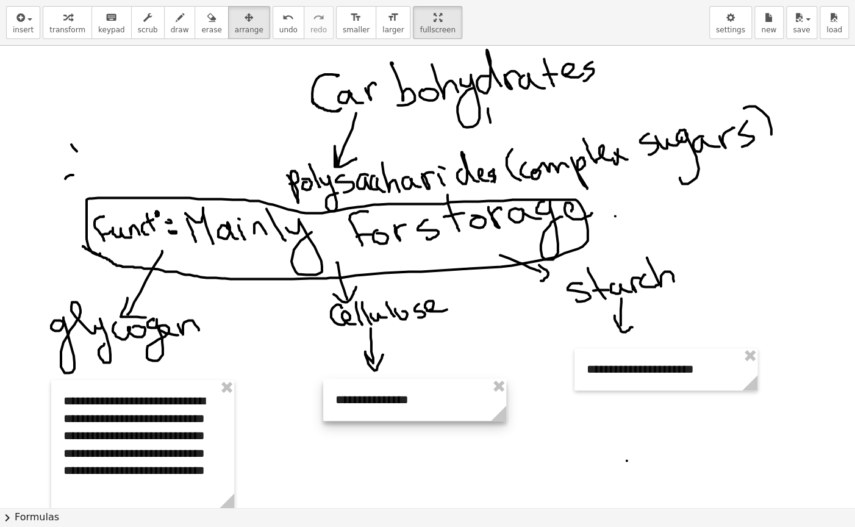
drag, startPoint x: 201, startPoint y: 126, endPoint x: 434, endPoint y: 422, distance: 376.2
click at [434, 418] on div at bounding box center [414, 400] width 183 height 42
click at [383, 411] on div at bounding box center [409, 408] width 183 height 42
click at [98, 26] on span "keypad" at bounding box center [111, 30] width 27 height 9
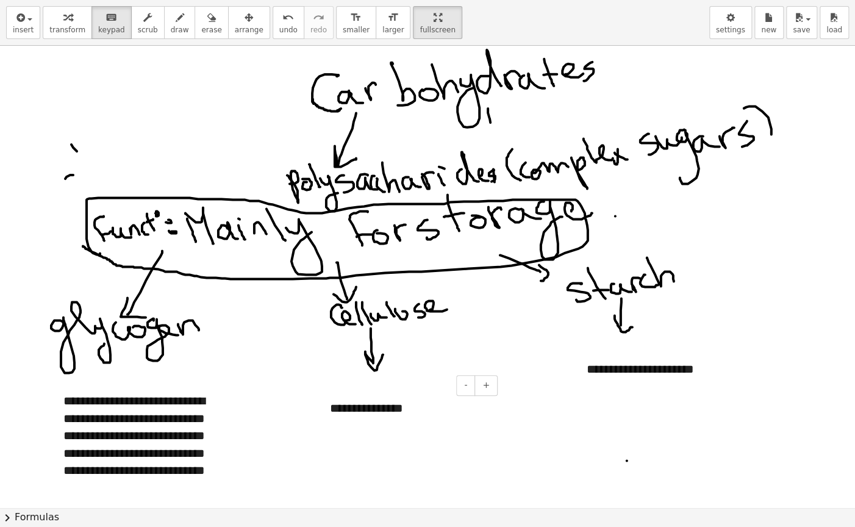
click at [341, 414] on div "**********" at bounding box center [409, 408] width 183 height 42
click at [405, 275] on div at bounding box center [427, 508] width 855 height 924
click at [236, 22] on div "button" at bounding box center [249, 17] width 29 height 15
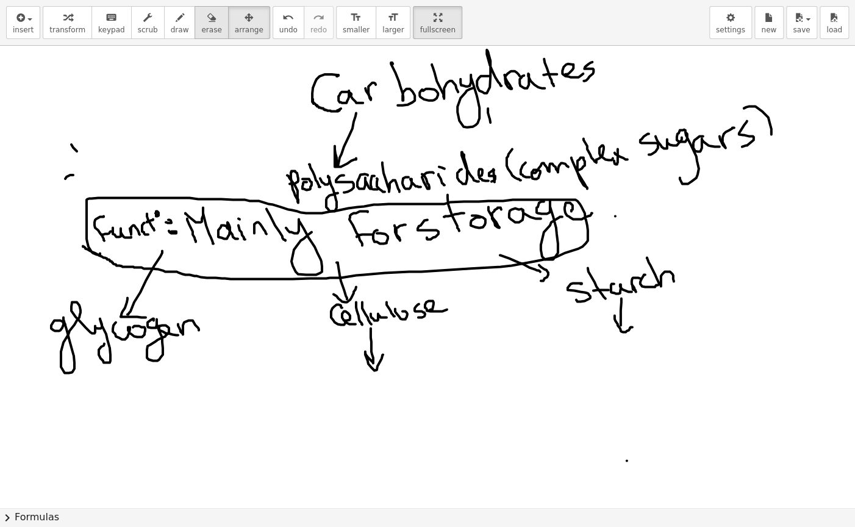
click at [207, 16] on icon "button" at bounding box center [211, 17] width 9 height 15
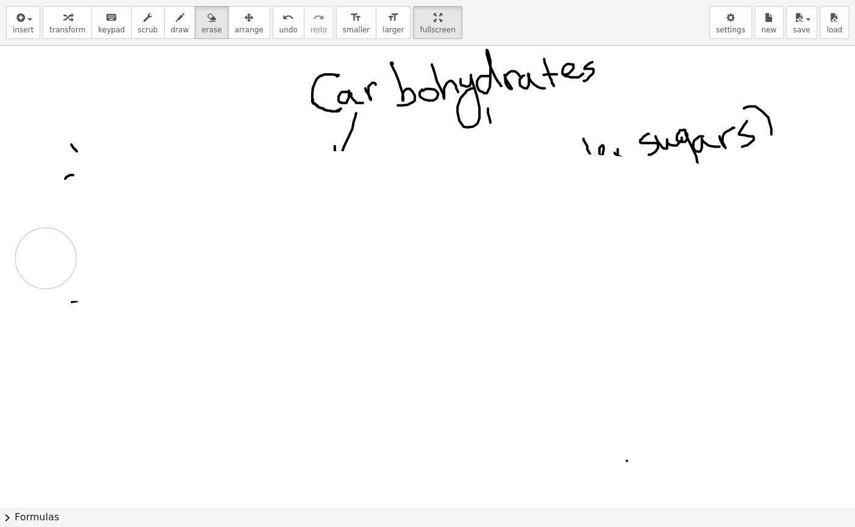
drag, startPoint x: 423, startPoint y: 284, endPoint x: 317, endPoint y: 162, distance: 161.3
click at [754, 167] on div at bounding box center [427, 508] width 855 height 924
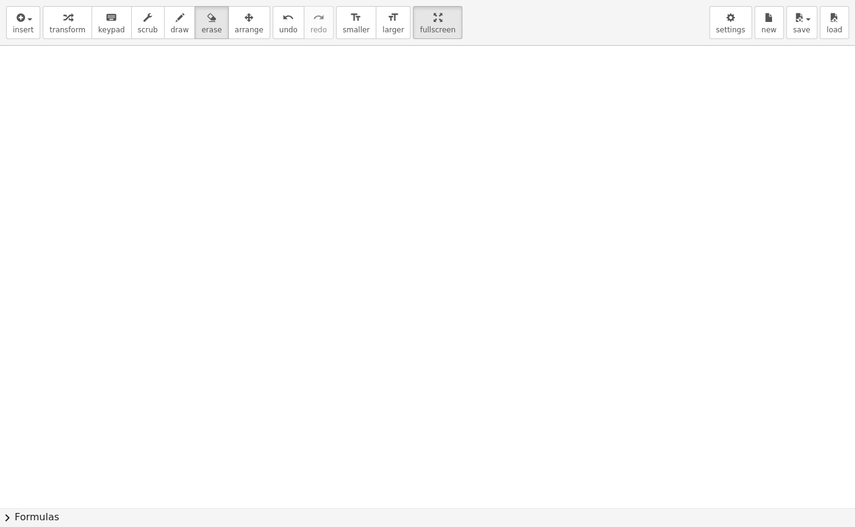
drag, startPoint x: 317, startPoint y: 162, endPoint x: 583, endPoint y: 231, distance: 274.8
click at [230, 249] on div at bounding box center [427, 508] width 855 height 924
drag, startPoint x: 583, startPoint y: 231, endPoint x: 367, endPoint y: 48, distance: 283.5
click at [367, 48] on div at bounding box center [427, 508] width 855 height 924
click at [106, 21] on icon "keyboard" at bounding box center [112, 17] width 12 height 15
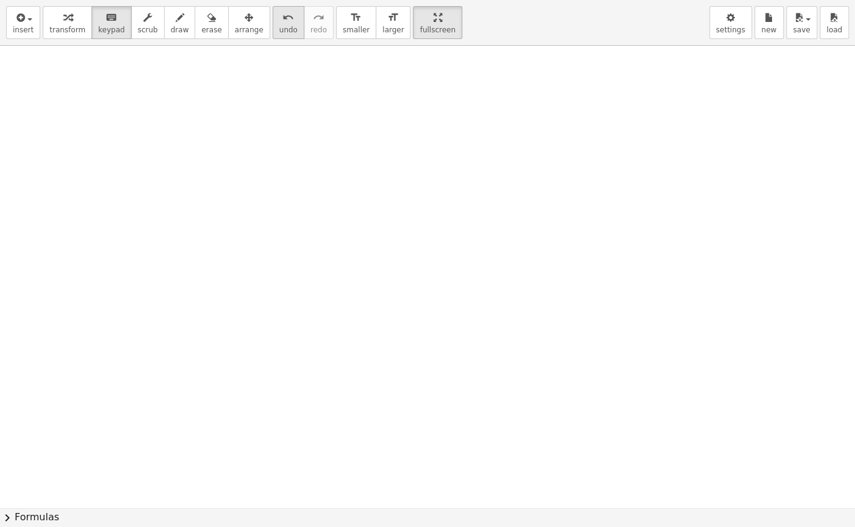
click at [279, 18] on div "undo" at bounding box center [288, 17] width 18 height 15
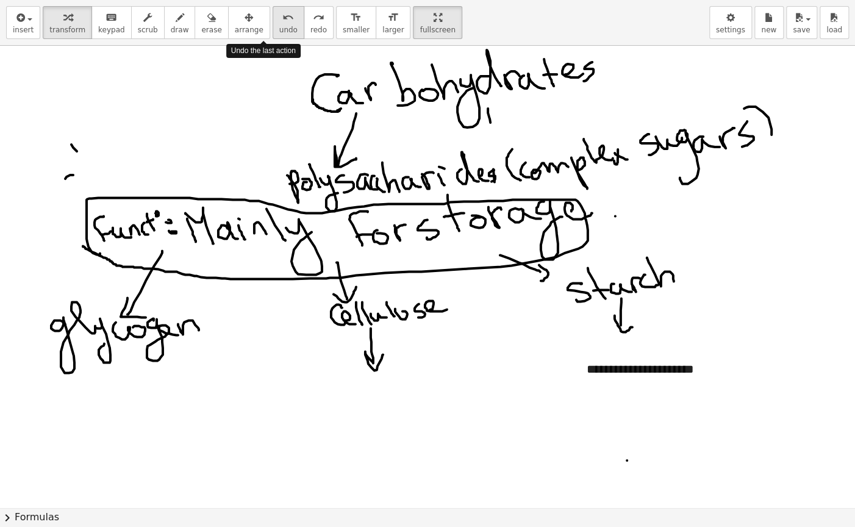
click at [279, 18] on div "undo" at bounding box center [288, 17] width 18 height 15
click at [279, 16] on div "undo" at bounding box center [288, 17] width 18 height 15
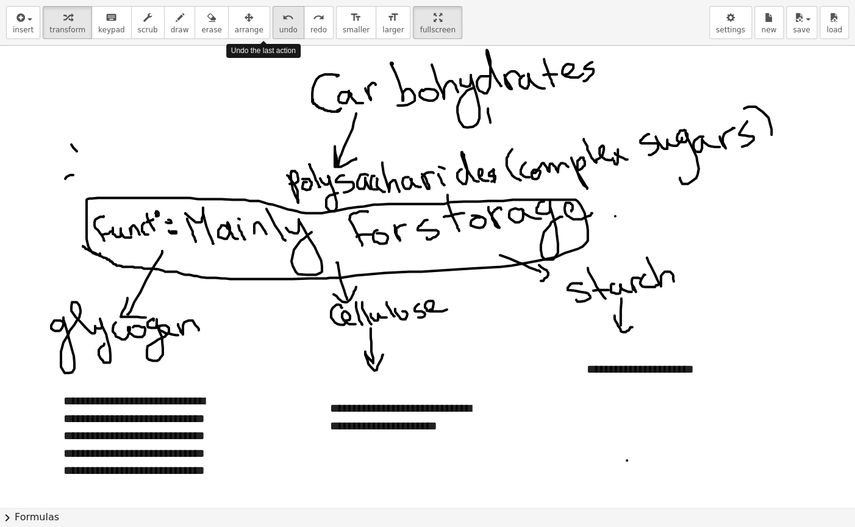
click at [279, 16] on div "undo" at bounding box center [288, 17] width 18 height 15
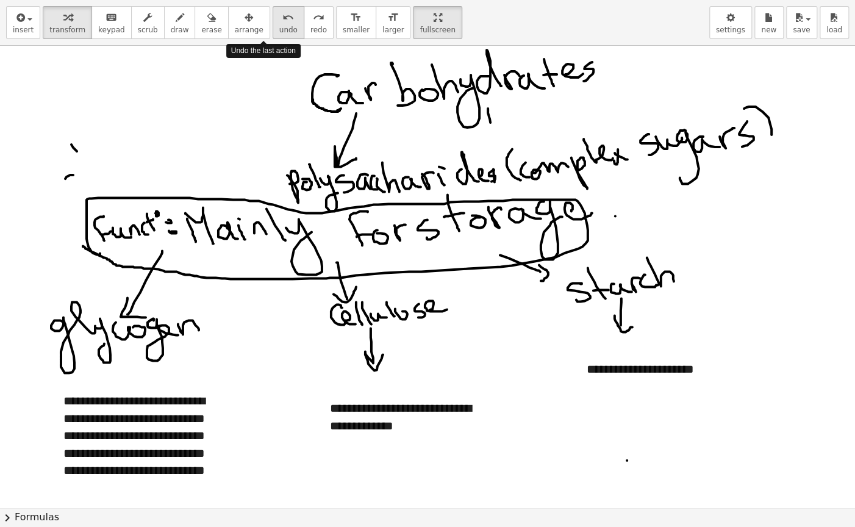
click at [279, 16] on div "undo" at bounding box center [288, 17] width 18 height 15
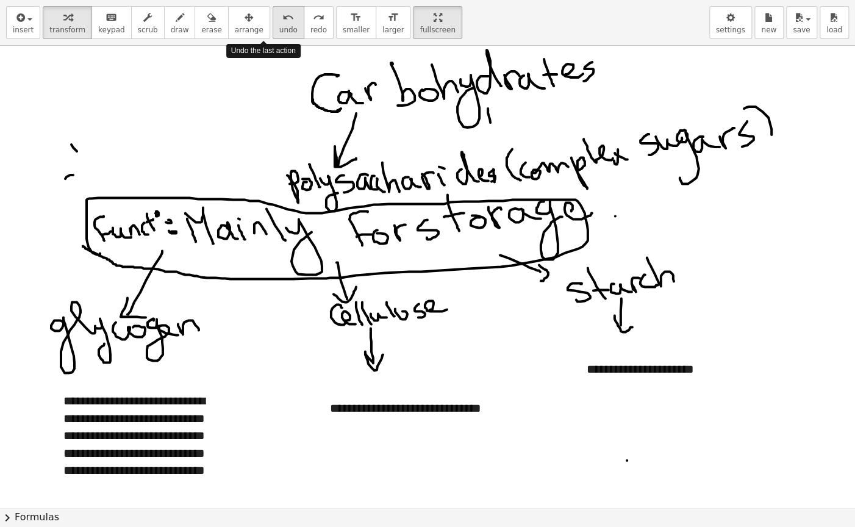
click at [279, 16] on div "undo" at bounding box center [288, 17] width 18 height 15
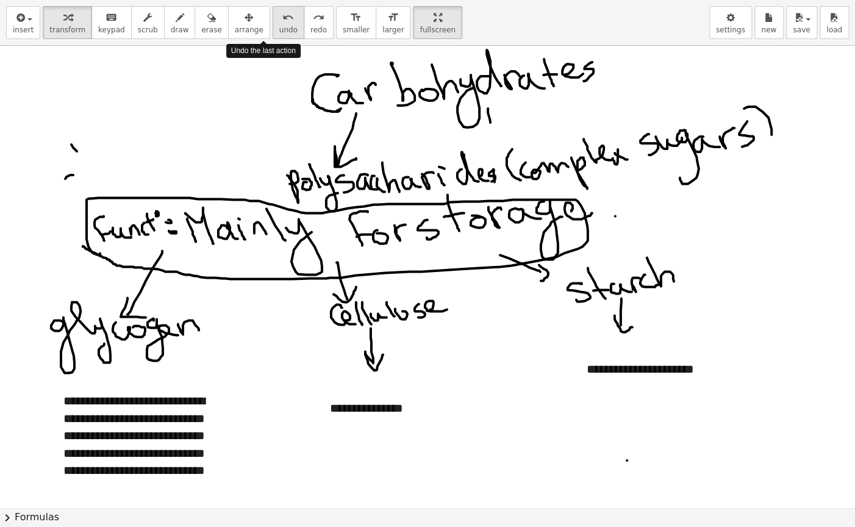
click at [279, 16] on div "undo" at bounding box center [288, 17] width 18 height 15
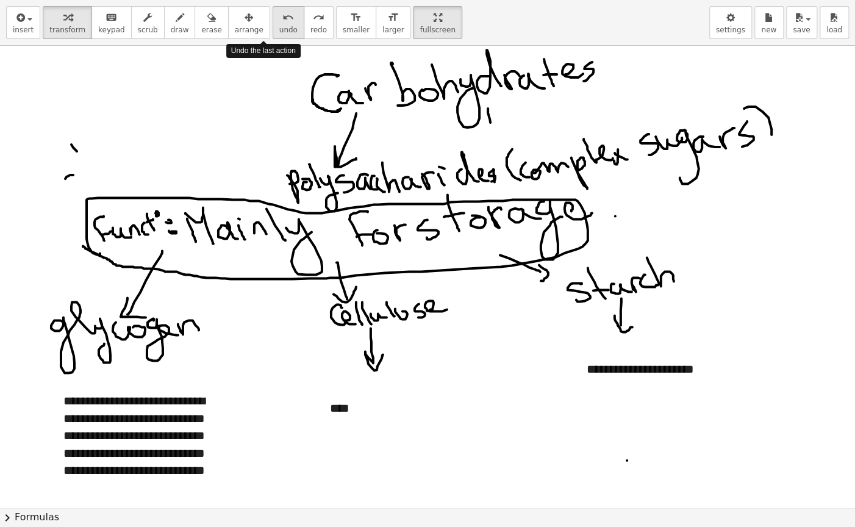
click at [279, 16] on div "undo" at bounding box center [288, 17] width 18 height 15
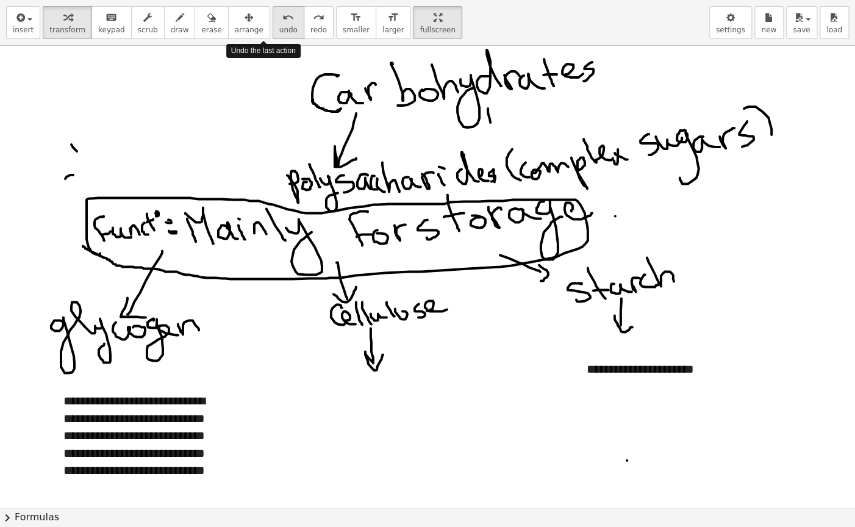
click at [279, 16] on div "undo" at bounding box center [288, 17] width 18 height 15
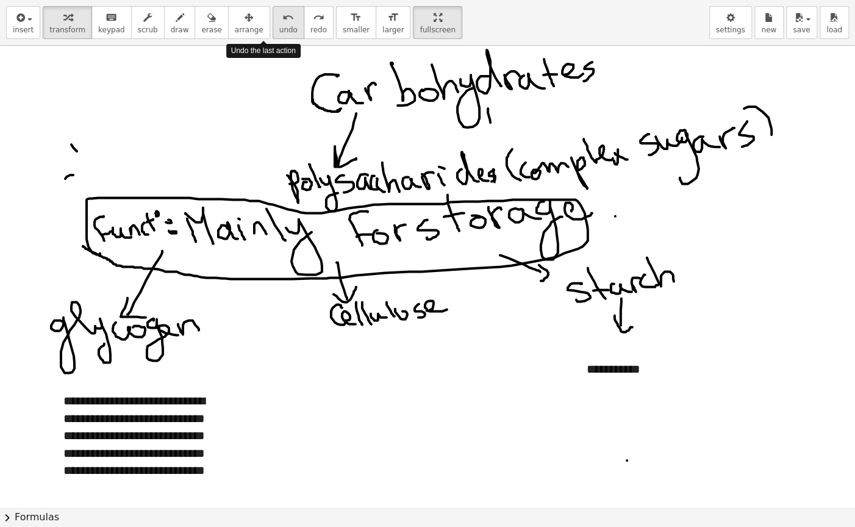
click at [282, 19] on icon "undo" at bounding box center [288, 17] width 12 height 15
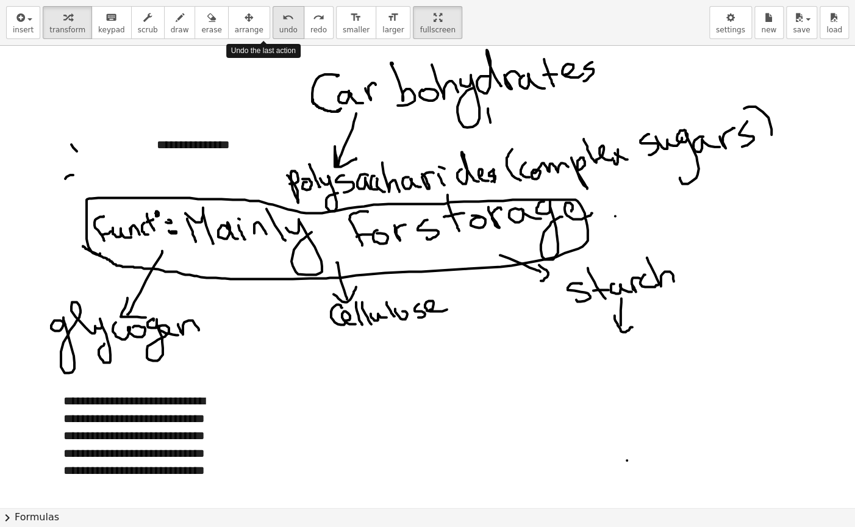
click at [282, 19] on icon "undo" at bounding box center [288, 17] width 12 height 15
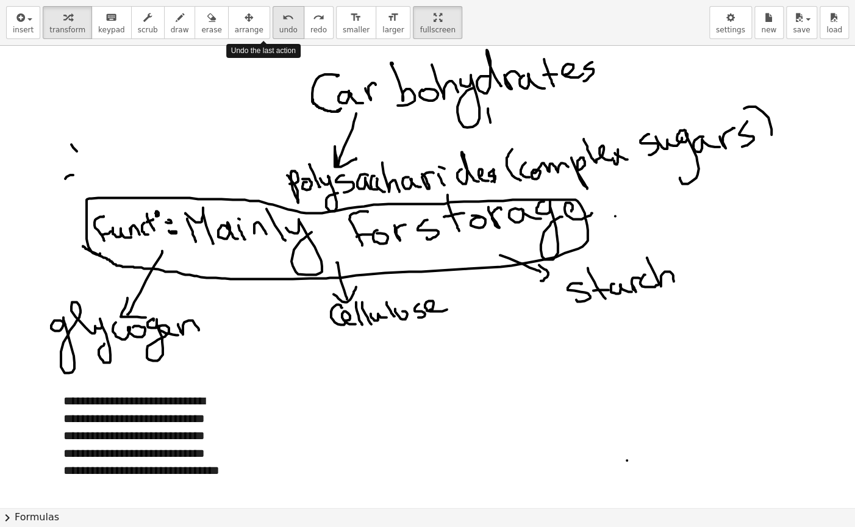
click at [282, 19] on icon "undo" at bounding box center [288, 17] width 12 height 15
click at [279, 26] on span "undo" at bounding box center [288, 30] width 18 height 9
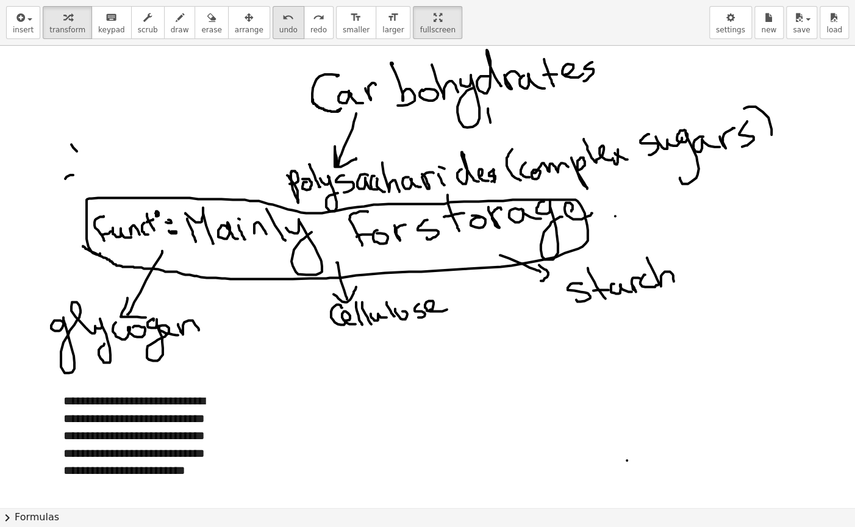
click at [279, 26] on span "undo" at bounding box center [288, 30] width 18 height 9
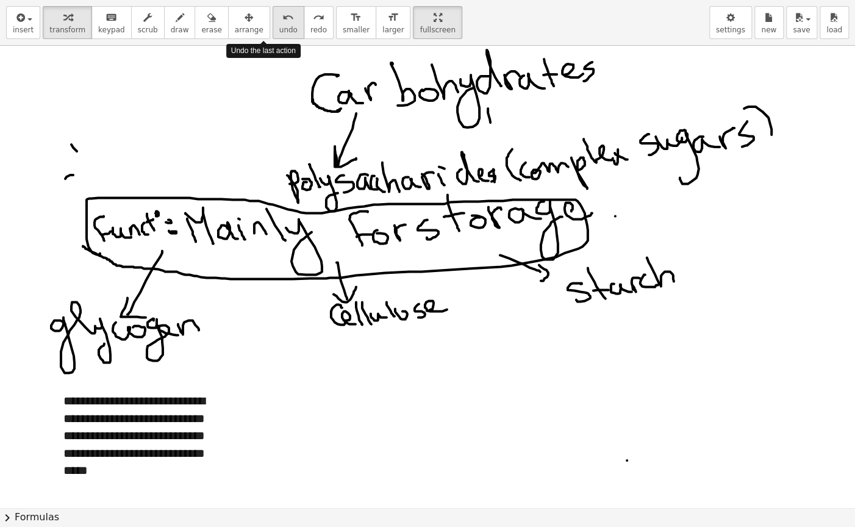
click at [279, 26] on span "undo" at bounding box center [288, 30] width 18 height 9
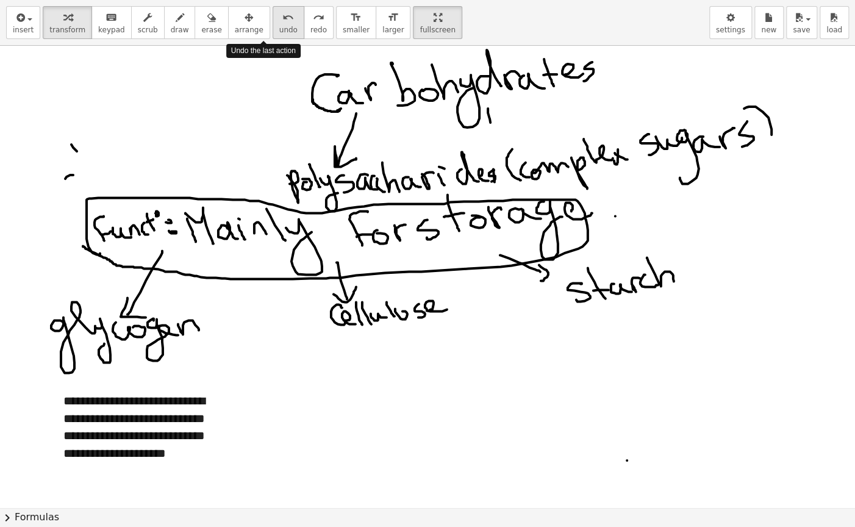
click at [279, 26] on span "undo" at bounding box center [288, 30] width 18 height 9
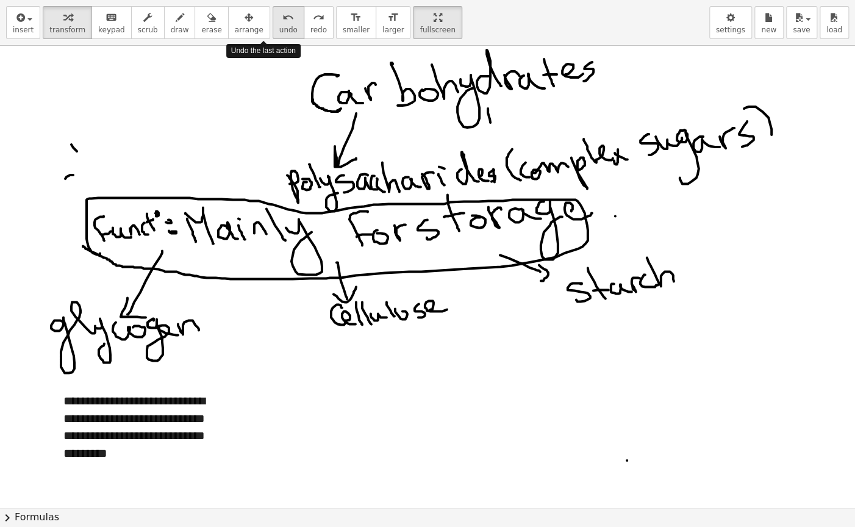
click at [279, 26] on span "undo" at bounding box center [288, 30] width 18 height 9
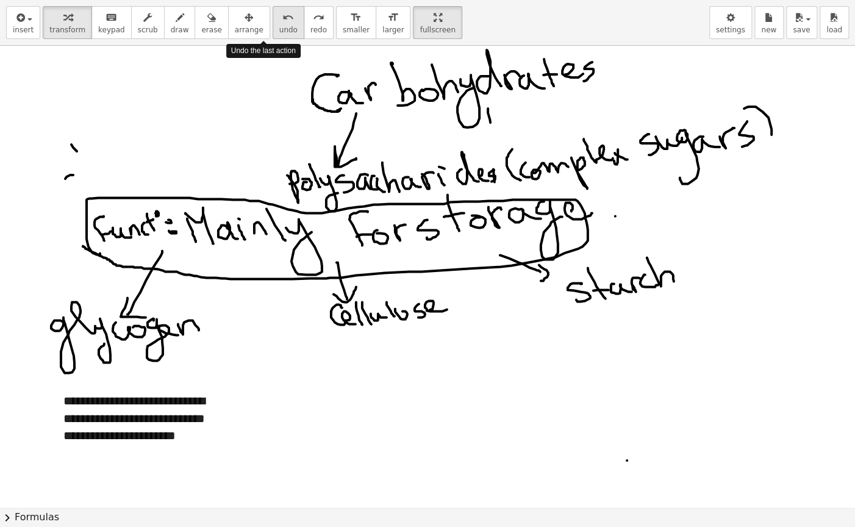
click at [279, 26] on span "undo" at bounding box center [288, 30] width 18 height 9
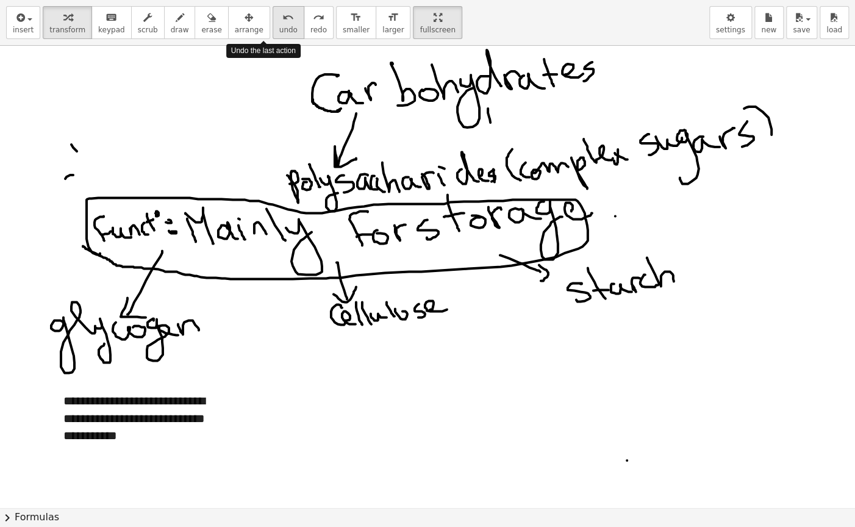
click at [279, 26] on span "undo" at bounding box center [288, 30] width 18 height 9
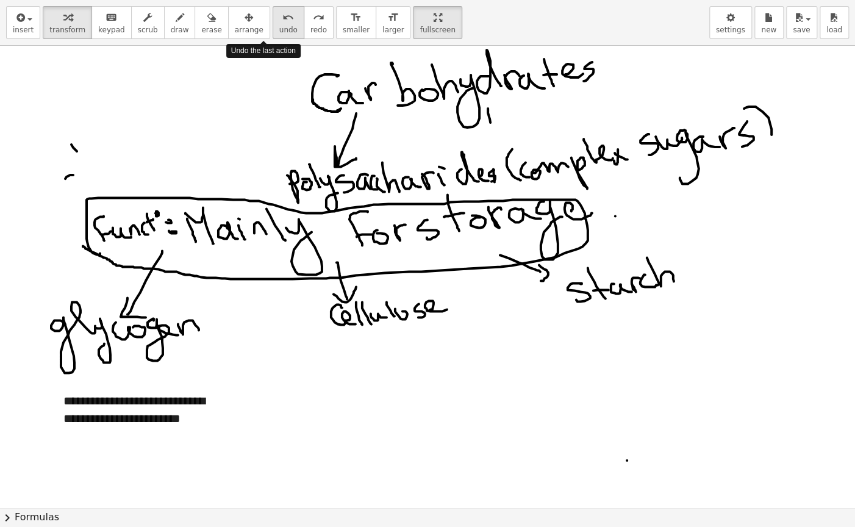
click at [279, 26] on span "undo" at bounding box center [288, 30] width 18 height 9
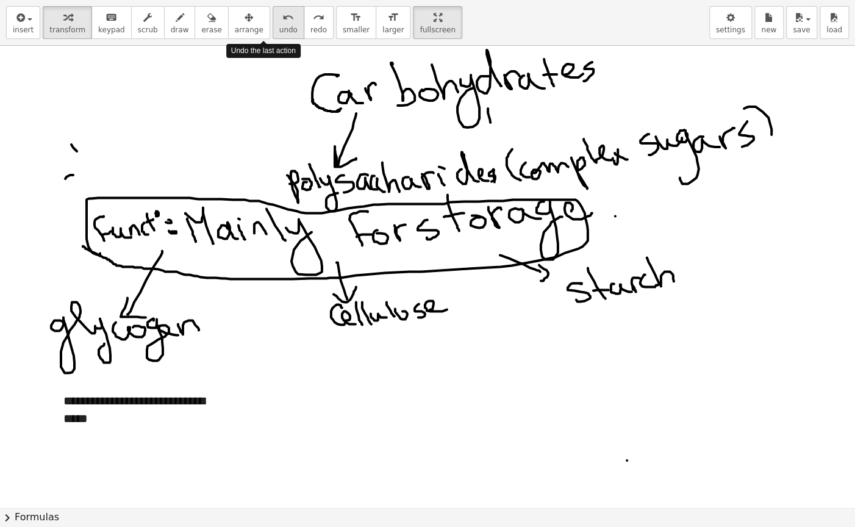
click at [279, 26] on span "undo" at bounding box center [288, 30] width 18 height 9
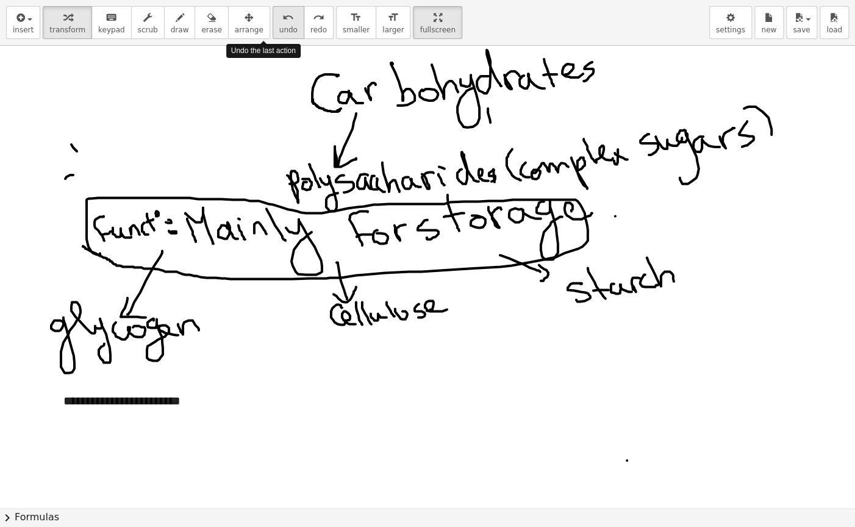
click at [279, 26] on span "undo" at bounding box center [288, 30] width 18 height 9
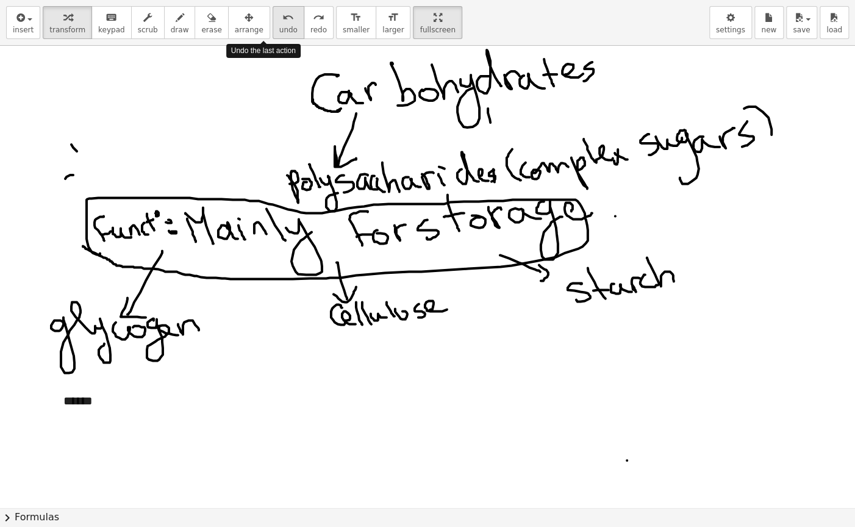
click at [279, 26] on span "undo" at bounding box center [288, 30] width 18 height 9
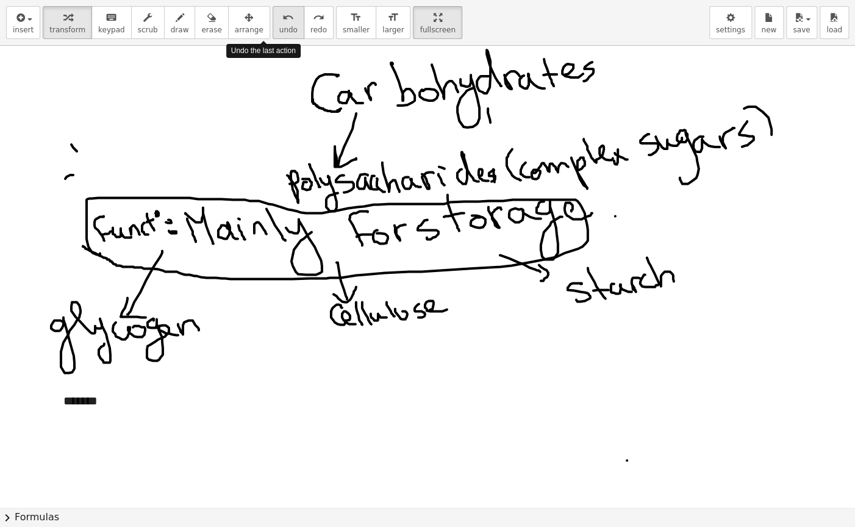
click at [279, 26] on span "undo" at bounding box center [288, 30] width 18 height 9
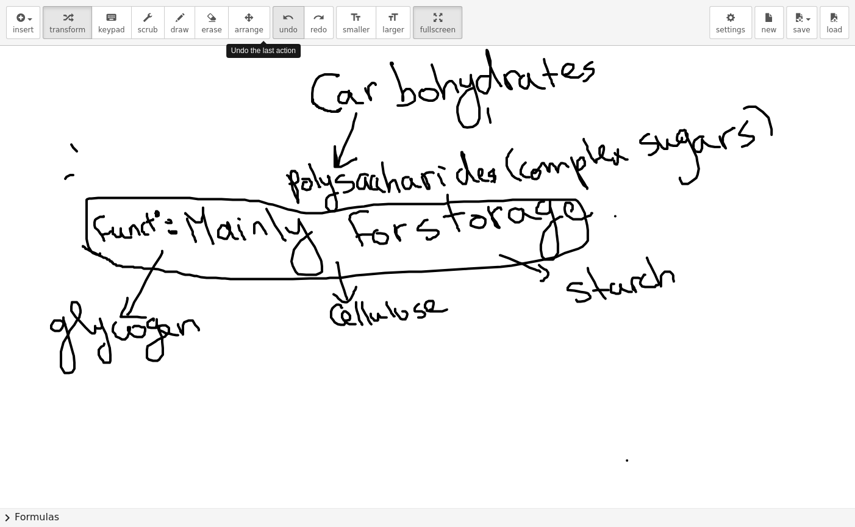
click at [279, 26] on span "undo" at bounding box center [288, 30] width 18 height 9
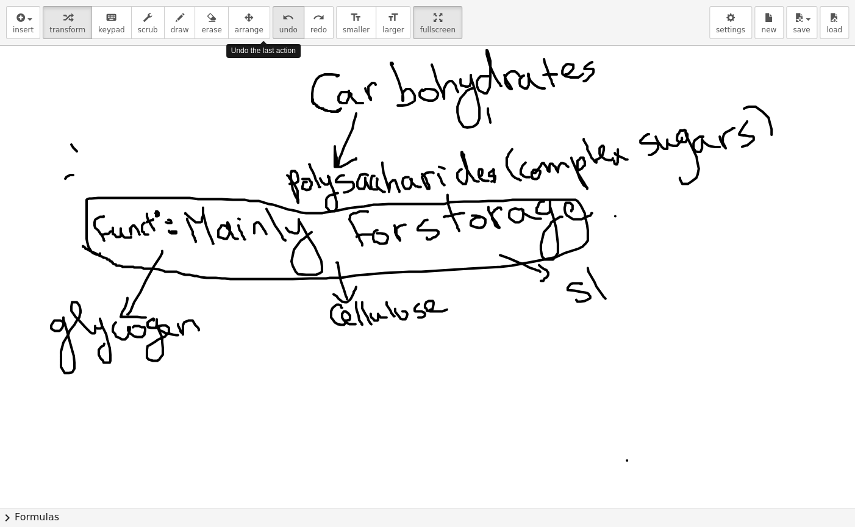
click at [279, 26] on span "undo" at bounding box center [288, 30] width 18 height 9
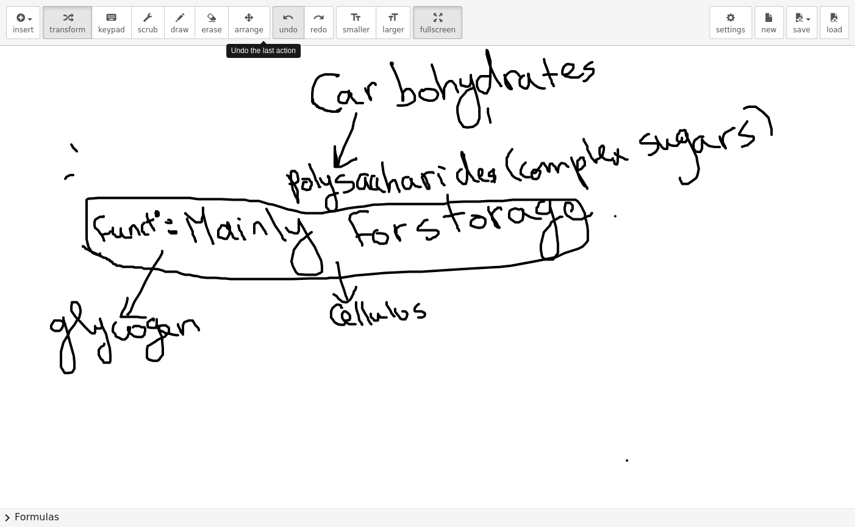
click at [279, 26] on span "undo" at bounding box center [288, 30] width 18 height 9
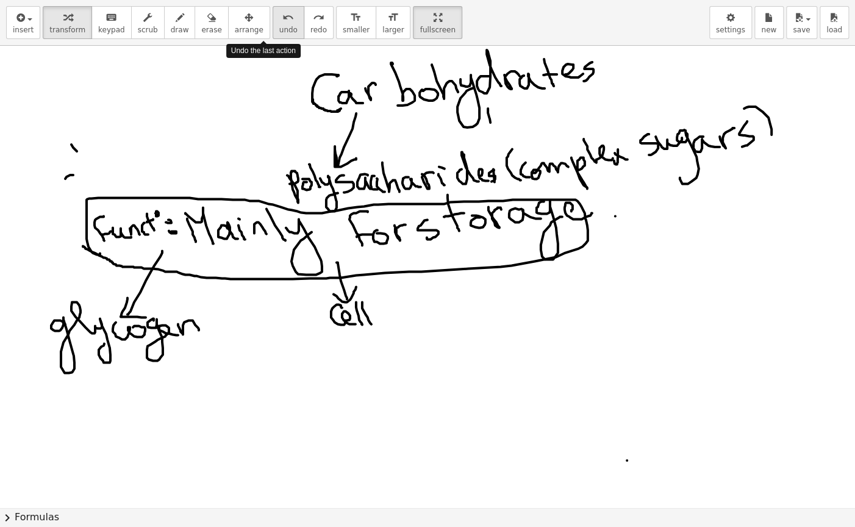
click at [279, 26] on span "undo" at bounding box center [288, 30] width 18 height 9
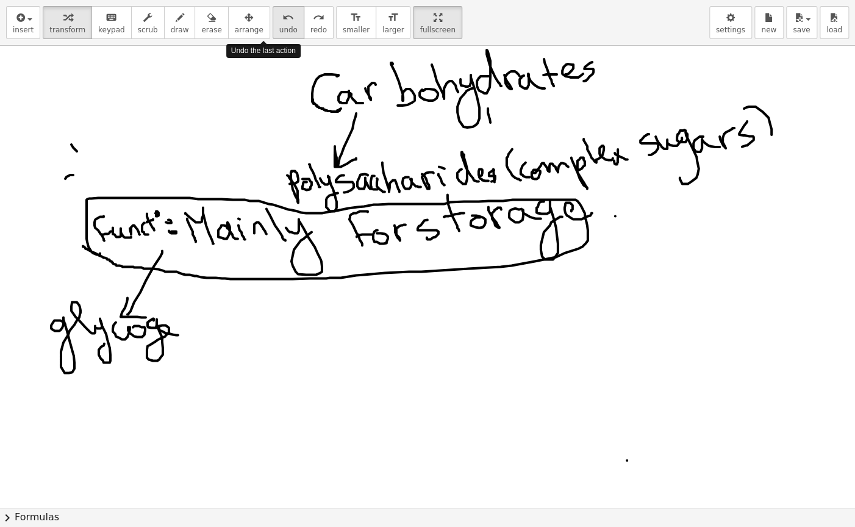
click at [279, 26] on span "undo" at bounding box center [288, 30] width 18 height 9
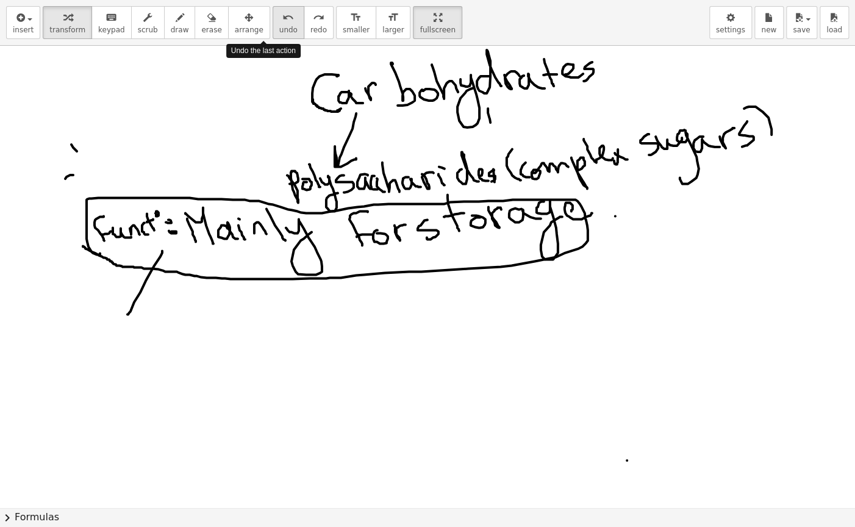
click at [279, 26] on span "undo" at bounding box center [288, 30] width 18 height 9
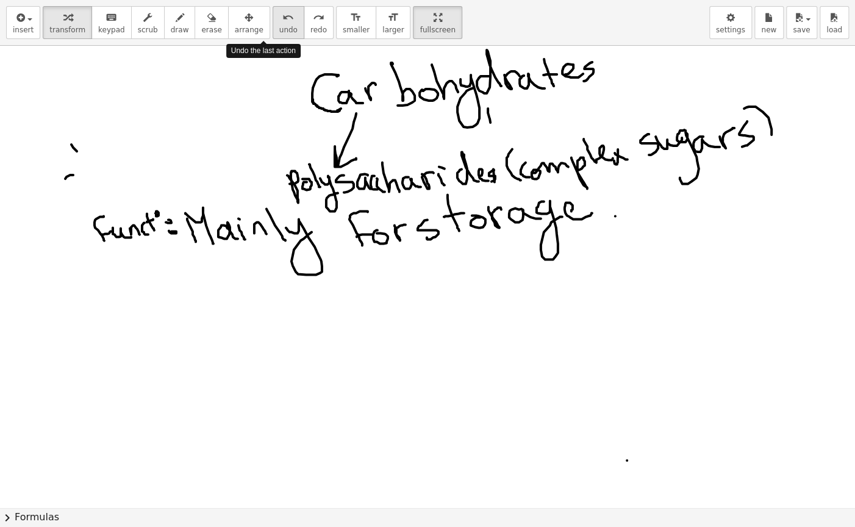
click at [279, 26] on span "undo" at bounding box center [288, 30] width 18 height 9
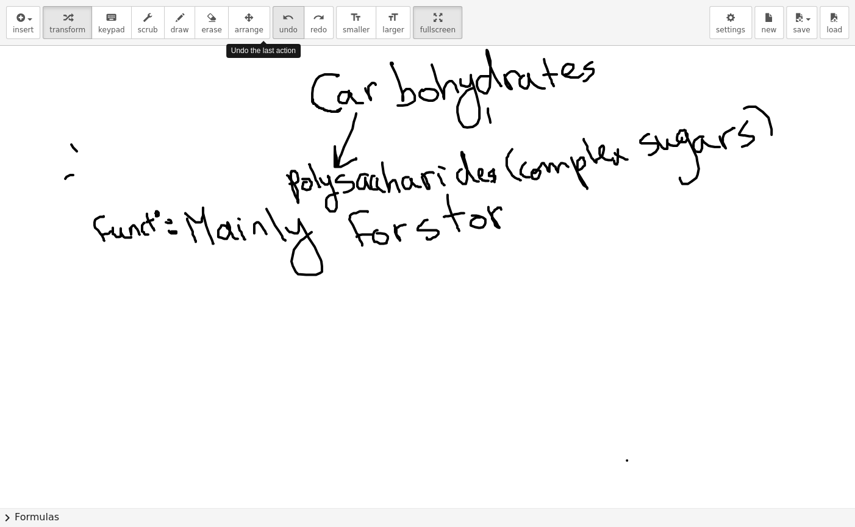
click at [279, 26] on span "undo" at bounding box center [288, 30] width 18 height 9
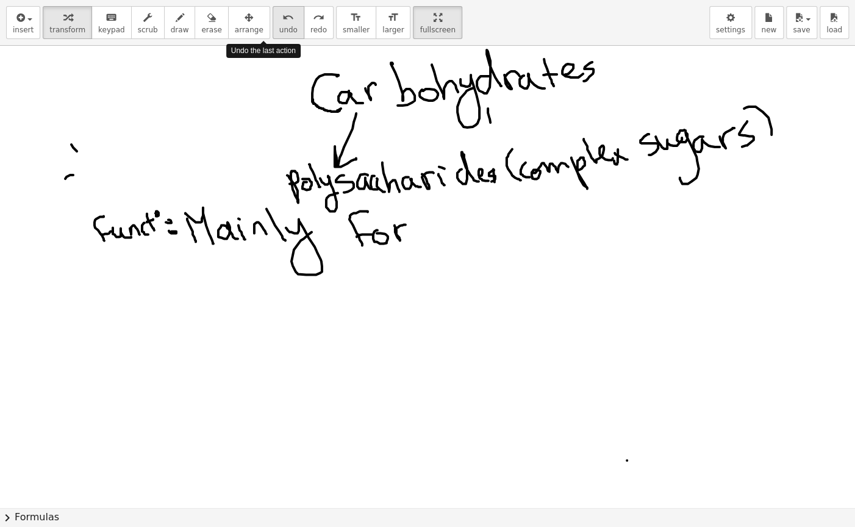
click at [279, 26] on span "undo" at bounding box center [288, 30] width 18 height 9
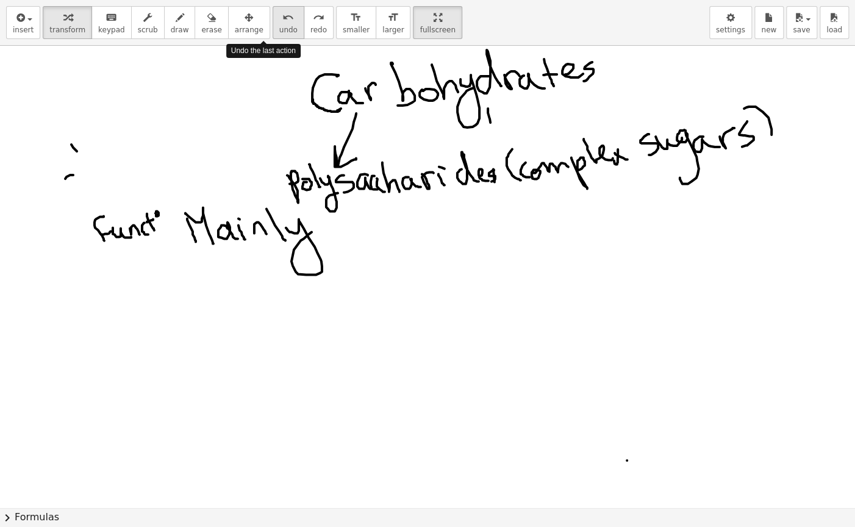
click at [279, 26] on span "undo" at bounding box center [288, 30] width 18 height 9
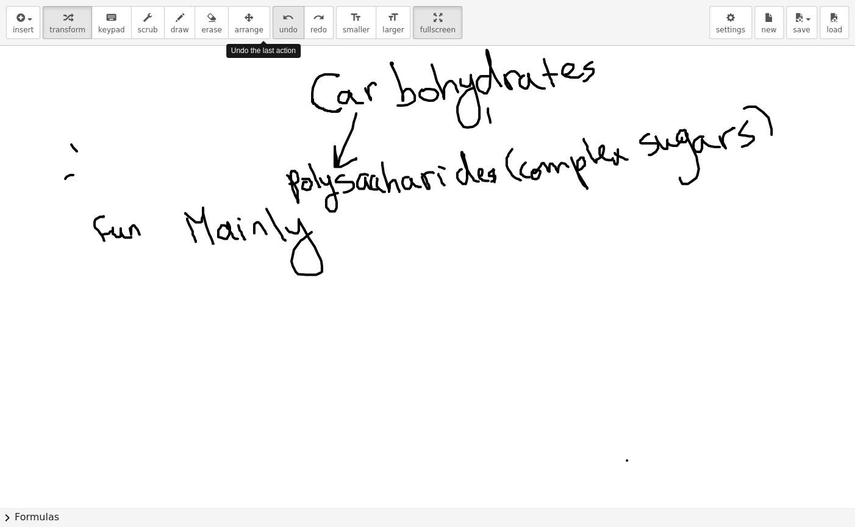
click at [279, 26] on span "undo" at bounding box center [288, 30] width 18 height 9
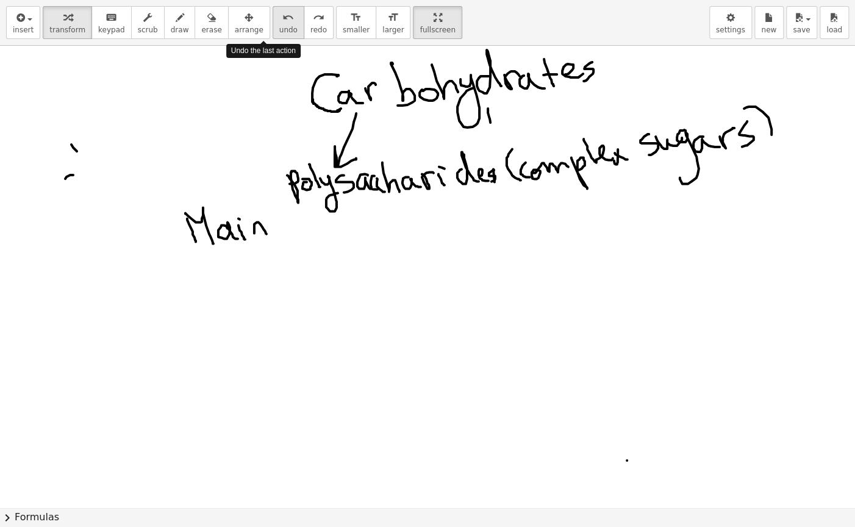
click at [279, 26] on span "undo" at bounding box center [288, 30] width 18 height 9
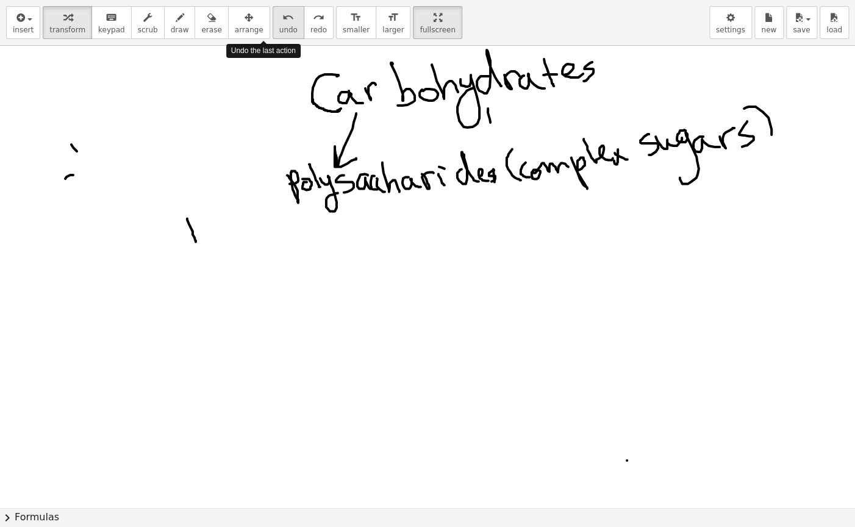
click at [279, 26] on span "undo" at bounding box center [288, 30] width 18 height 9
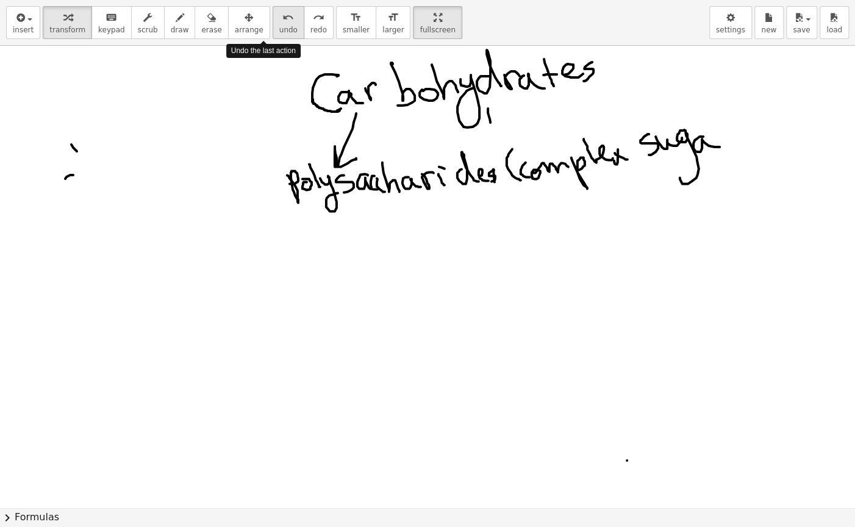
click at [279, 26] on span "undo" at bounding box center [288, 30] width 18 height 9
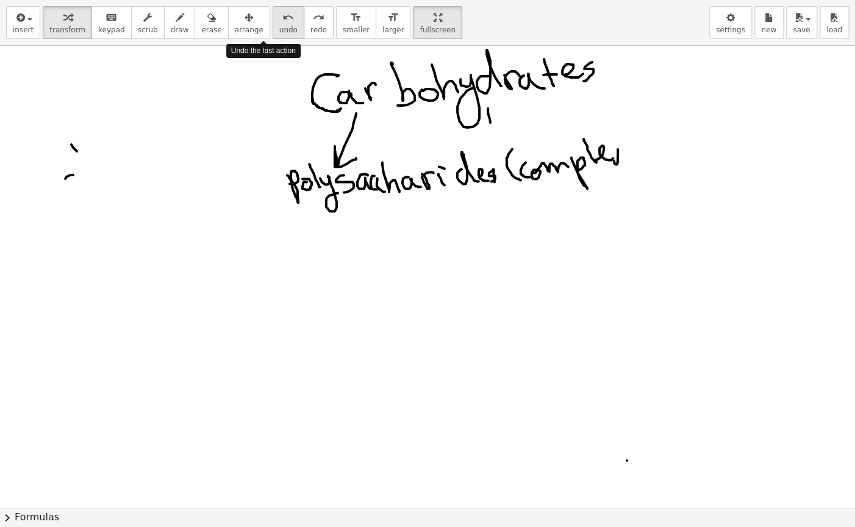
click at [279, 26] on span "undo" at bounding box center [288, 30] width 18 height 9
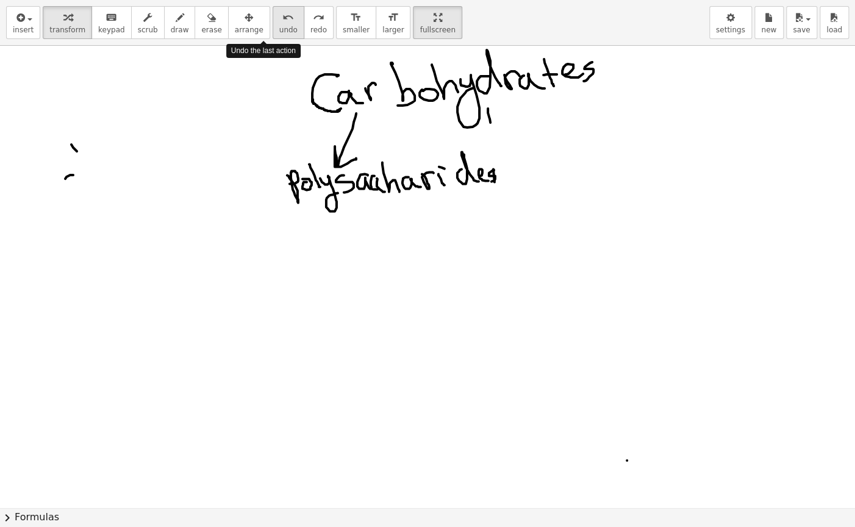
click at [279, 26] on span "undo" at bounding box center [288, 30] width 18 height 9
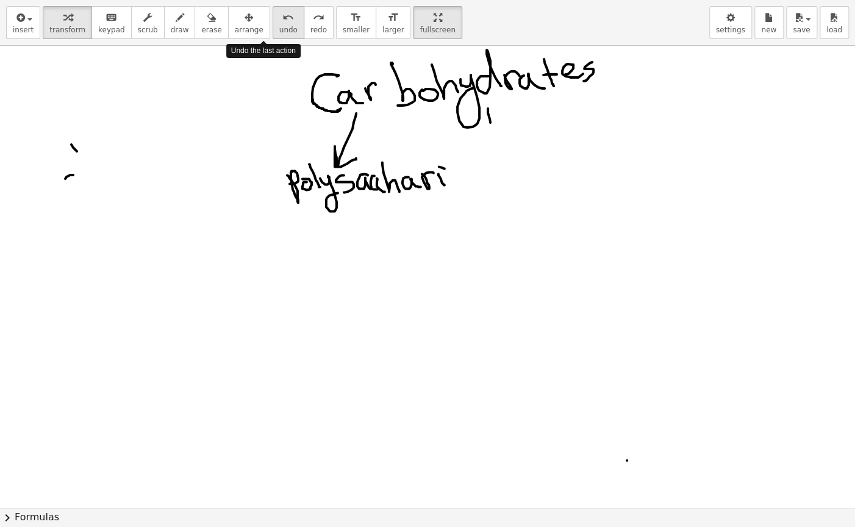
click at [279, 26] on span "undo" at bounding box center [288, 30] width 18 height 9
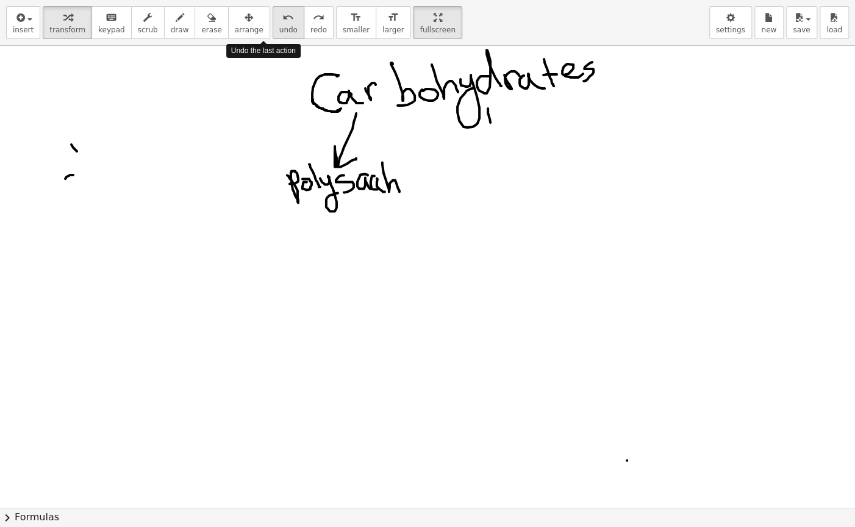
click at [279, 26] on span "undo" at bounding box center [288, 30] width 18 height 9
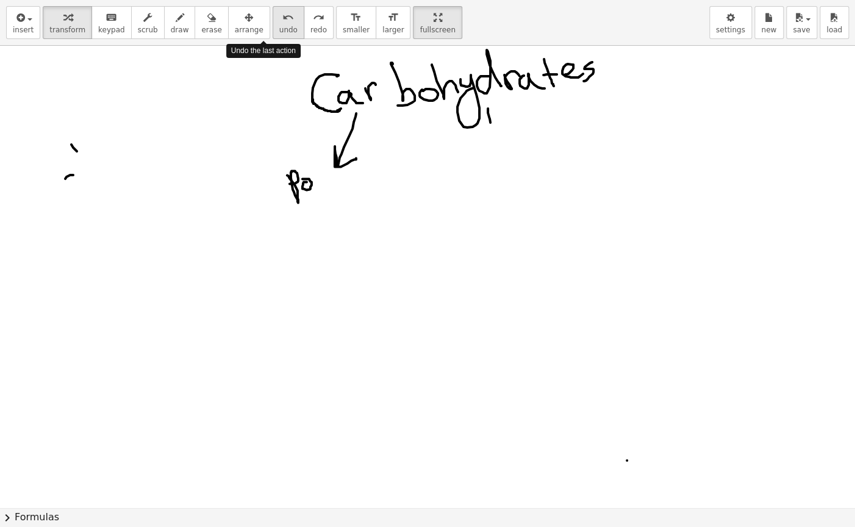
click at [279, 26] on span "undo" at bounding box center [288, 30] width 18 height 9
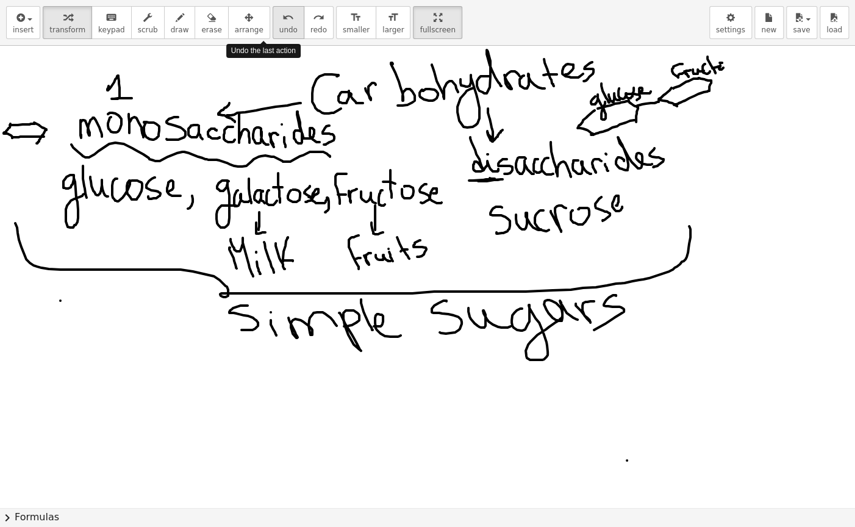
click at [279, 26] on span "undo" at bounding box center [288, 30] width 18 height 9
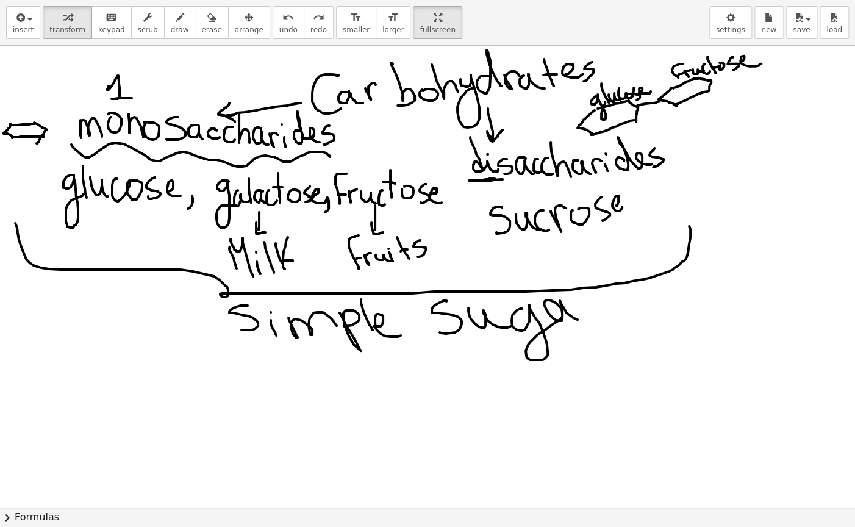
drag, startPoint x: 586, startPoint y: 320, endPoint x: 596, endPoint y: 304, distance: 17.8
click at [591, 303] on div at bounding box center [427, 508] width 855 height 924
click at [580, 307] on div at bounding box center [427, 508] width 855 height 924
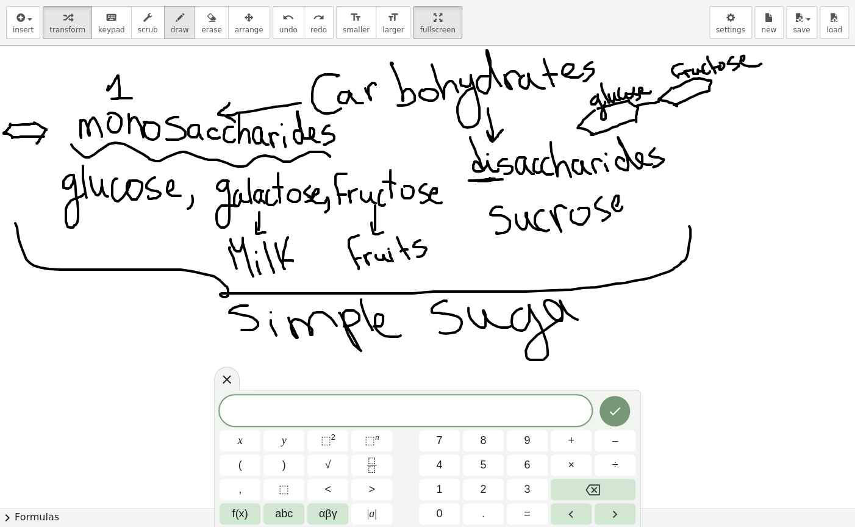
click at [176, 18] on icon "button" at bounding box center [180, 17] width 9 height 15
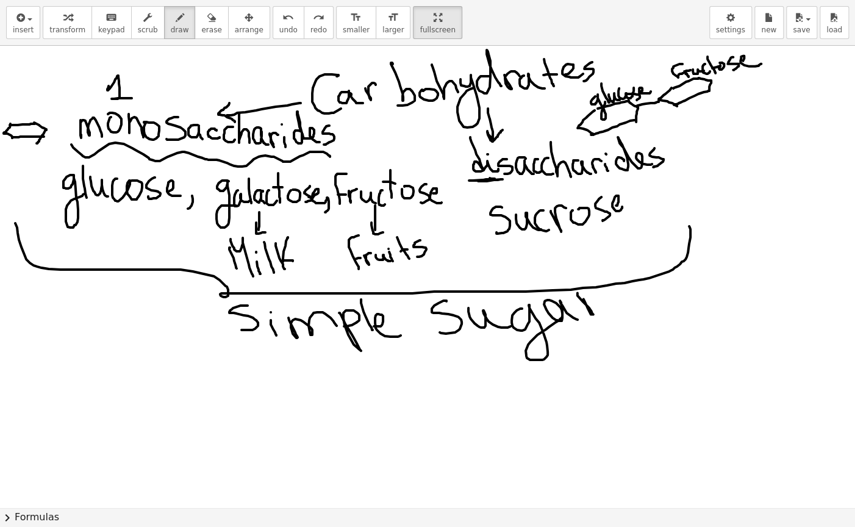
drag, startPoint x: 578, startPoint y: 293, endPoint x: 606, endPoint y: 295, distance: 28.2
click at [589, 296] on div at bounding box center [427, 508] width 855 height 924
drag, startPoint x: 600, startPoint y: 298, endPoint x: 583, endPoint y: 320, distance: 27.3
click at [588, 319] on div at bounding box center [427, 508] width 855 height 924
drag, startPoint x: 316, startPoint y: 444, endPoint x: 312, endPoint y: 425, distance: 18.8
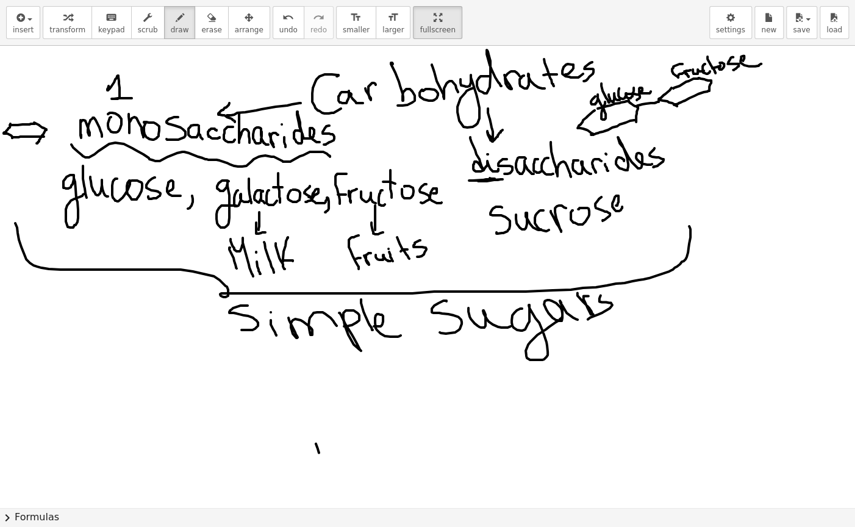
click at [312, 418] on div at bounding box center [427, 508] width 855 height 924
click at [176, 15] on icon "button" at bounding box center [180, 17] width 9 height 15
click at [101, 24] on button "keyboard keypad" at bounding box center [112, 22] width 40 height 33
drag, startPoint x: 348, startPoint y: 441, endPoint x: 348, endPoint y: 428, distance: 12.8
click at [348, 418] on div at bounding box center [427, 508] width 855 height 924
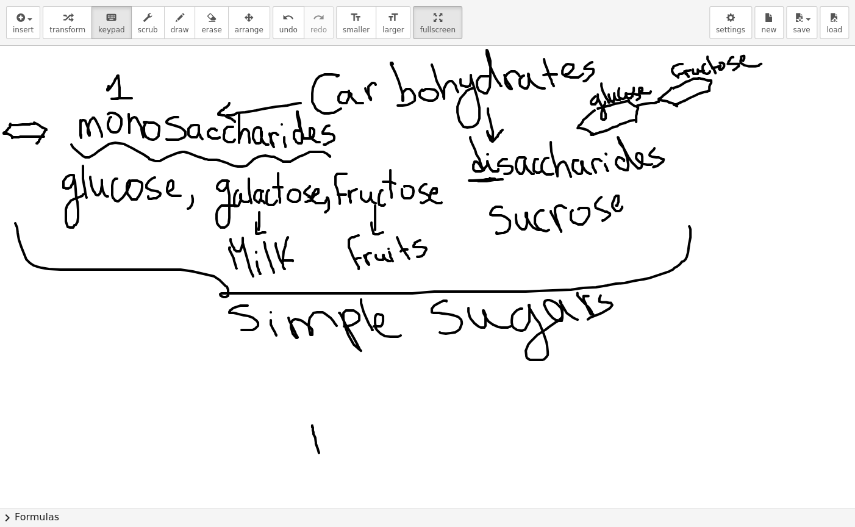
click at [353, 418] on div at bounding box center [427, 508] width 855 height 924
click at [351, 418] on div at bounding box center [427, 508] width 855 height 924
click at [71, 30] on span "transform" at bounding box center [67, 30] width 36 height 9
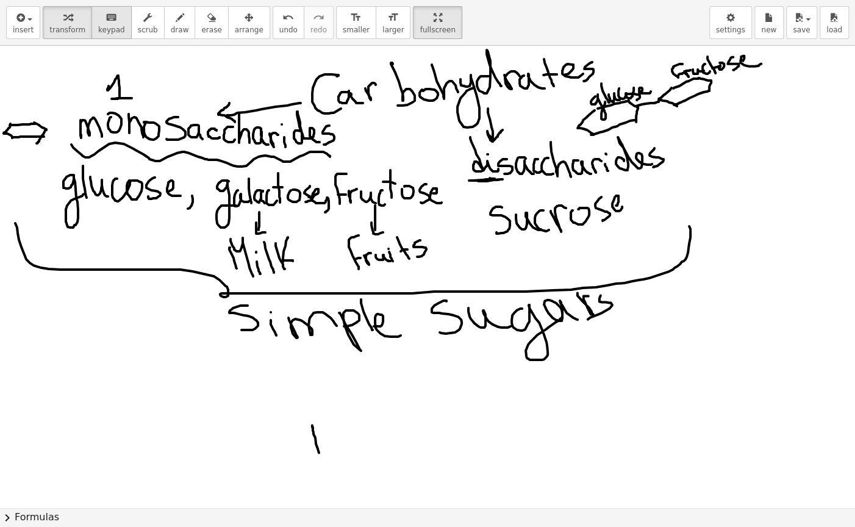
click at [106, 23] on icon "keyboard" at bounding box center [112, 17] width 12 height 15
click at [63, 24] on icon "button" at bounding box center [67, 17] width 9 height 15
drag, startPoint x: 350, startPoint y: 124, endPoint x: 192, endPoint y: 108, distance: 159.4
click at [192, 108] on div at bounding box center [427, 508] width 855 height 924
click at [189, 140] on div at bounding box center [427, 508] width 855 height 924
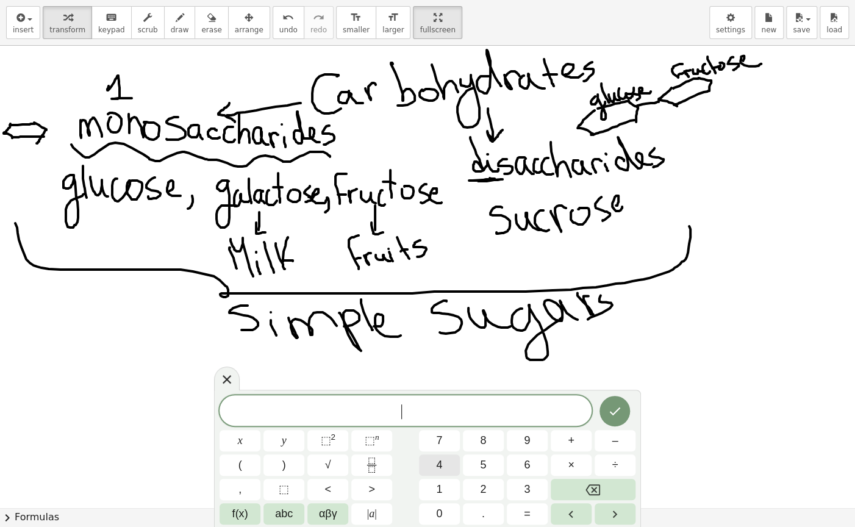
click at [436, 418] on span "4" at bounding box center [439, 465] width 6 height 16
click at [218, 382] on div at bounding box center [227, 379] width 26 height 24
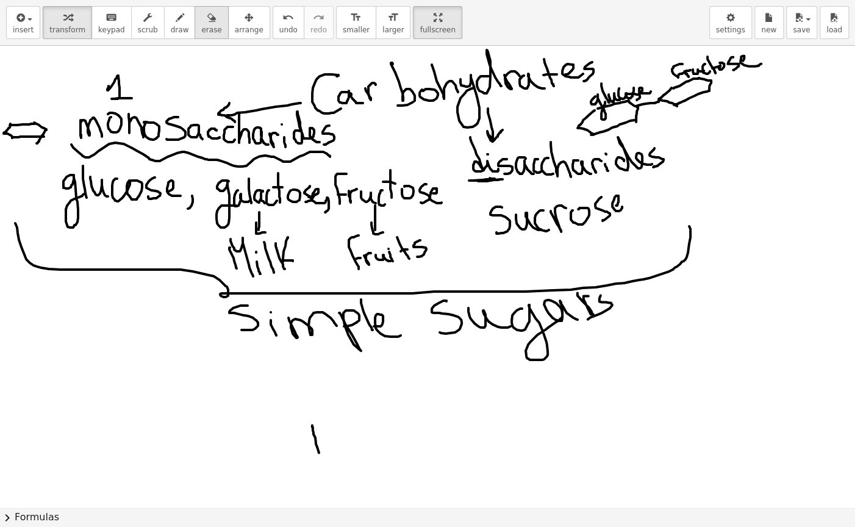
click at [201, 26] on span "erase" at bounding box center [211, 30] width 20 height 9
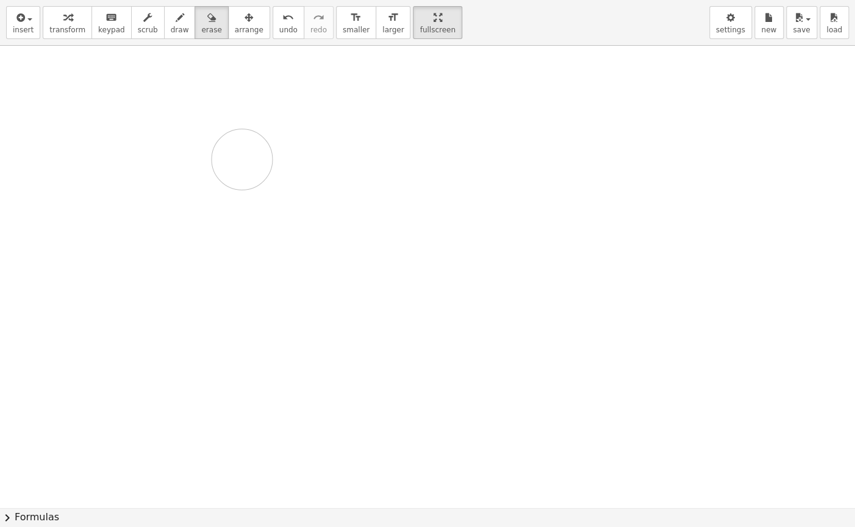
drag, startPoint x: 536, startPoint y: 275, endPoint x: 285, endPoint y: 9, distance: 365.6
click at [187, 193] on div at bounding box center [427, 508] width 855 height 924
click at [387, 21] on icon "format_size" at bounding box center [393, 17] width 12 height 15
click at [343, 18] on div "format_size" at bounding box center [356, 17] width 27 height 15
click at [27, 26] on span "insert" at bounding box center [23, 30] width 21 height 9
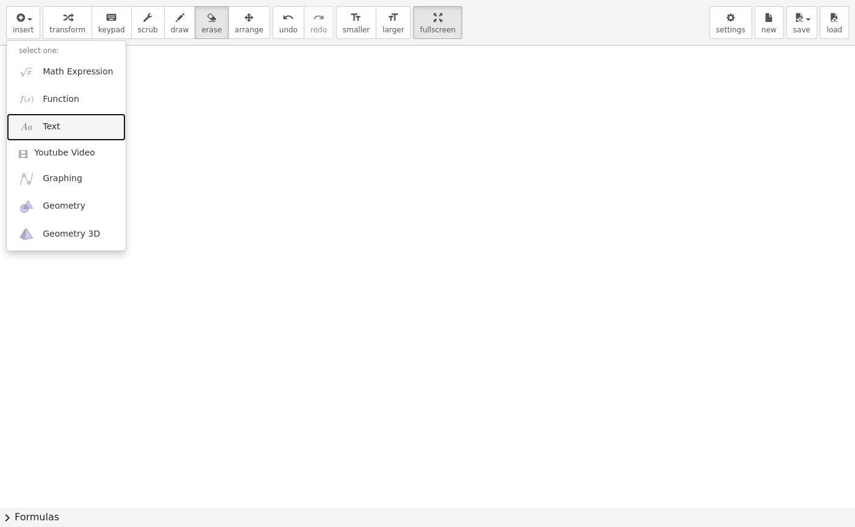
click at [43, 125] on span "Text" at bounding box center [51, 127] width 17 height 12
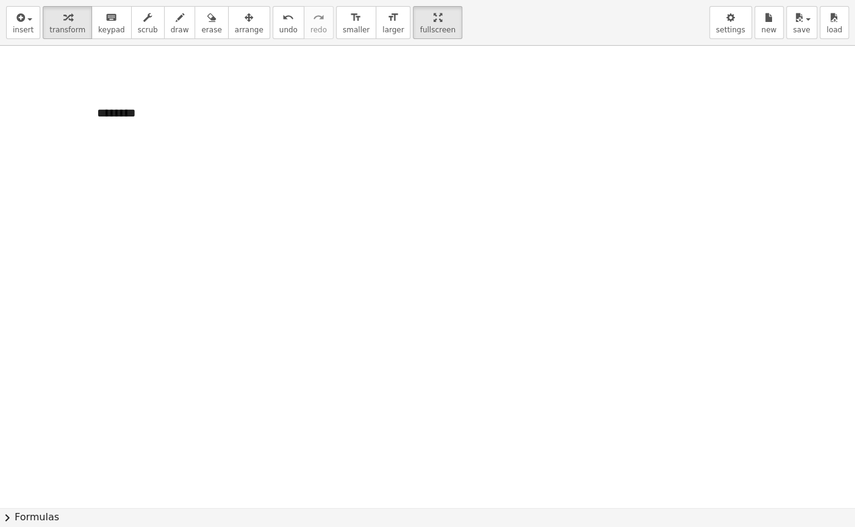
click at [335, 184] on div at bounding box center [427, 508] width 855 height 924
click at [142, 114] on div "********" at bounding box center [176, 121] width 183 height 59
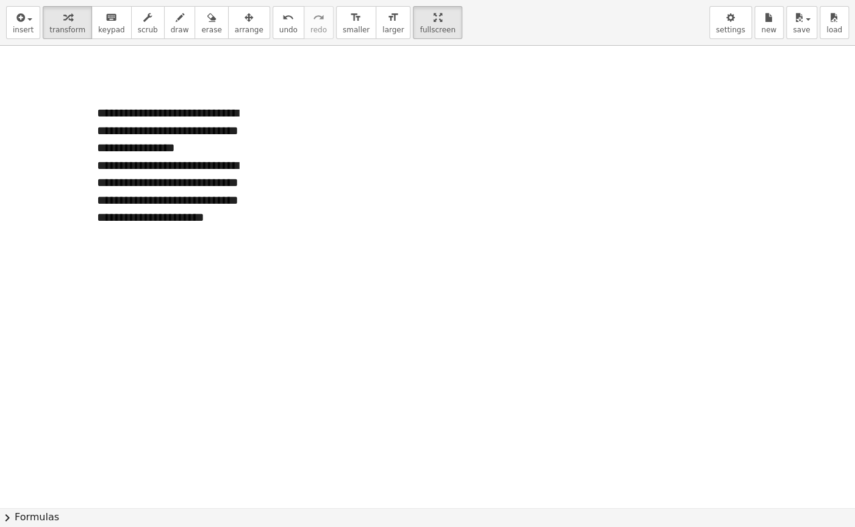
click at [390, 146] on div at bounding box center [427, 508] width 855 height 924
click at [176, 13] on icon "button" at bounding box center [180, 17] width 9 height 15
click at [257, 212] on div at bounding box center [427, 508] width 855 height 924
click at [254, 229] on div at bounding box center [427, 508] width 855 height 924
drag, startPoint x: 231, startPoint y: 228, endPoint x: 221, endPoint y: 224, distance: 10.7
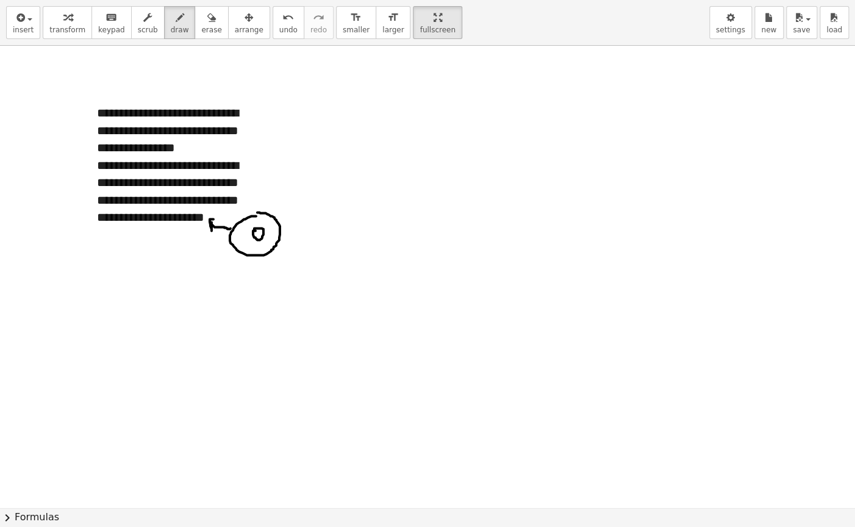
click at [221, 224] on div at bounding box center [427, 508] width 855 height 924
click at [227, 228] on div at bounding box center [427, 508] width 855 height 924
click at [235, 31] on span "arrange" at bounding box center [249, 30] width 29 height 9
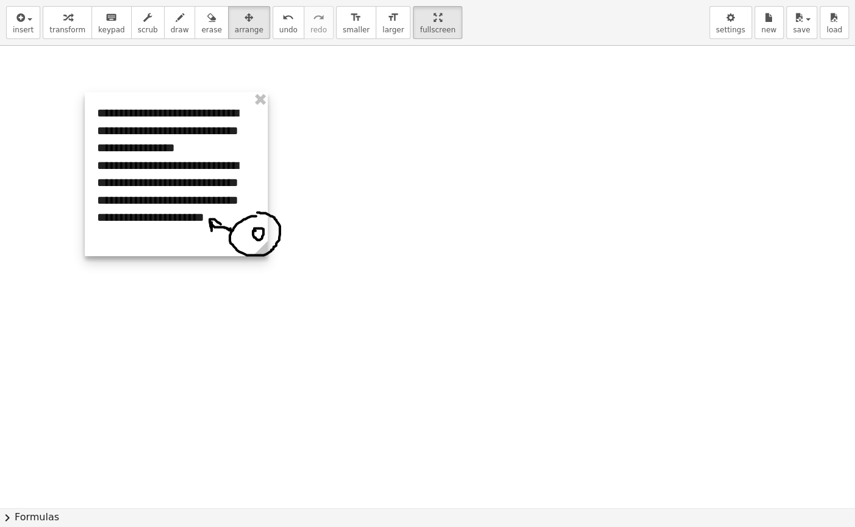
click at [222, 217] on div at bounding box center [176, 174] width 183 height 164
click at [222, 219] on div at bounding box center [176, 174] width 183 height 164
click at [92, 24] on button "keyboard keypad" at bounding box center [112, 22] width 40 height 33
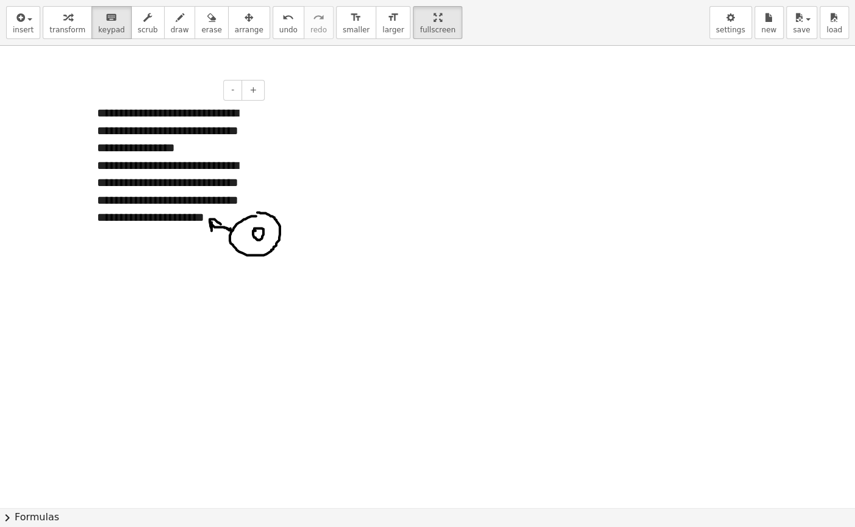
click at [221, 214] on div "**********" at bounding box center [176, 174] width 183 height 164
click at [382, 316] on div at bounding box center [427, 508] width 855 height 924
click at [198, 311] on div "**********" at bounding box center [176, 314] width 159 height 70
click at [221, 305] on div "**********" at bounding box center [176, 314] width 159 height 70
click at [301, 300] on div at bounding box center [427, 508] width 855 height 924
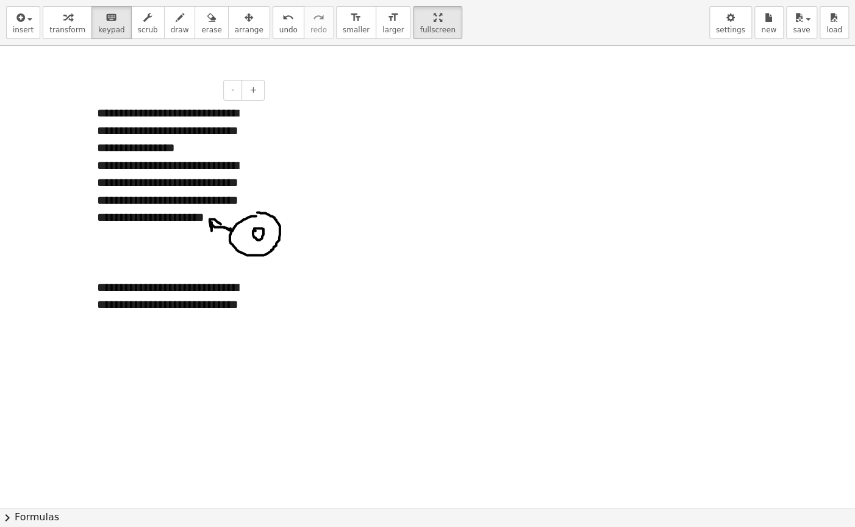
click at [169, 312] on div "**********" at bounding box center [176, 314] width 159 height 70
click at [440, 256] on div at bounding box center [427, 508] width 855 height 924
click at [207, 316] on div "**********" at bounding box center [176, 314] width 159 height 70
click at [403, 102] on div at bounding box center [427, 508] width 855 height 924
